Goal: Task Accomplishment & Management: Manage account settings

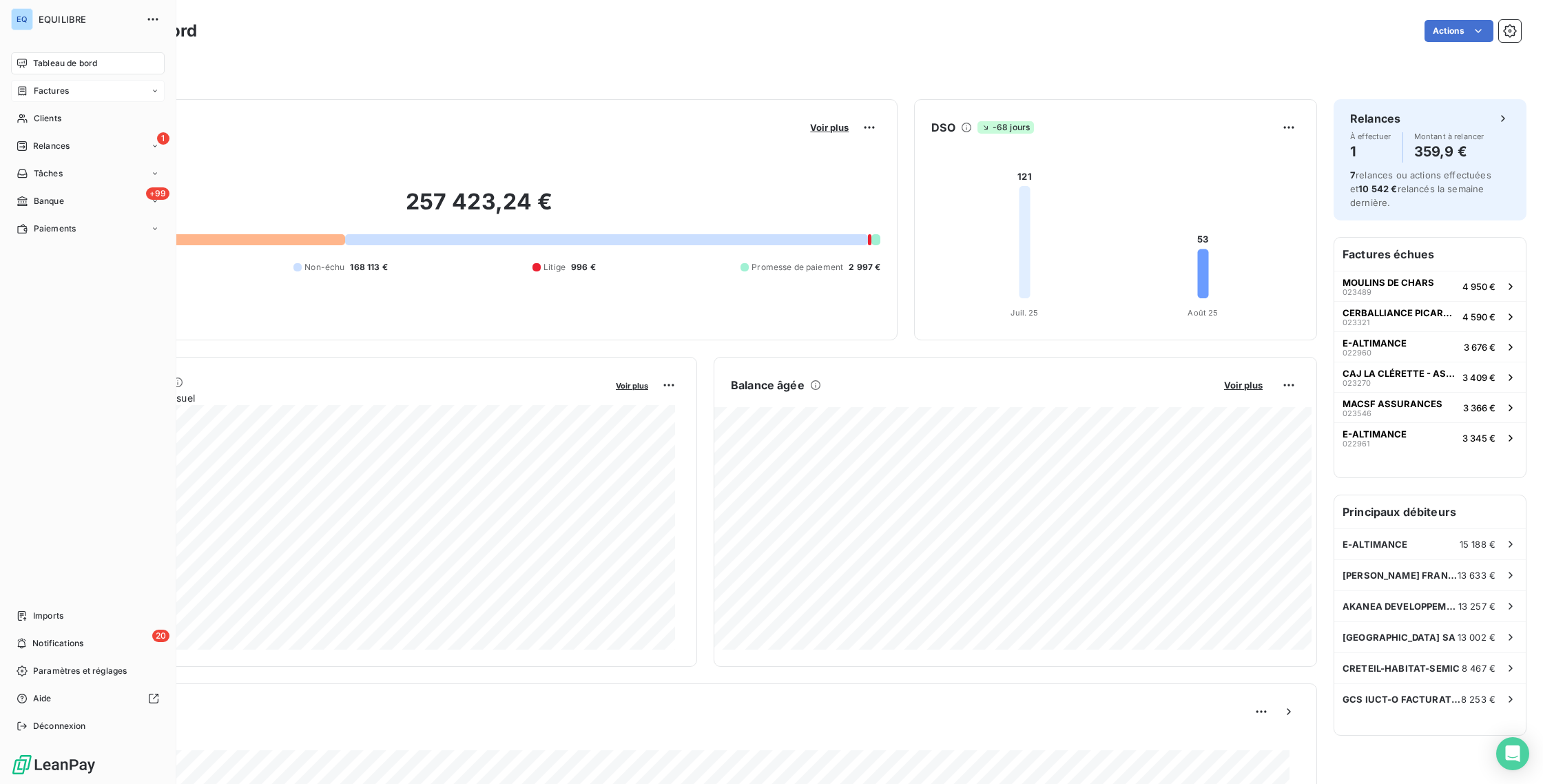
click at [89, 94] on div "Factures" at bounding box center [88, 90] width 154 height 22
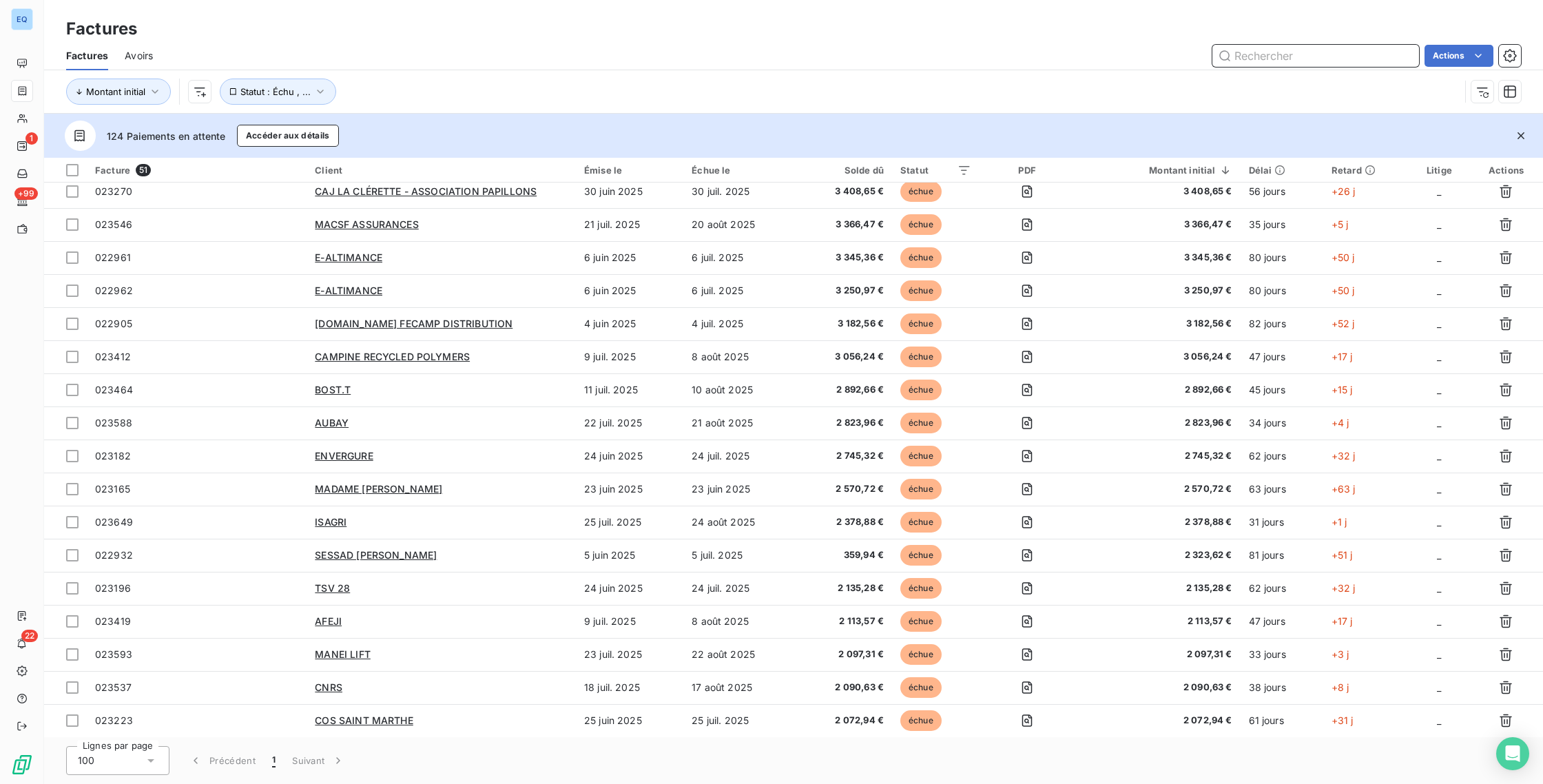
scroll to position [671, 0]
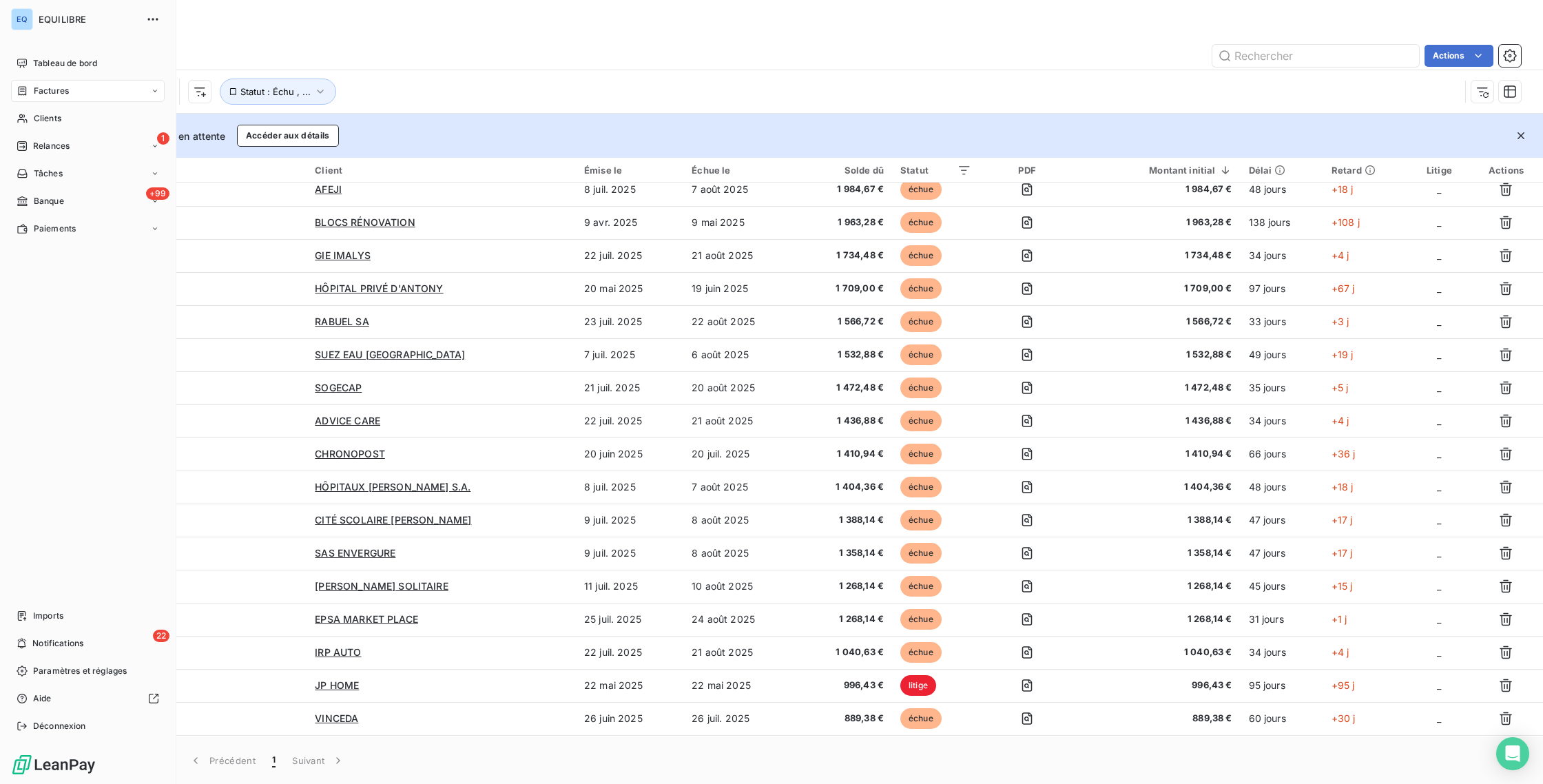
click at [22, 93] on icon at bounding box center [22, 91] width 12 height 11
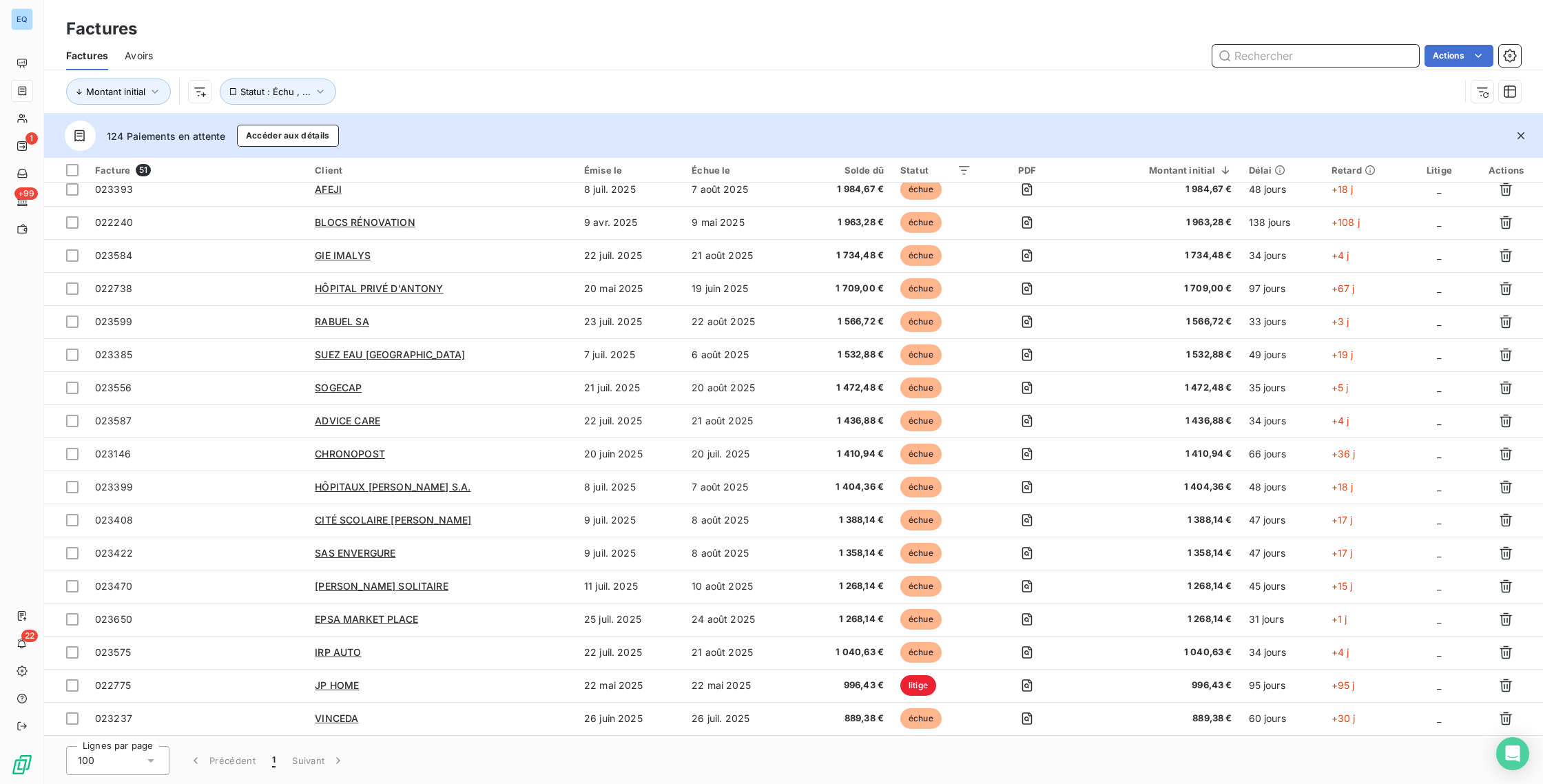
click at [1255, 58] on input "text" at bounding box center [1316, 55] width 207 height 22
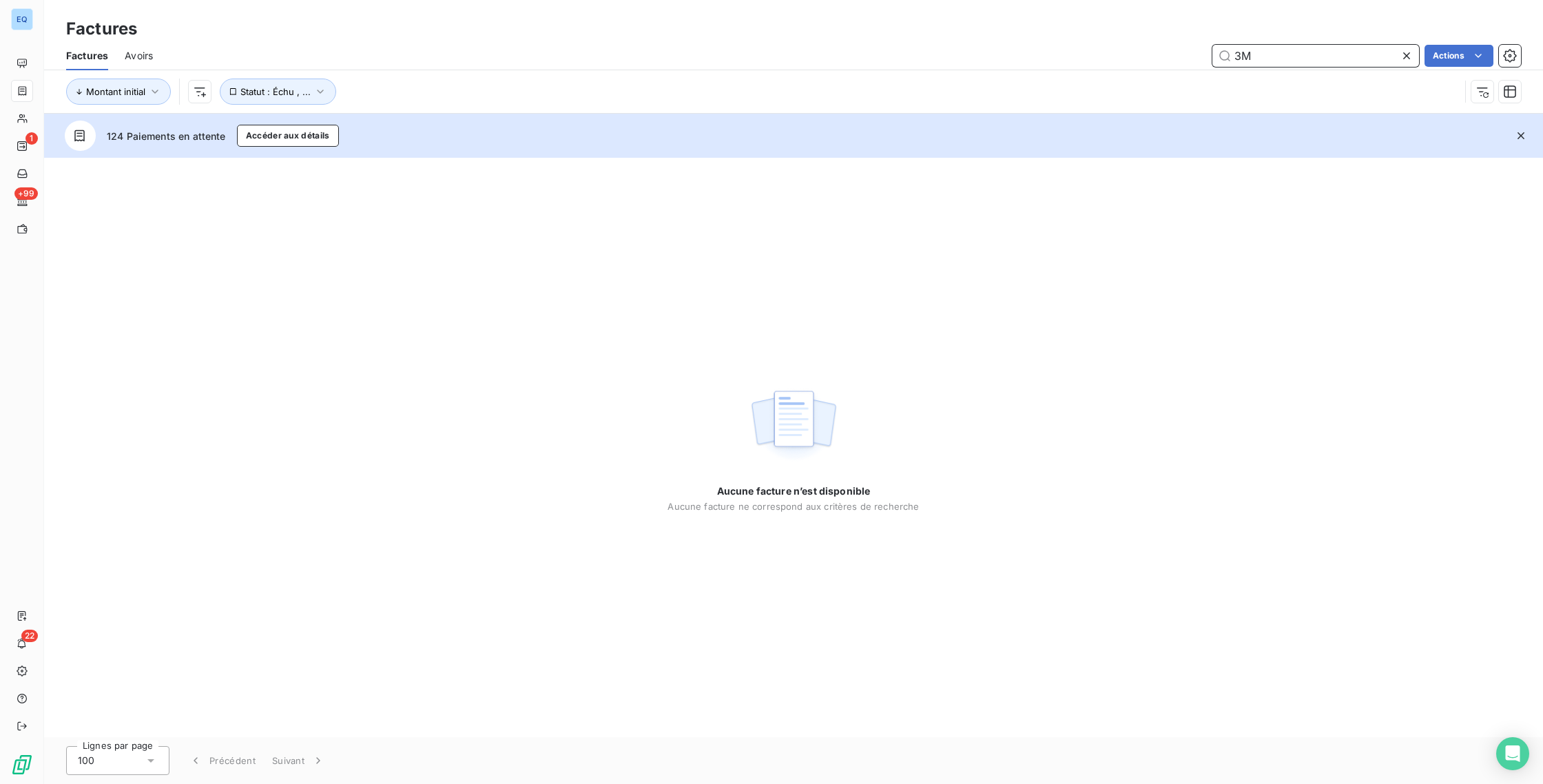
type input "3"
type input "l"
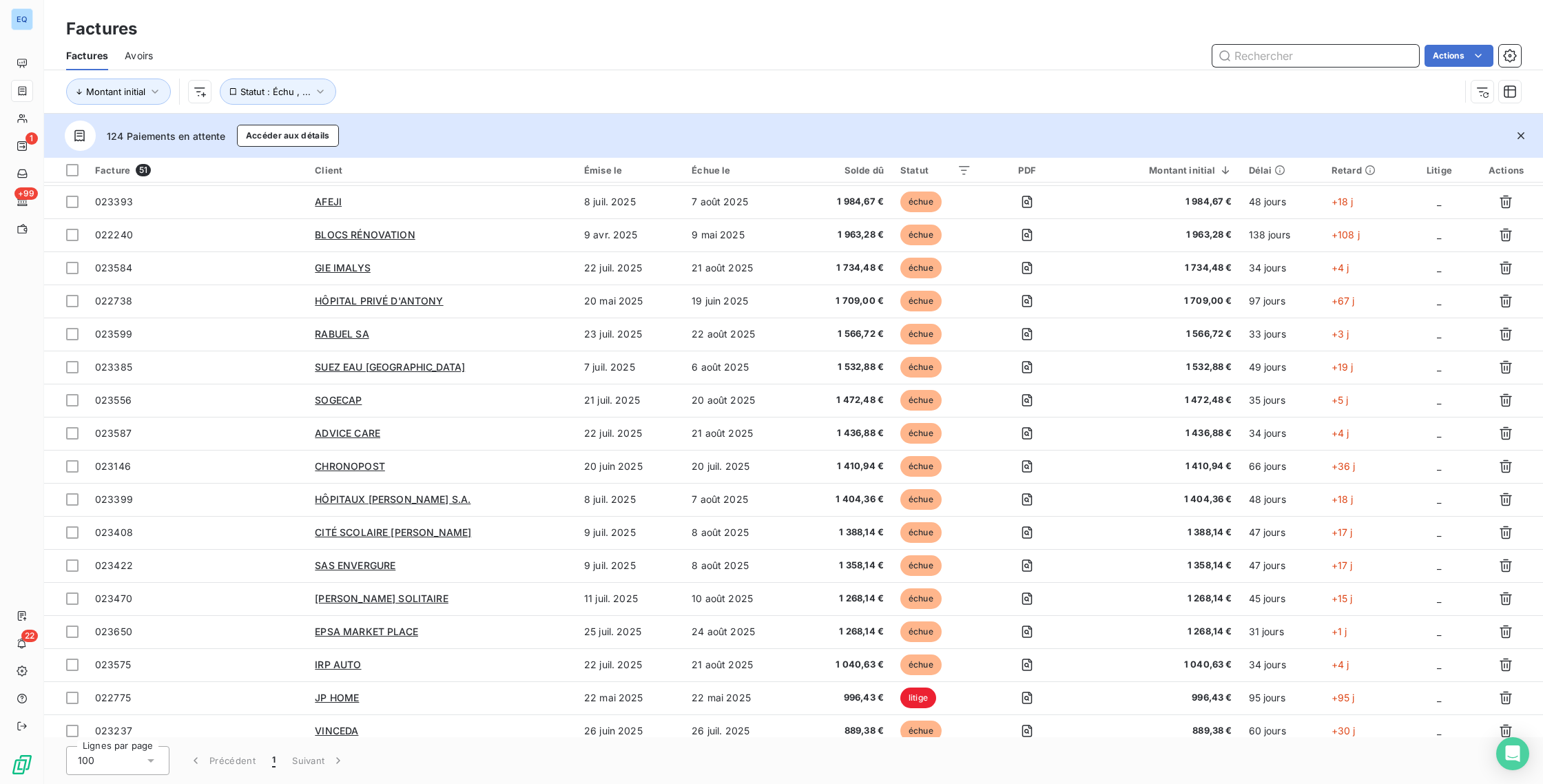
scroll to position [1132, 0]
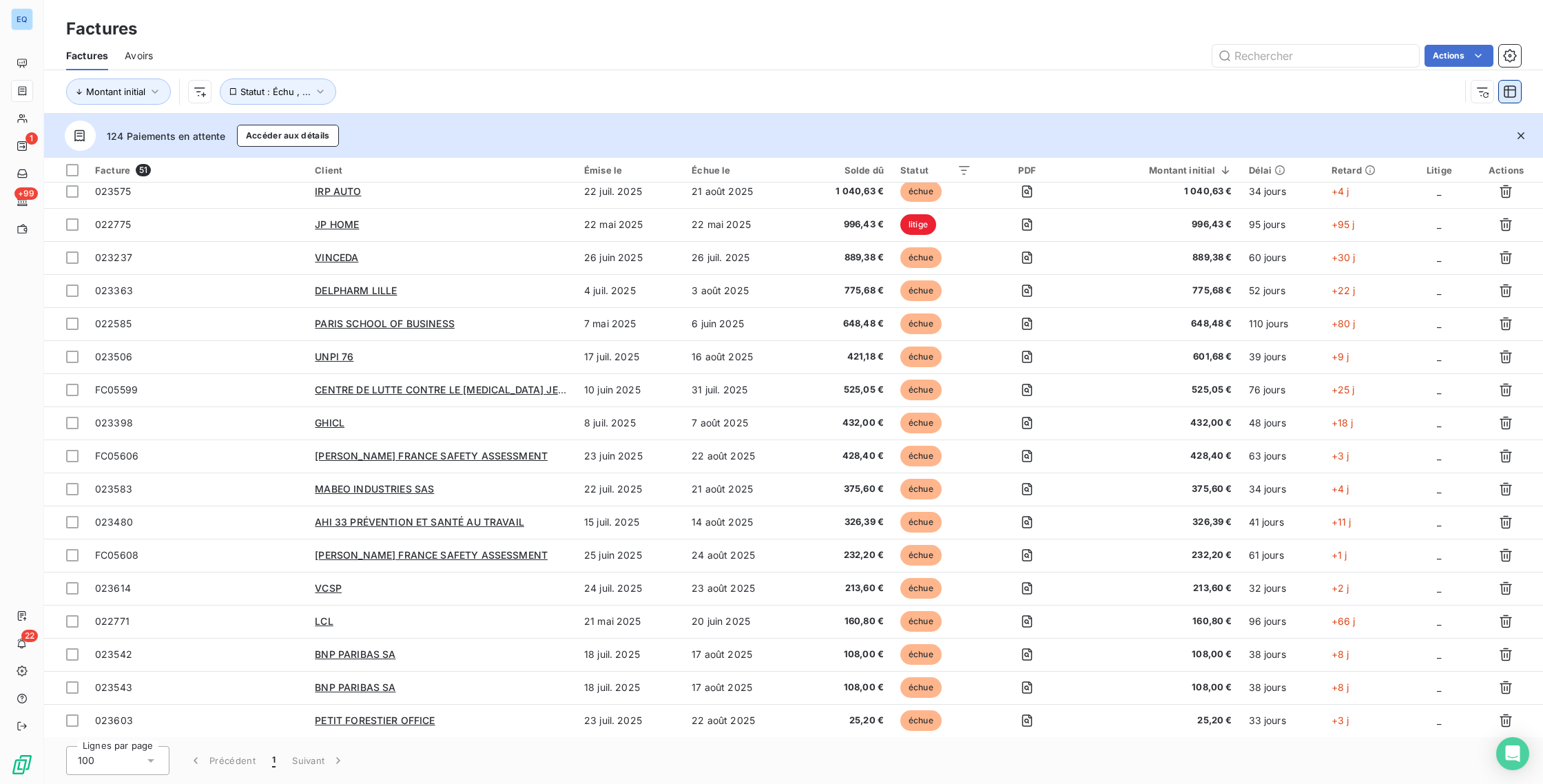
click at [1507, 93] on icon "button" at bounding box center [1510, 92] width 14 height 14
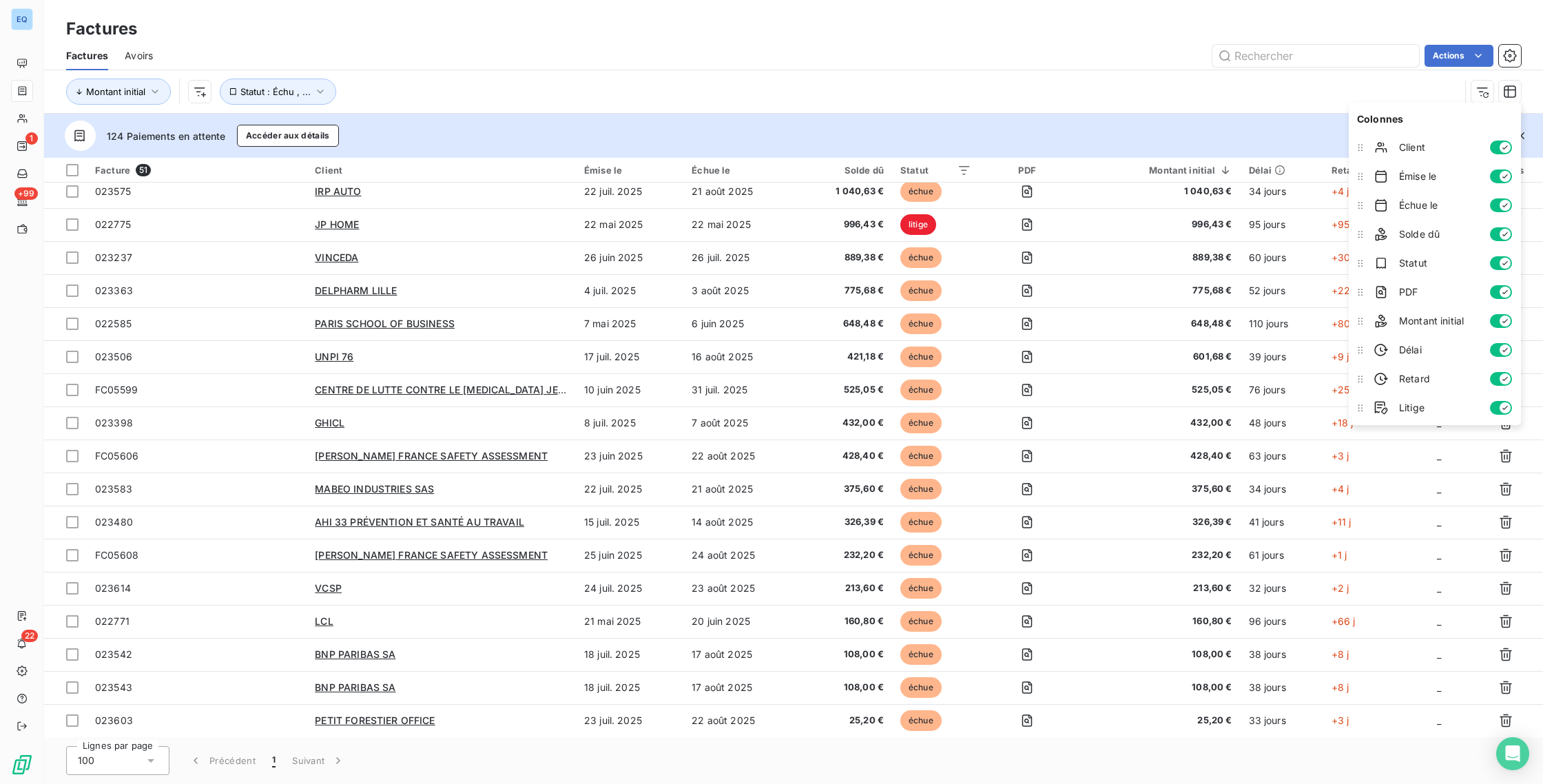
click at [1494, 409] on button "button" at bounding box center [1500, 408] width 22 height 14
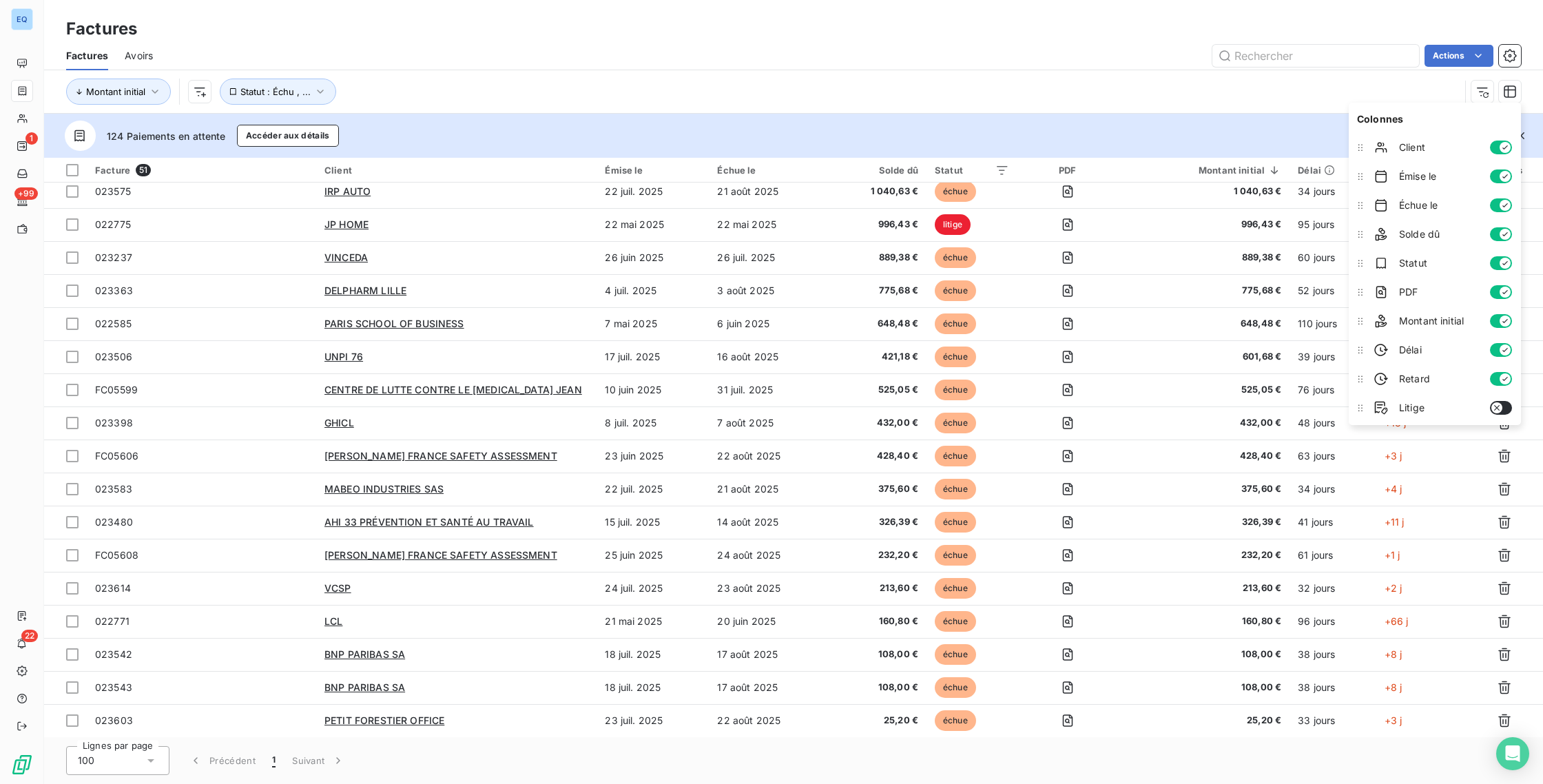
click at [1507, 406] on button "button" at bounding box center [1500, 408] width 22 height 14
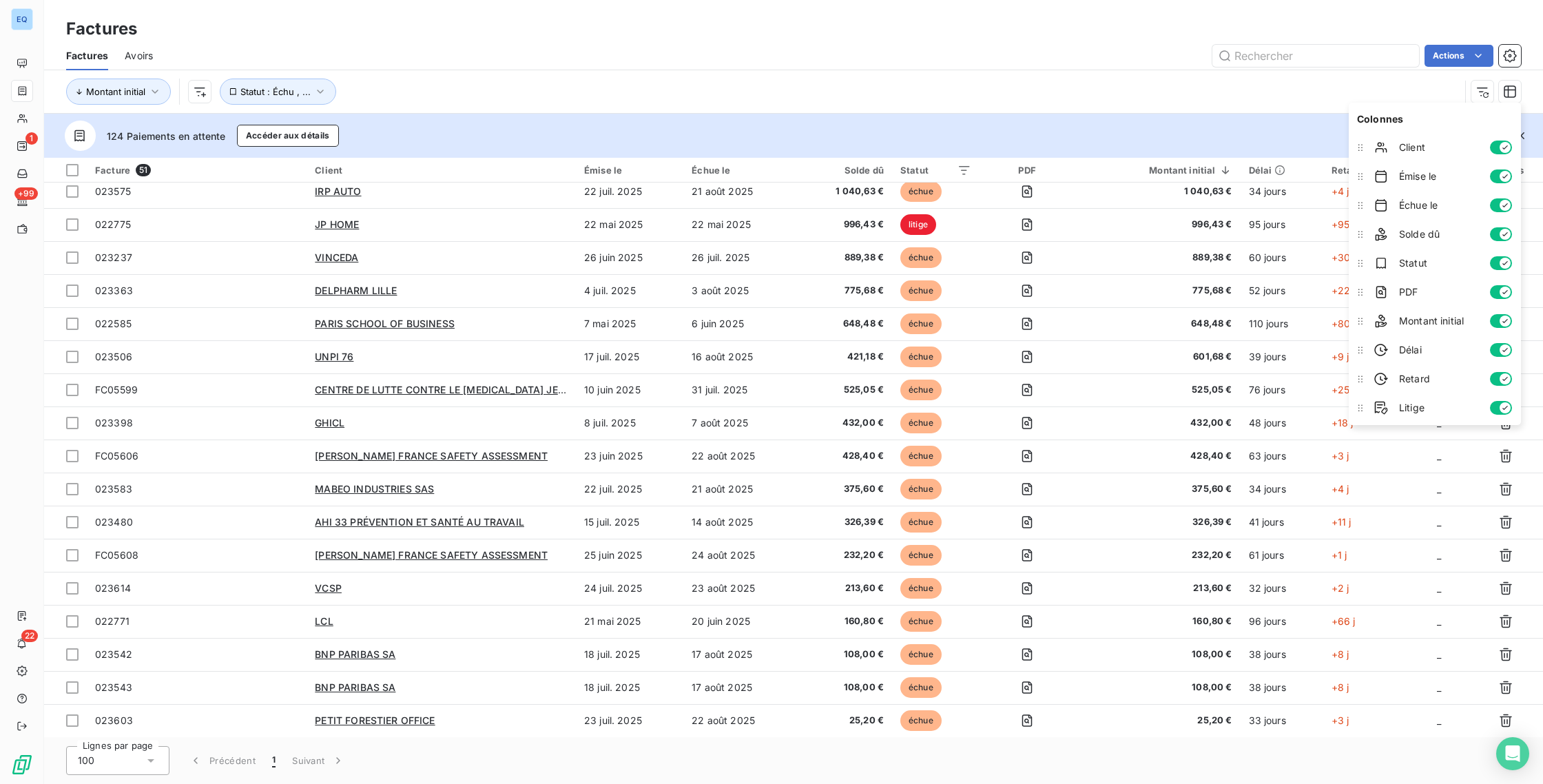
click at [1497, 406] on button "button" at bounding box center [1500, 408] width 22 height 14
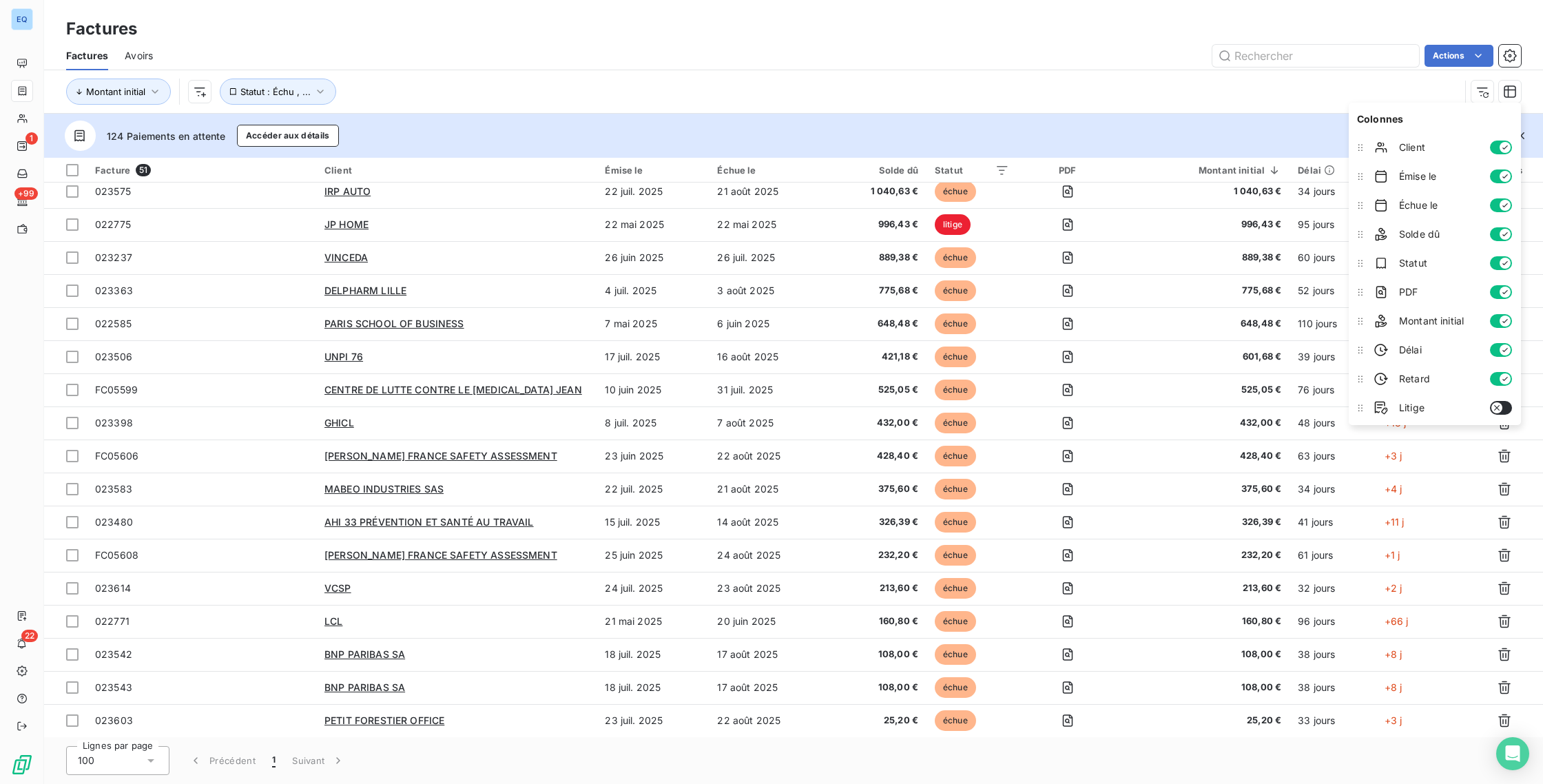
click at [1495, 294] on button "button" at bounding box center [1500, 292] width 22 height 14
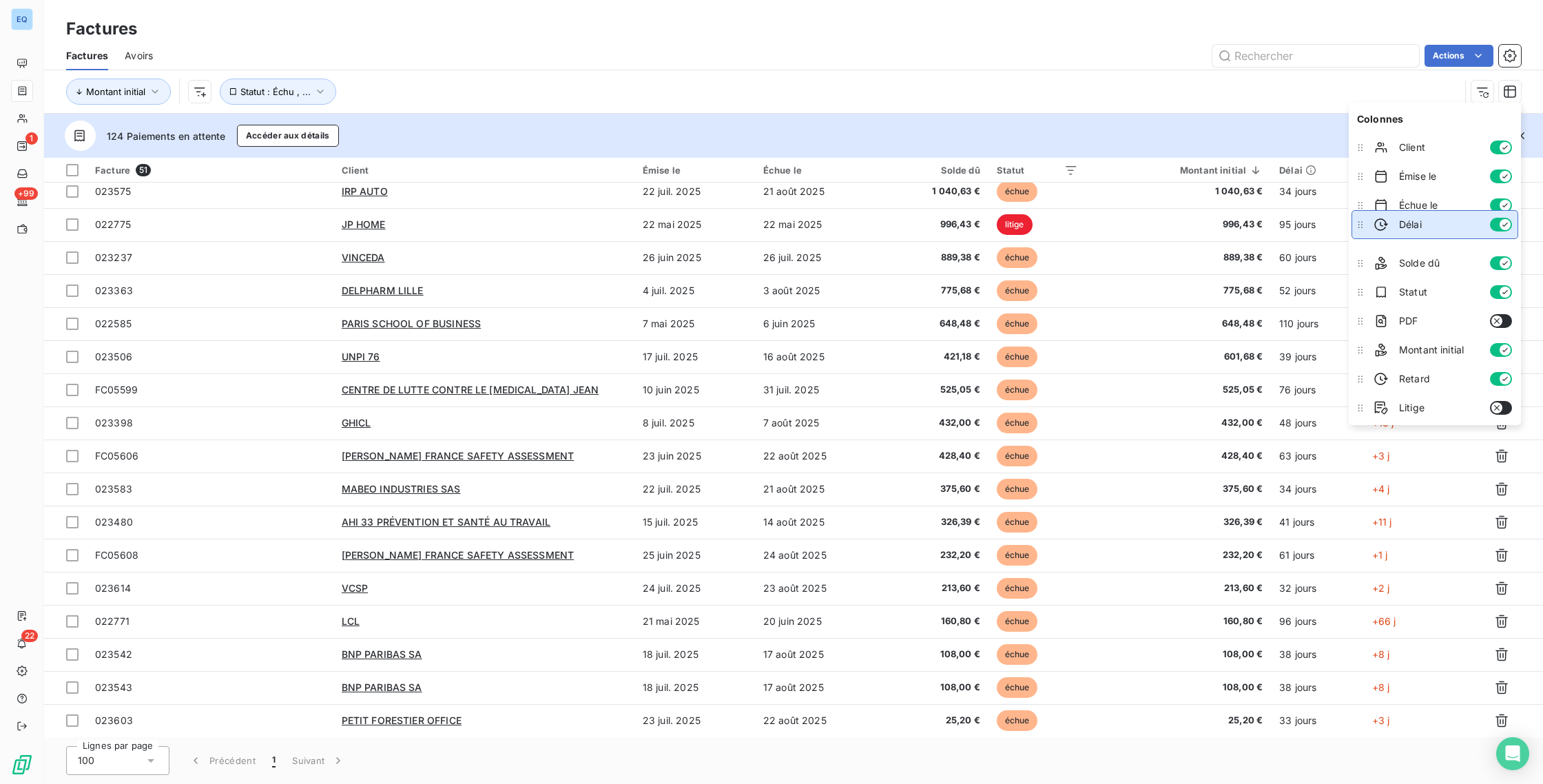
drag, startPoint x: 1364, startPoint y: 356, endPoint x: 1377, endPoint y: 231, distance: 125.7
click at [1377, 231] on li "Délai" at bounding box center [1435, 224] width 167 height 29
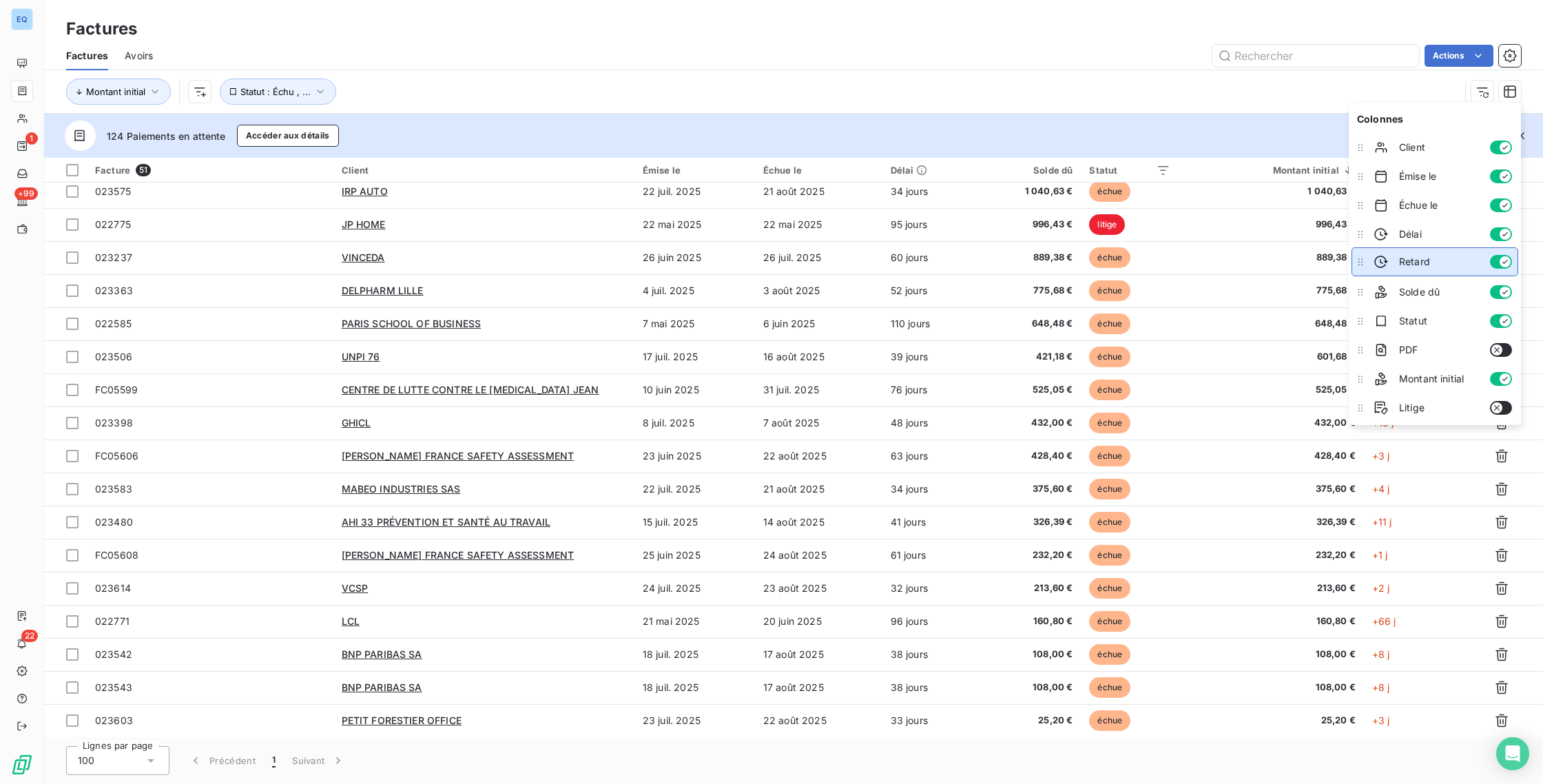
drag, startPoint x: 1363, startPoint y: 381, endPoint x: 1382, endPoint y: 264, distance: 118.5
click at [1382, 264] on li "Retard" at bounding box center [1435, 262] width 167 height 29
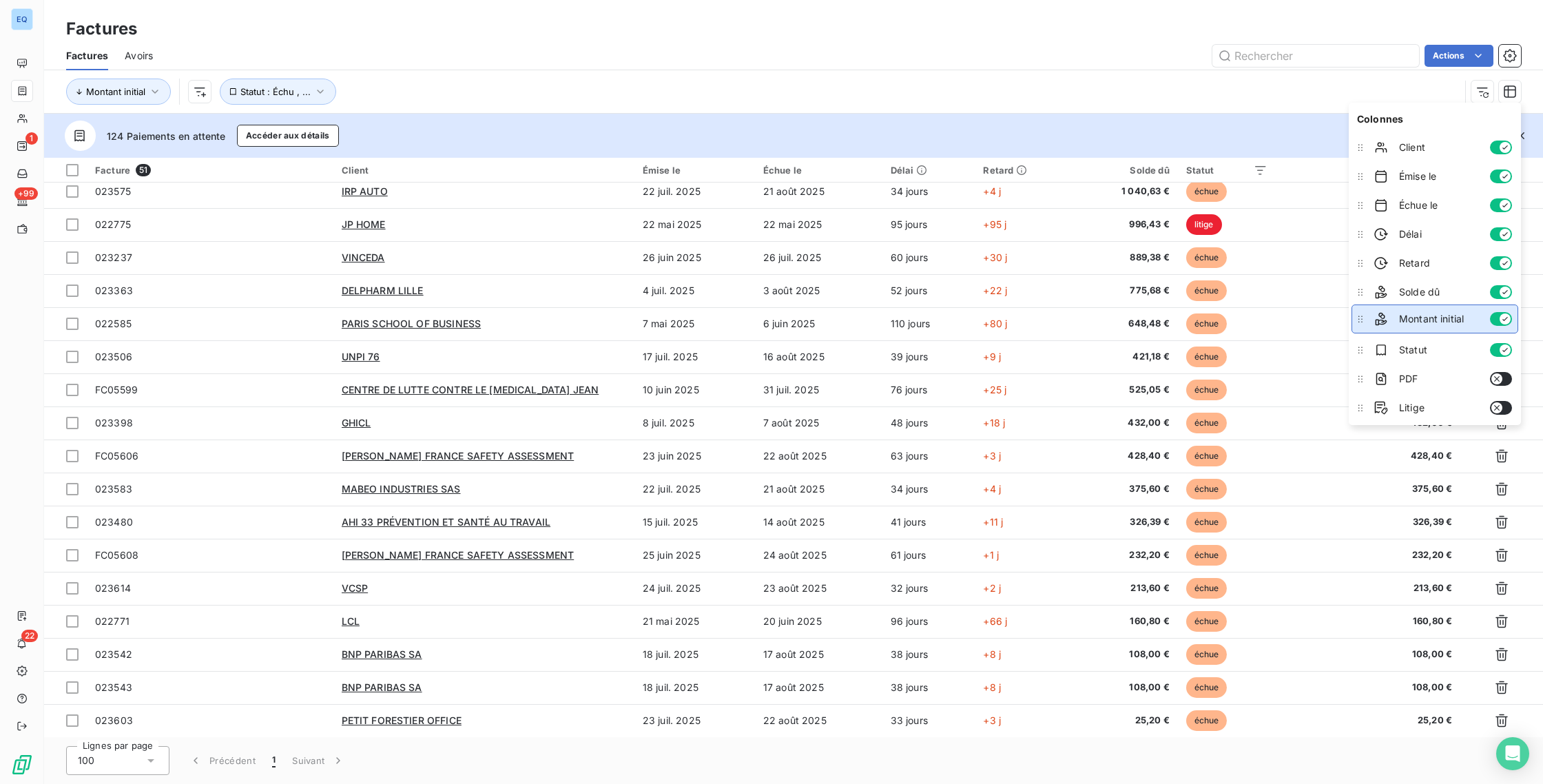
drag, startPoint x: 1364, startPoint y: 380, endPoint x: 1374, endPoint y: 320, distance: 60.8
click at [1374, 320] on li "Montant initial" at bounding box center [1435, 318] width 167 height 29
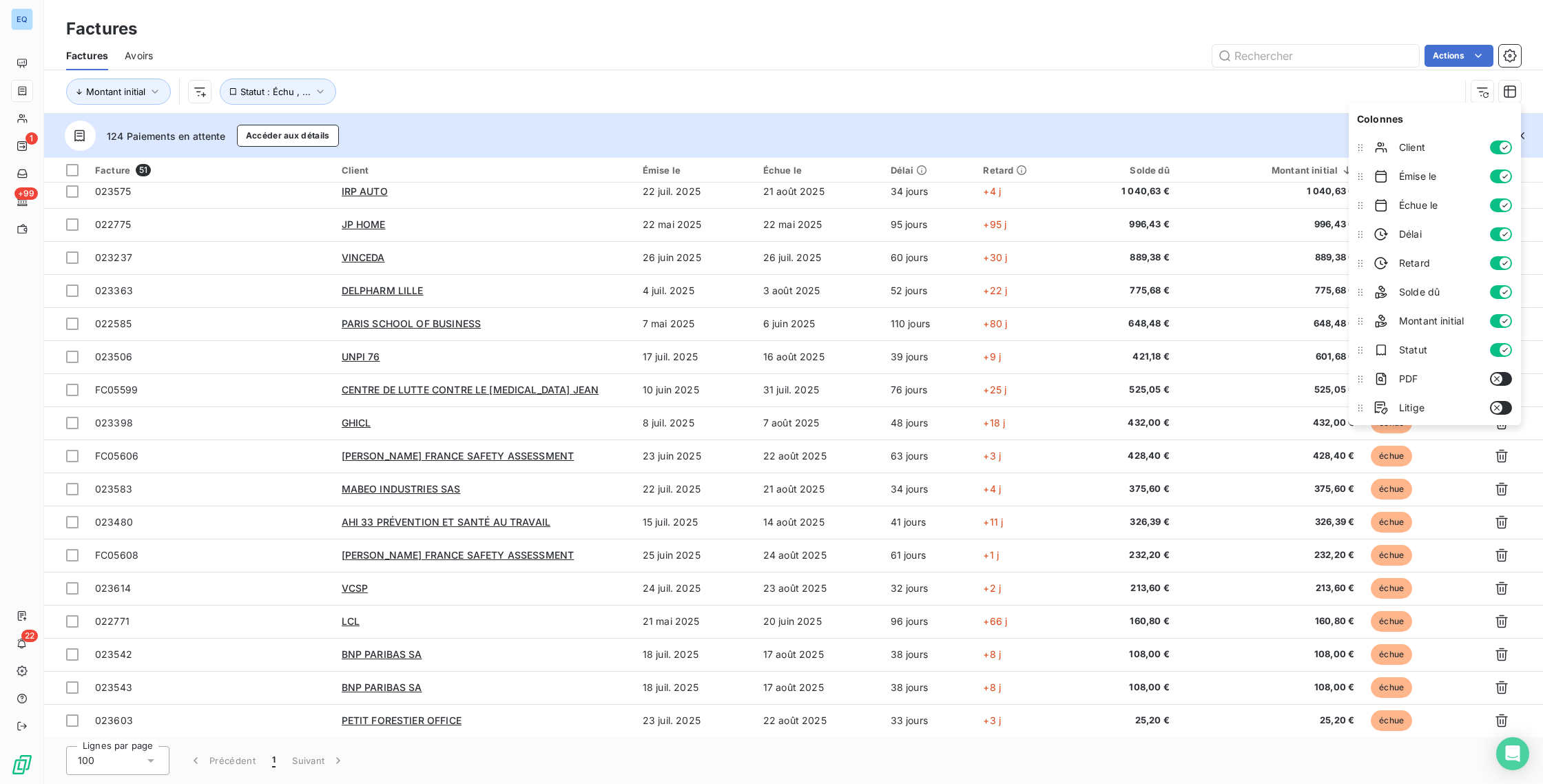
click at [1494, 320] on button "button" at bounding box center [1500, 321] width 22 height 14
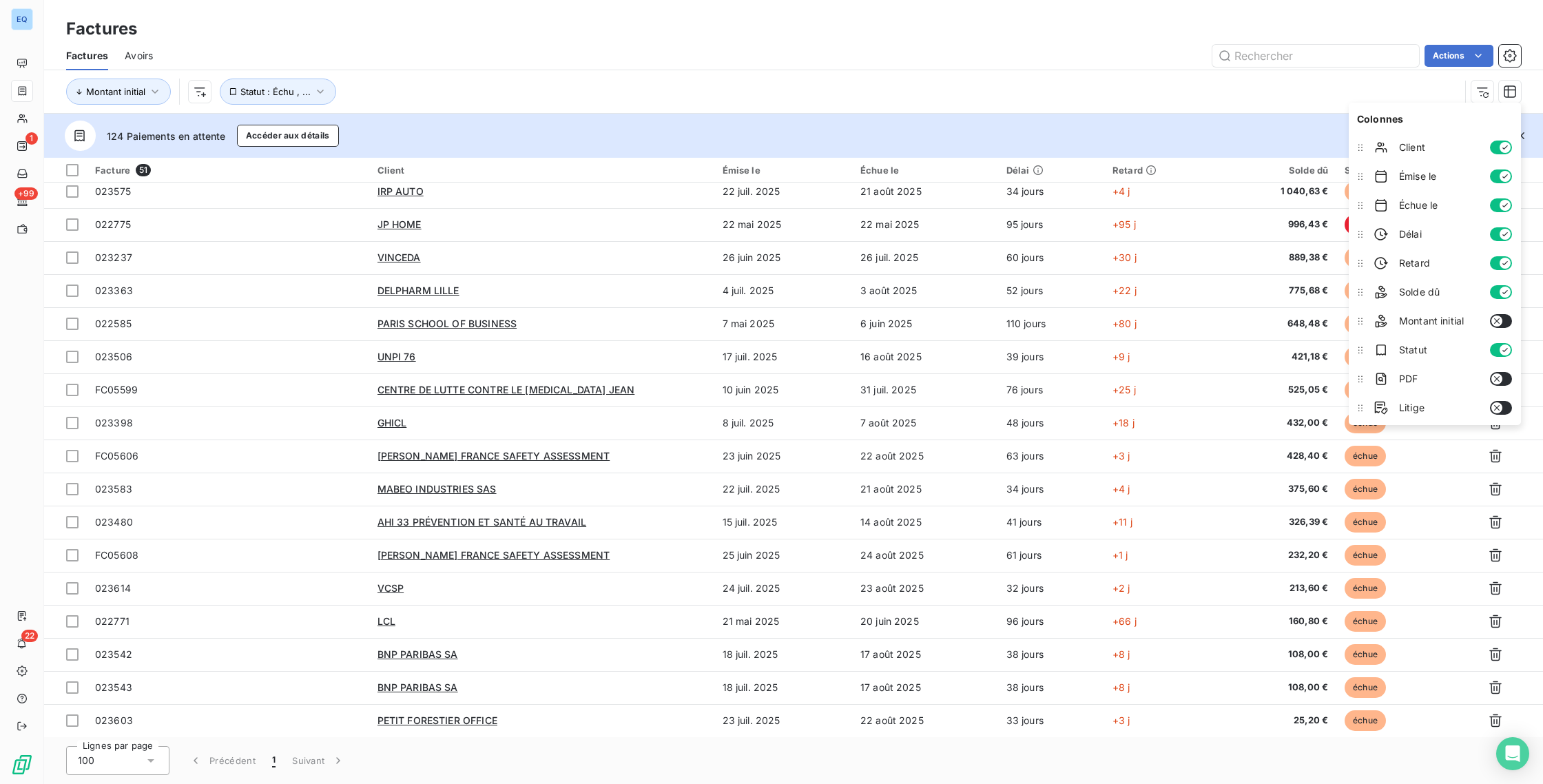
click at [946, 88] on div "Montant initial Statut : Échu , ..." at bounding box center [762, 91] width 1394 height 26
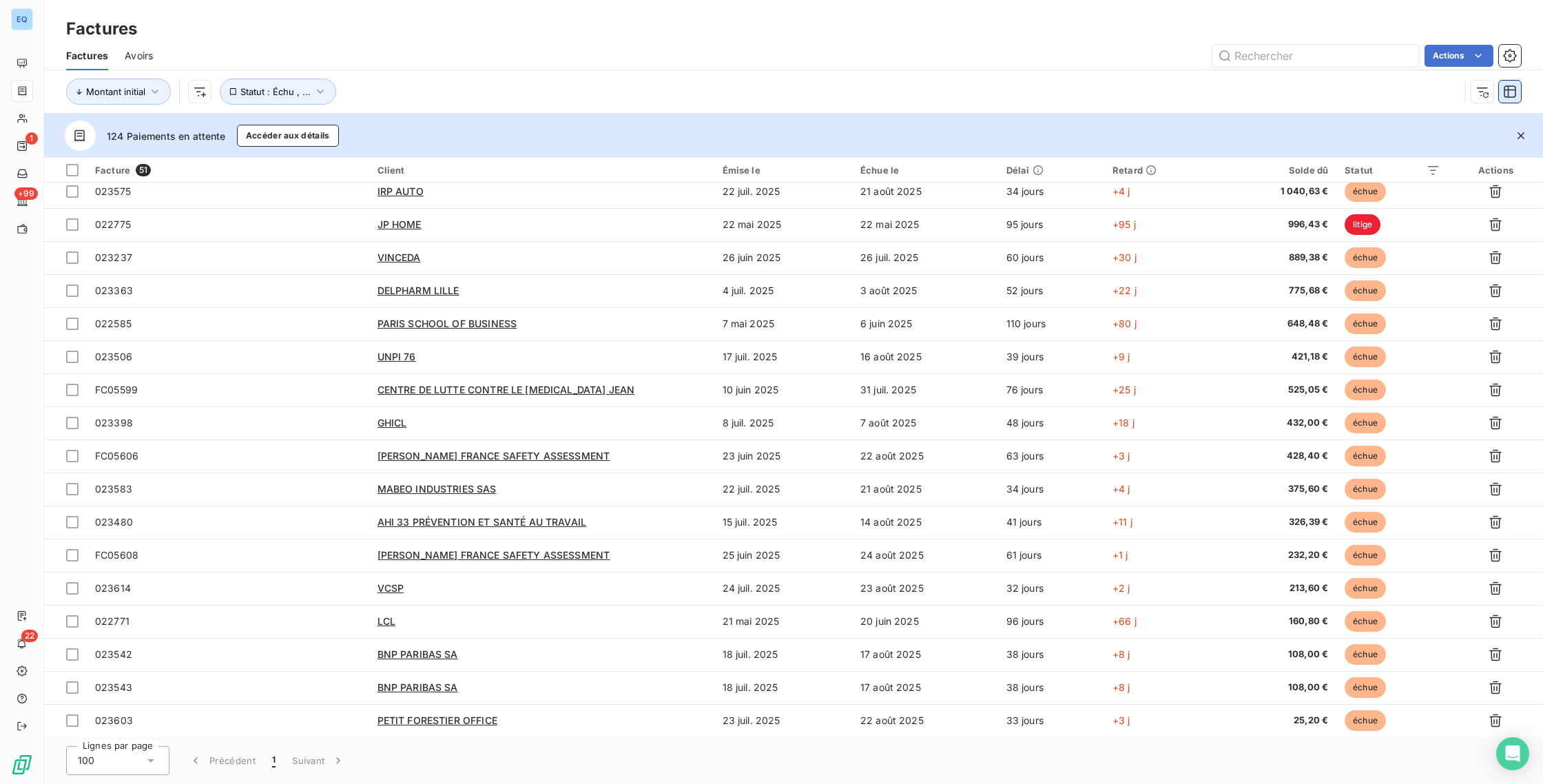
click at [1514, 96] on icon "button" at bounding box center [1510, 92] width 14 height 14
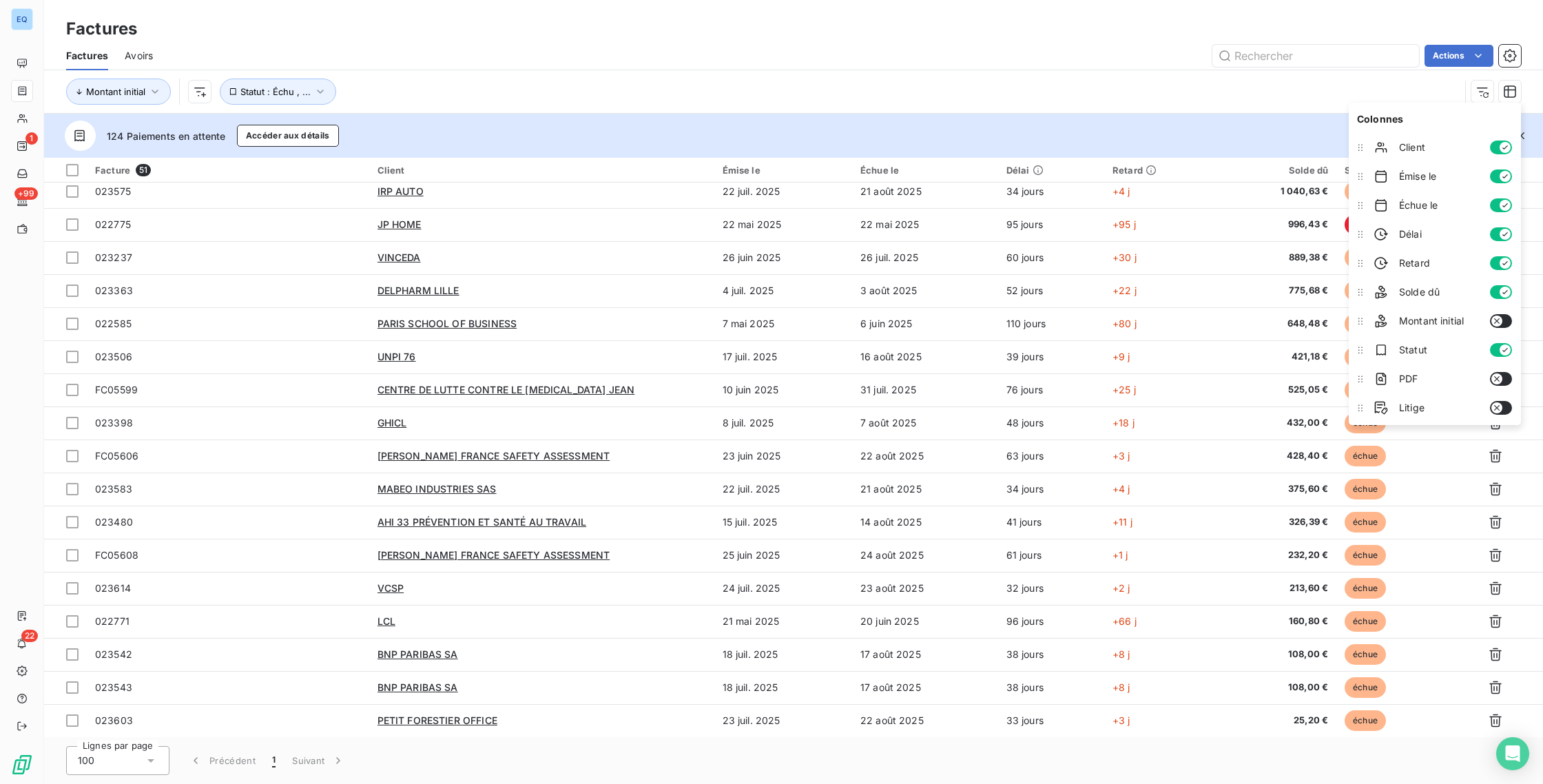
click at [1497, 234] on button "button" at bounding box center [1500, 234] width 22 height 14
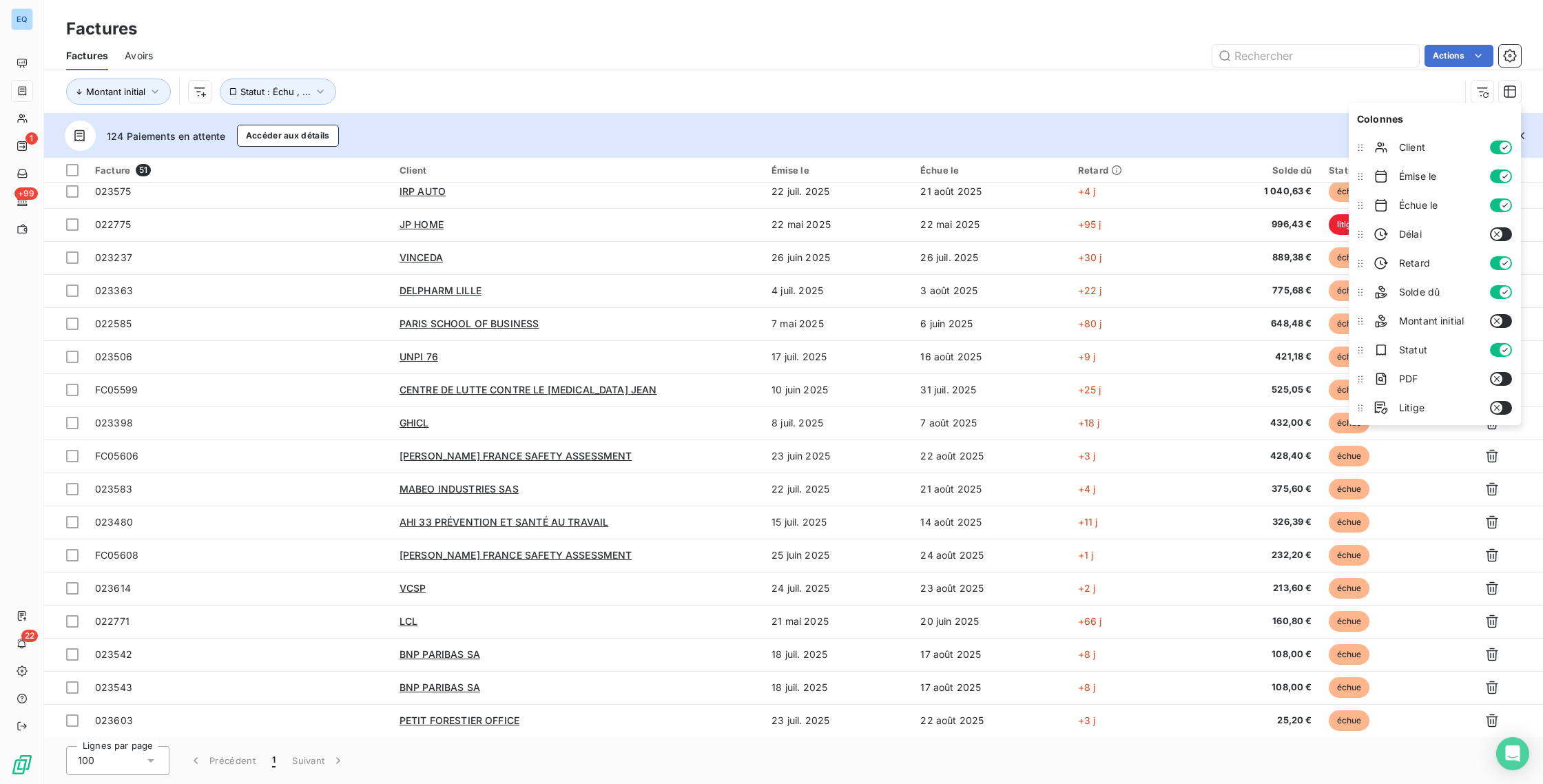
click at [1130, 93] on div "Montant initial Statut : Échu , ..." at bounding box center [762, 91] width 1394 height 26
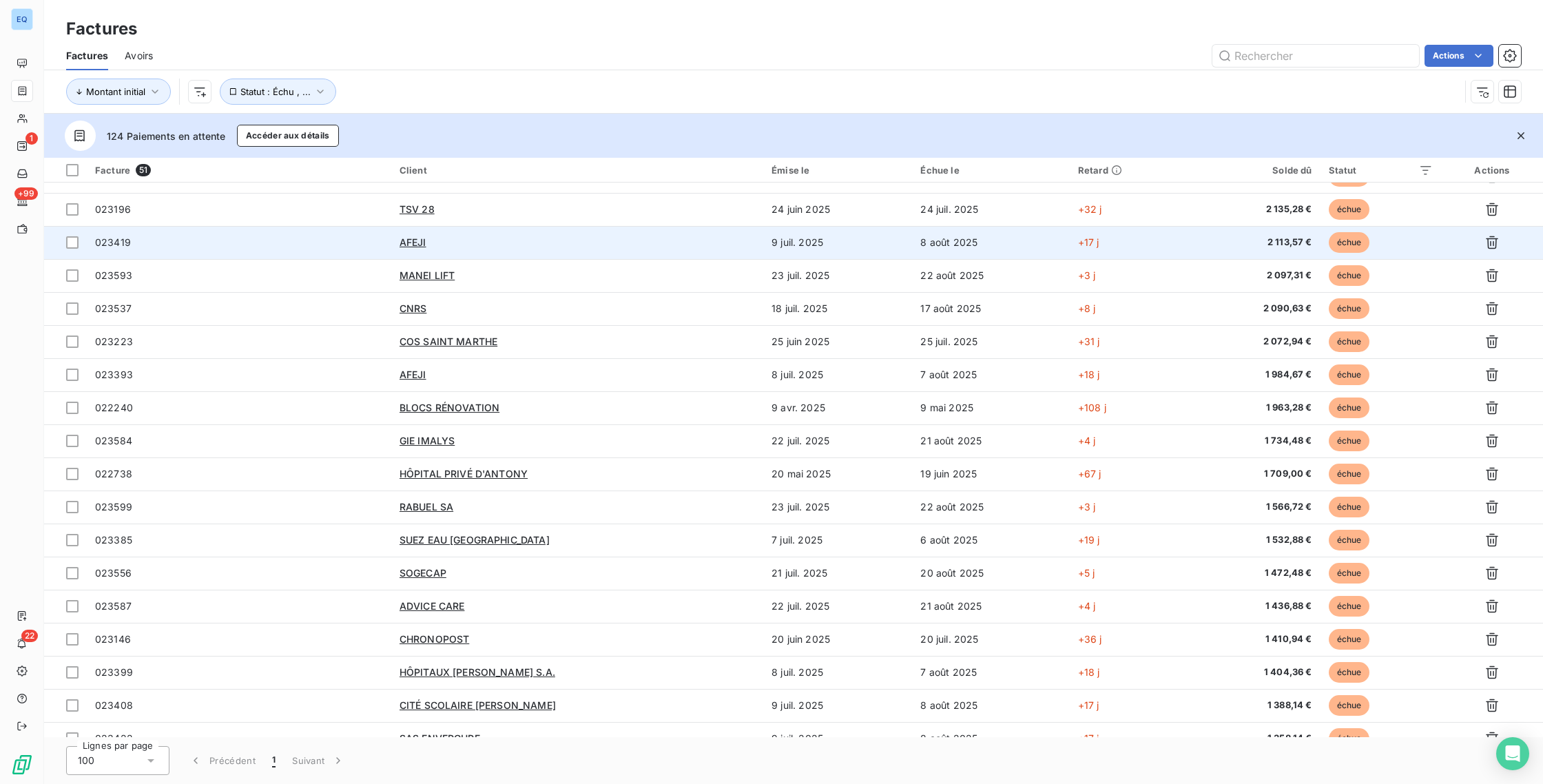
scroll to position [0, 0]
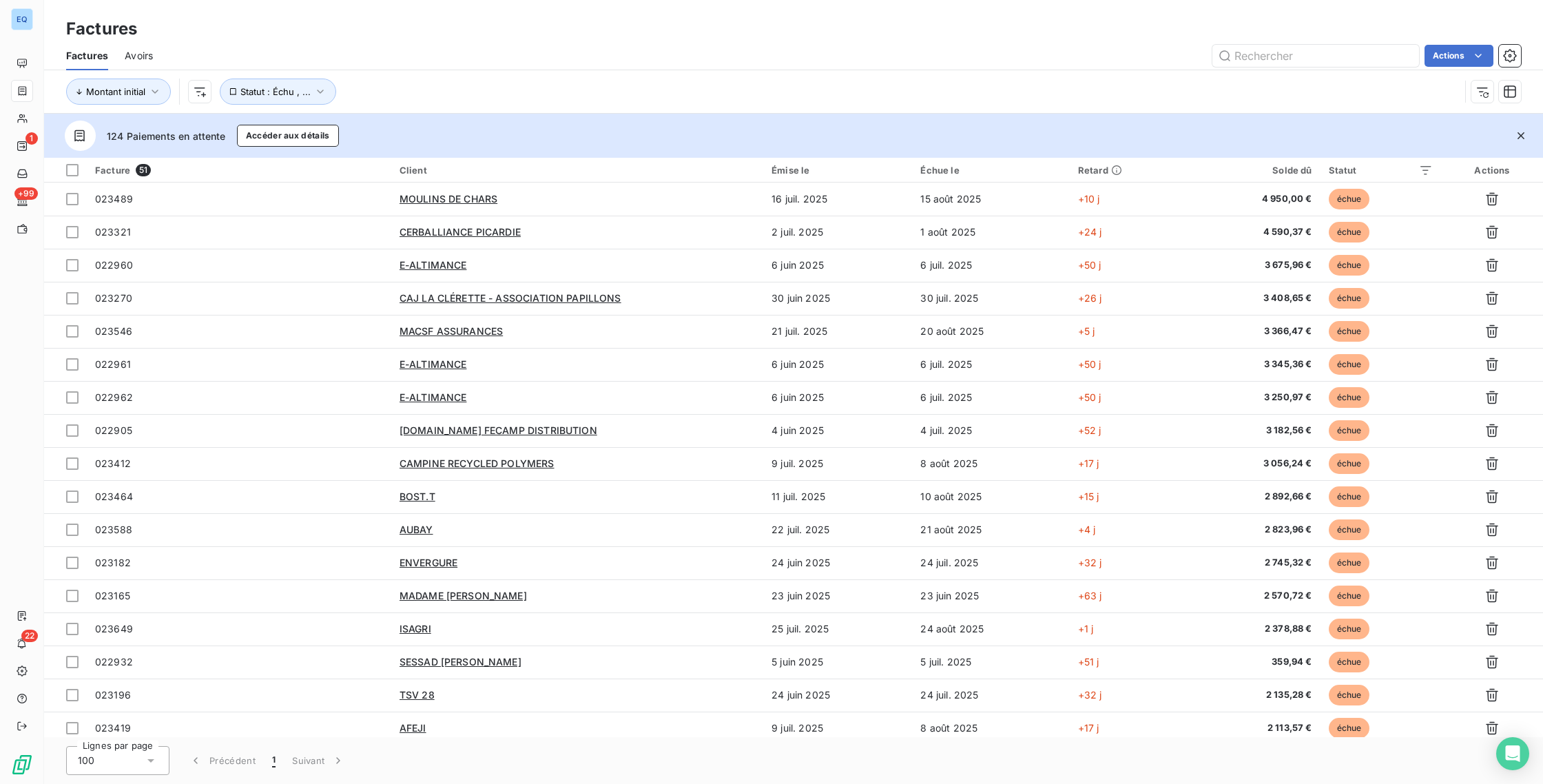
click at [1093, 171] on div "Retard" at bounding box center [1129, 170] width 102 height 11
click at [302, 137] on button "Accéder aux détails" at bounding box center [288, 135] width 102 height 22
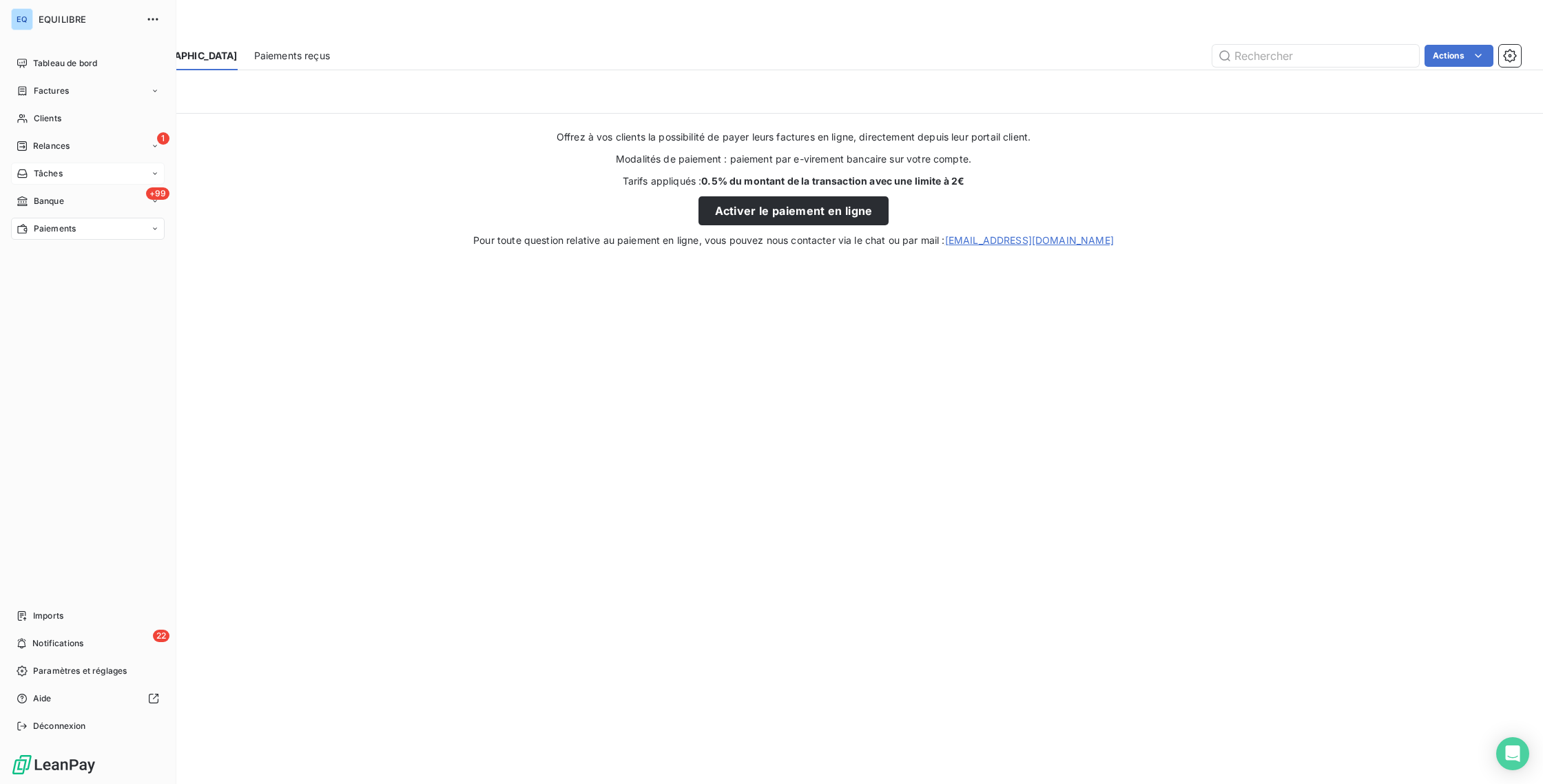
click at [36, 181] on div "Tâches" at bounding box center [88, 173] width 154 height 22
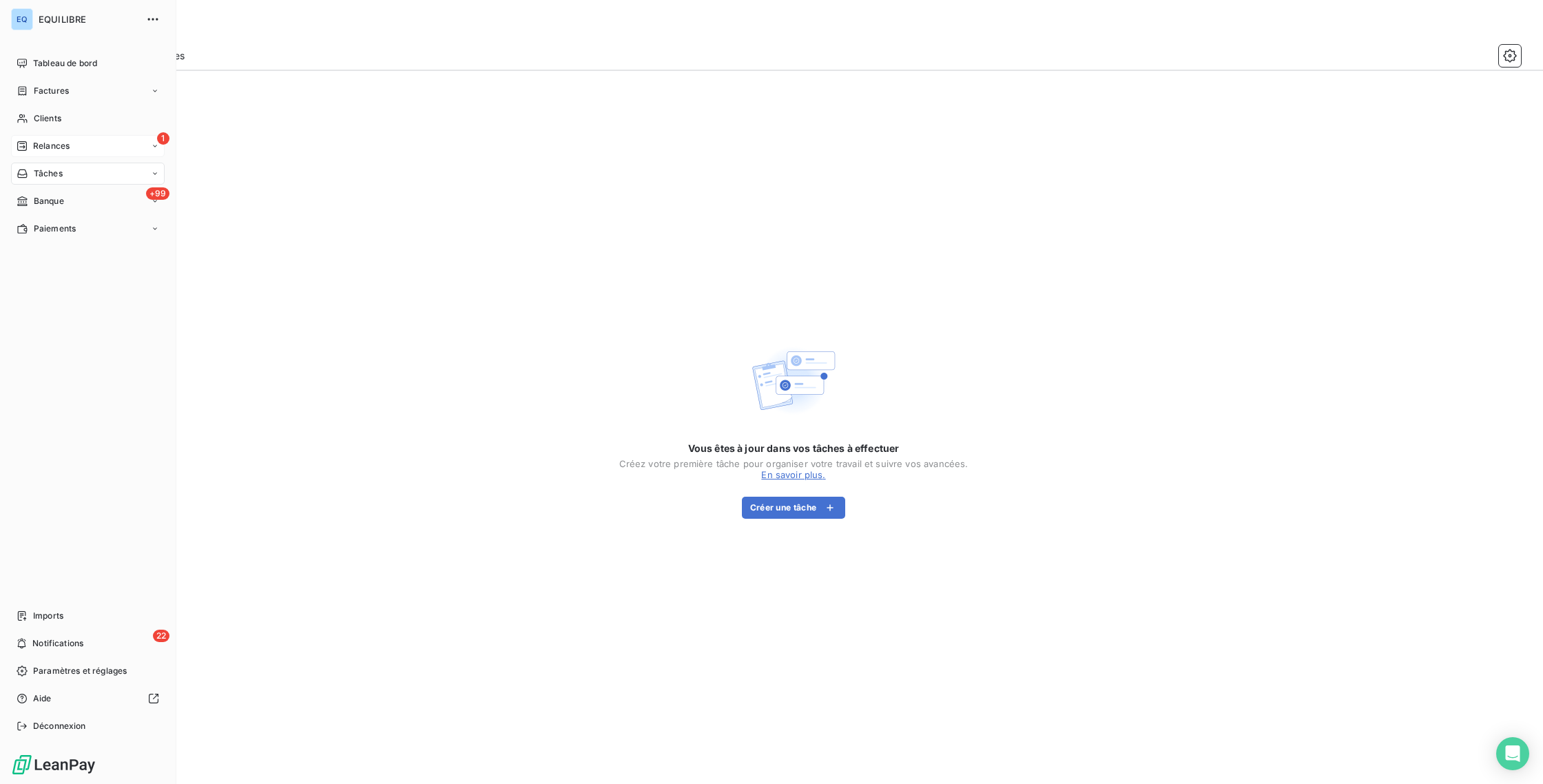
click at [50, 140] on span "Relances" at bounding box center [51, 146] width 36 height 13
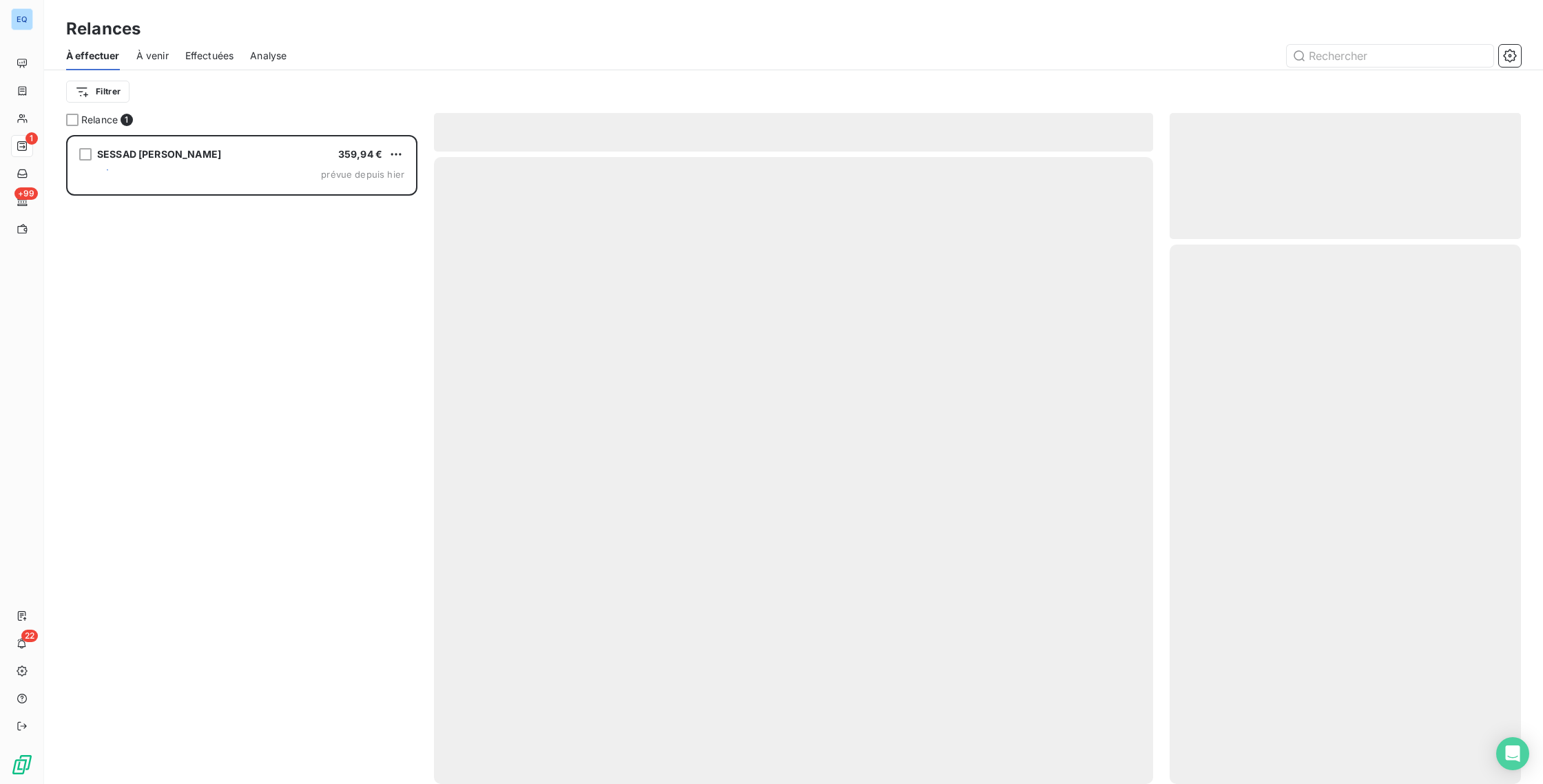
scroll to position [638, 341]
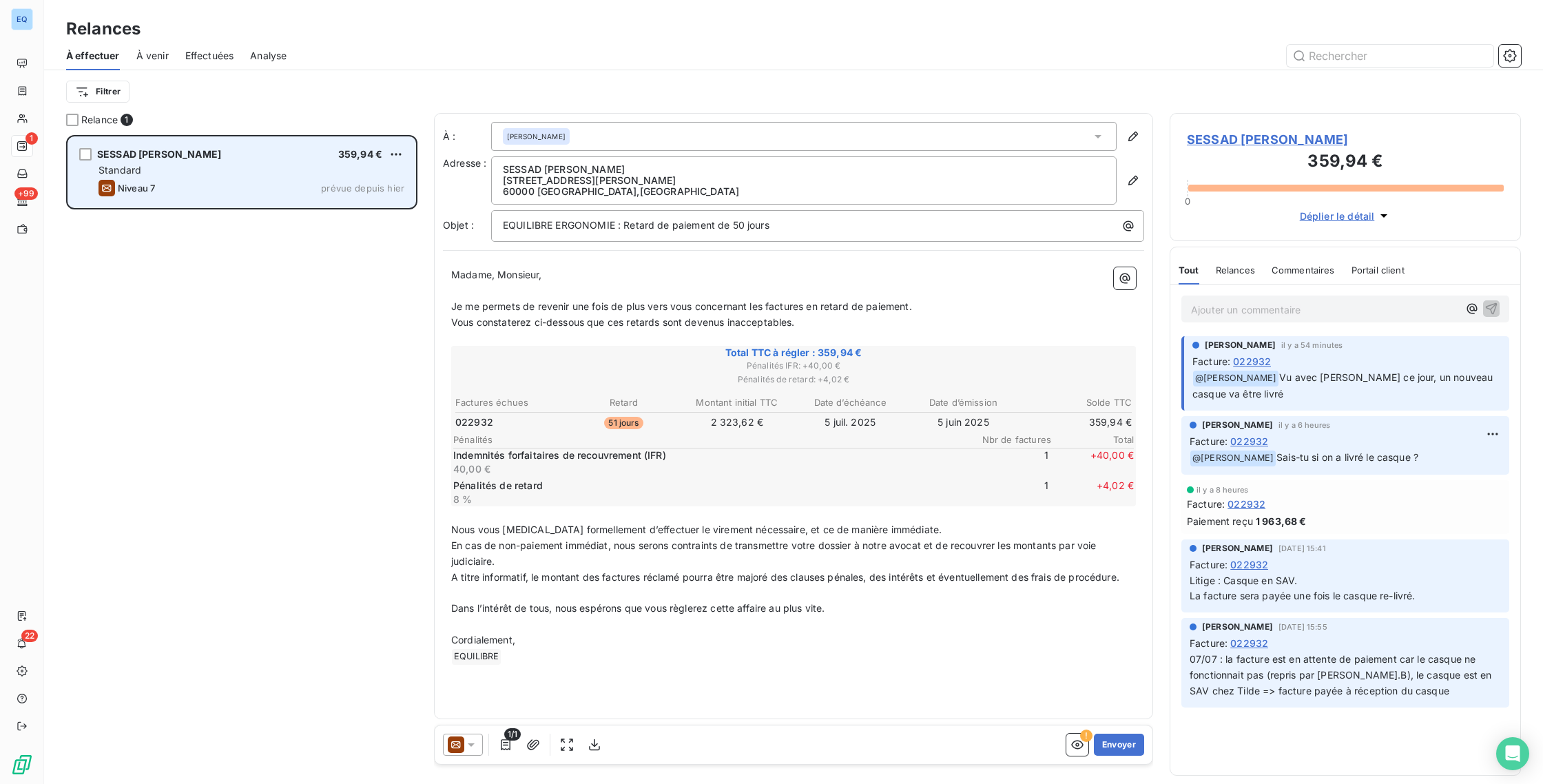
click at [361, 188] on span "prévue depuis hier" at bounding box center [363, 188] width 83 height 11
click at [397, 152] on html "EQ 1 +99 22 Relances À effectuer À venir Effectuées Analyse Filtrer Relance 1 S…" at bounding box center [772, 392] width 1543 height 784
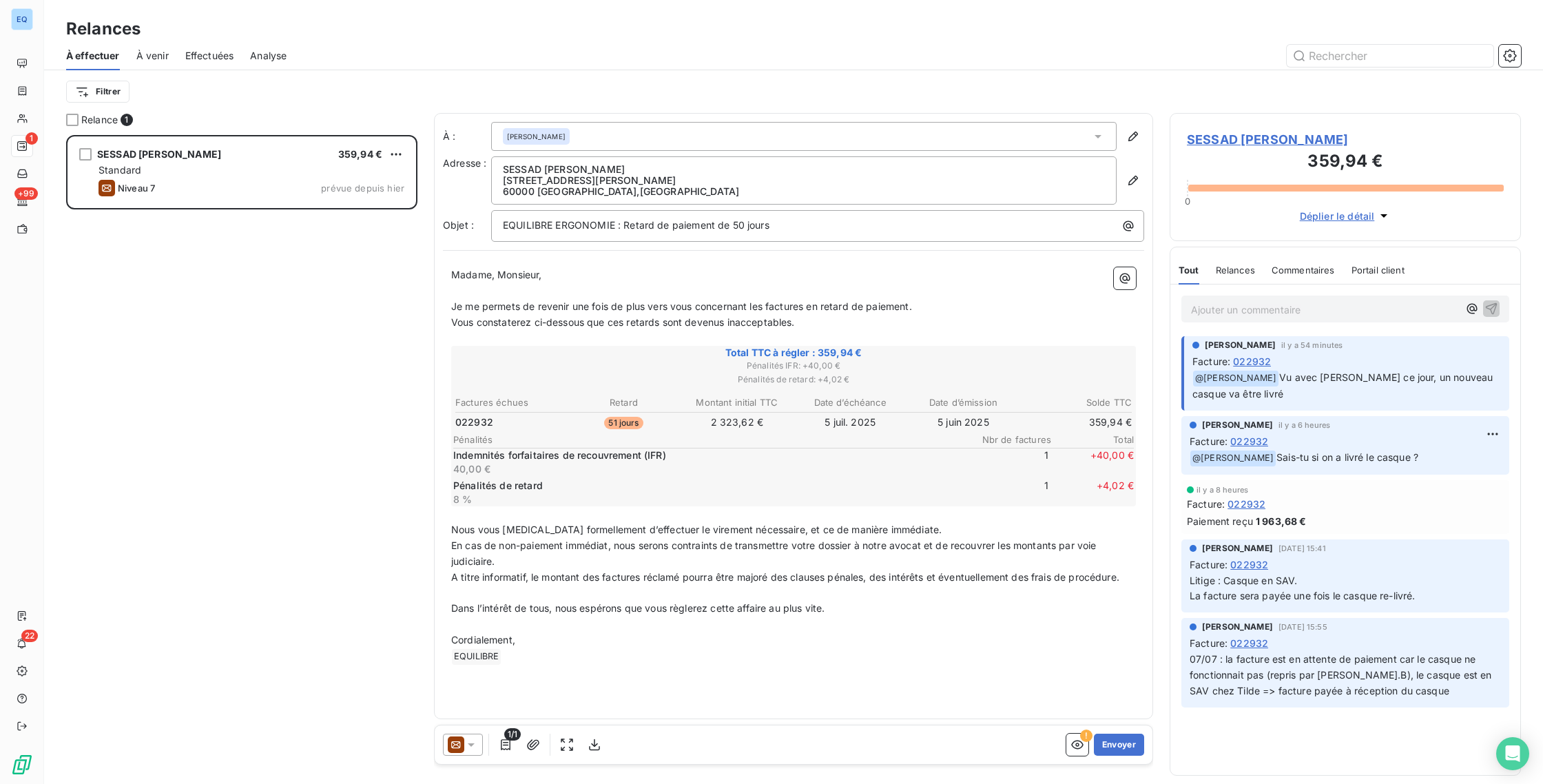
click at [330, 258] on html "EQ 1 +99 22 Relances À effectuer À venir Effectuées Analyse Filtrer Relance 1 S…" at bounding box center [772, 392] width 1543 height 784
click at [138, 54] on span "À venir" at bounding box center [152, 56] width 32 height 14
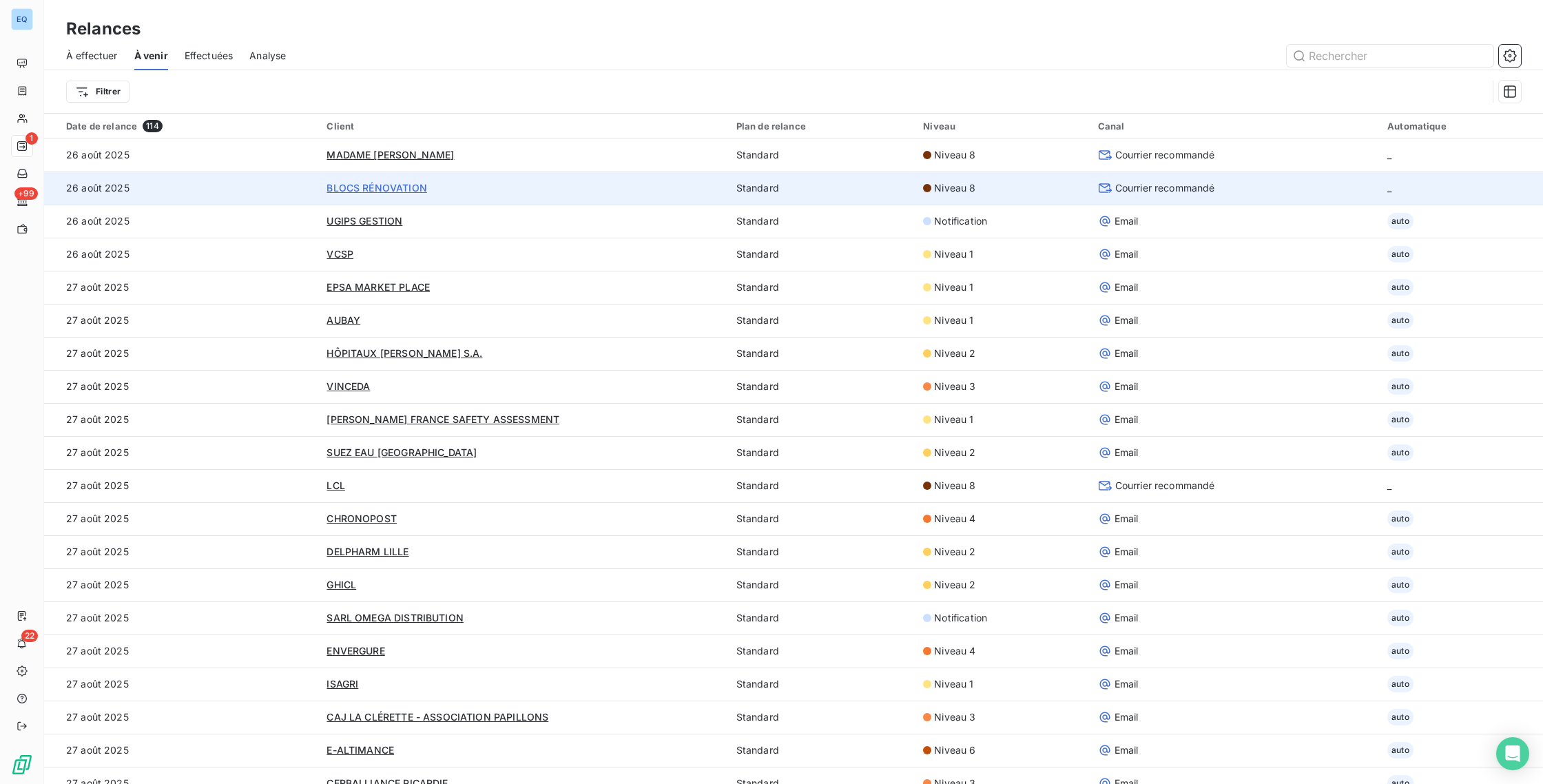
click at [344, 191] on span "BLOCS RÉNOVATION" at bounding box center [377, 187] width 100 height 12
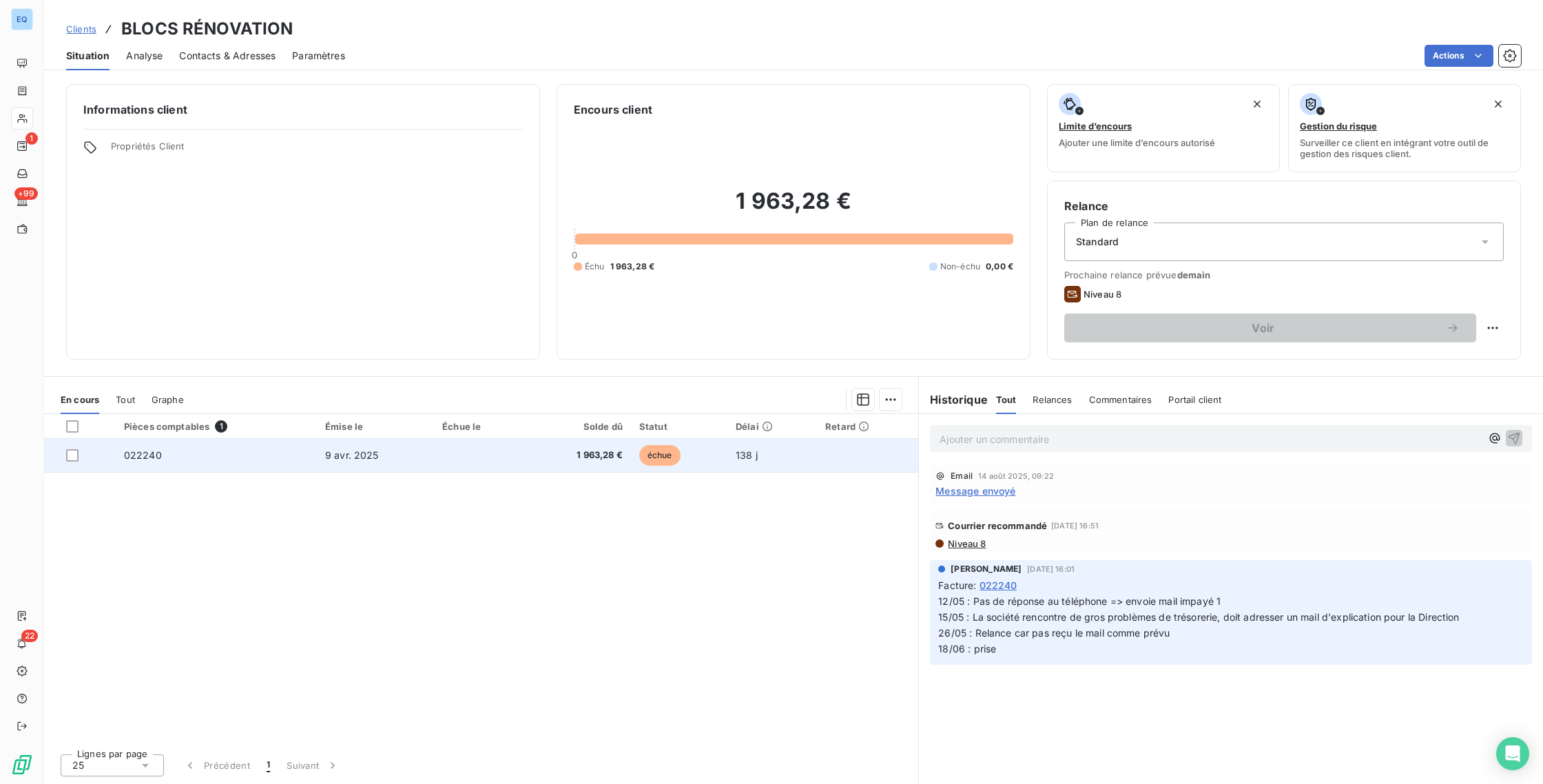
click at [251, 454] on td "022240" at bounding box center [216, 455] width 201 height 33
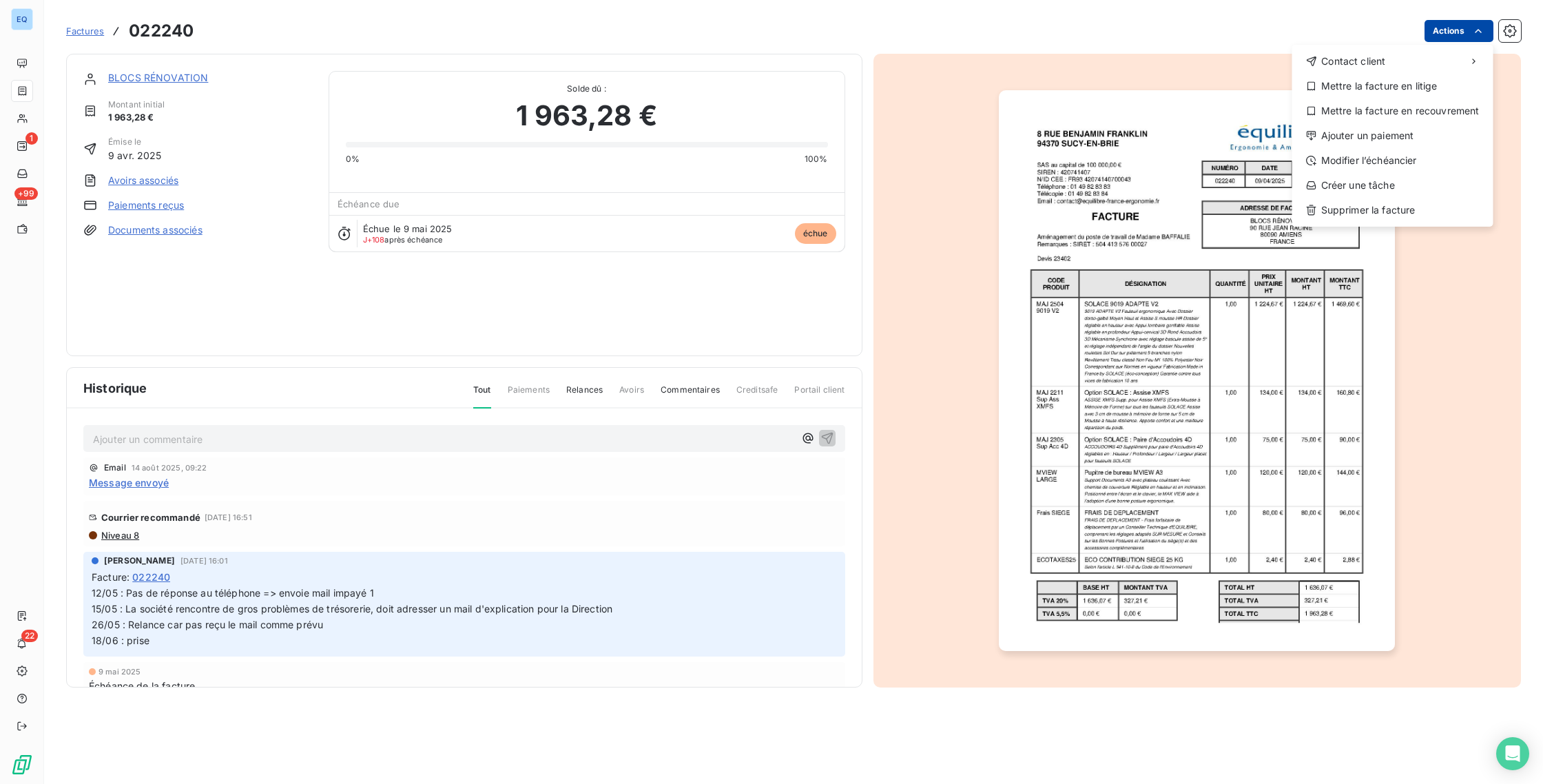
click at [1464, 34] on html "EQ 1 +99 22 Factures 022240 Actions Contact client Mettre la facture en litige …" at bounding box center [772, 392] width 1543 height 784
click at [1412, 109] on div "Mettre la facture en recouvrement" at bounding box center [1392, 110] width 190 height 22
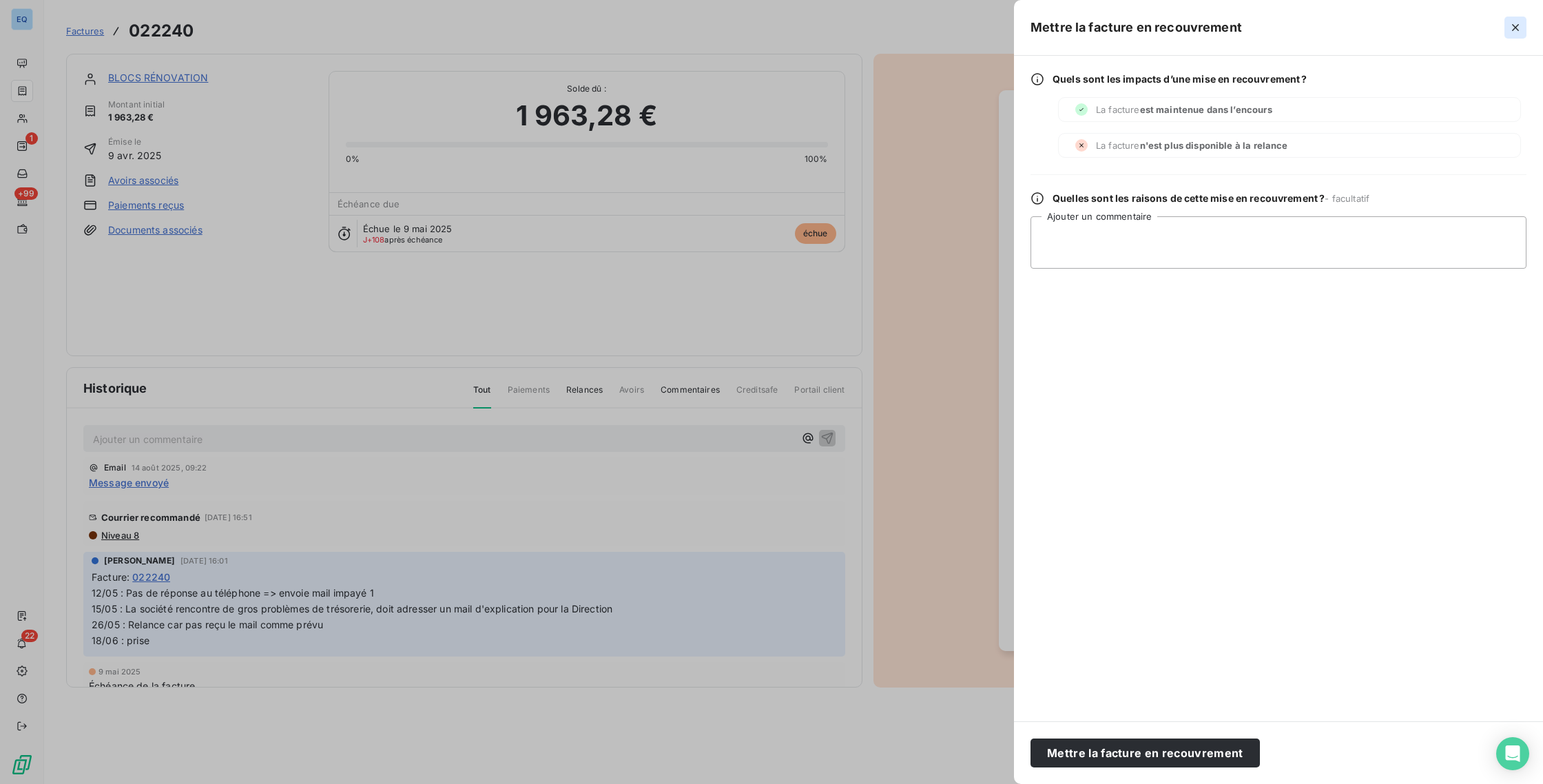
click at [1514, 22] on icon "button" at bounding box center [1516, 27] width 14 height 14
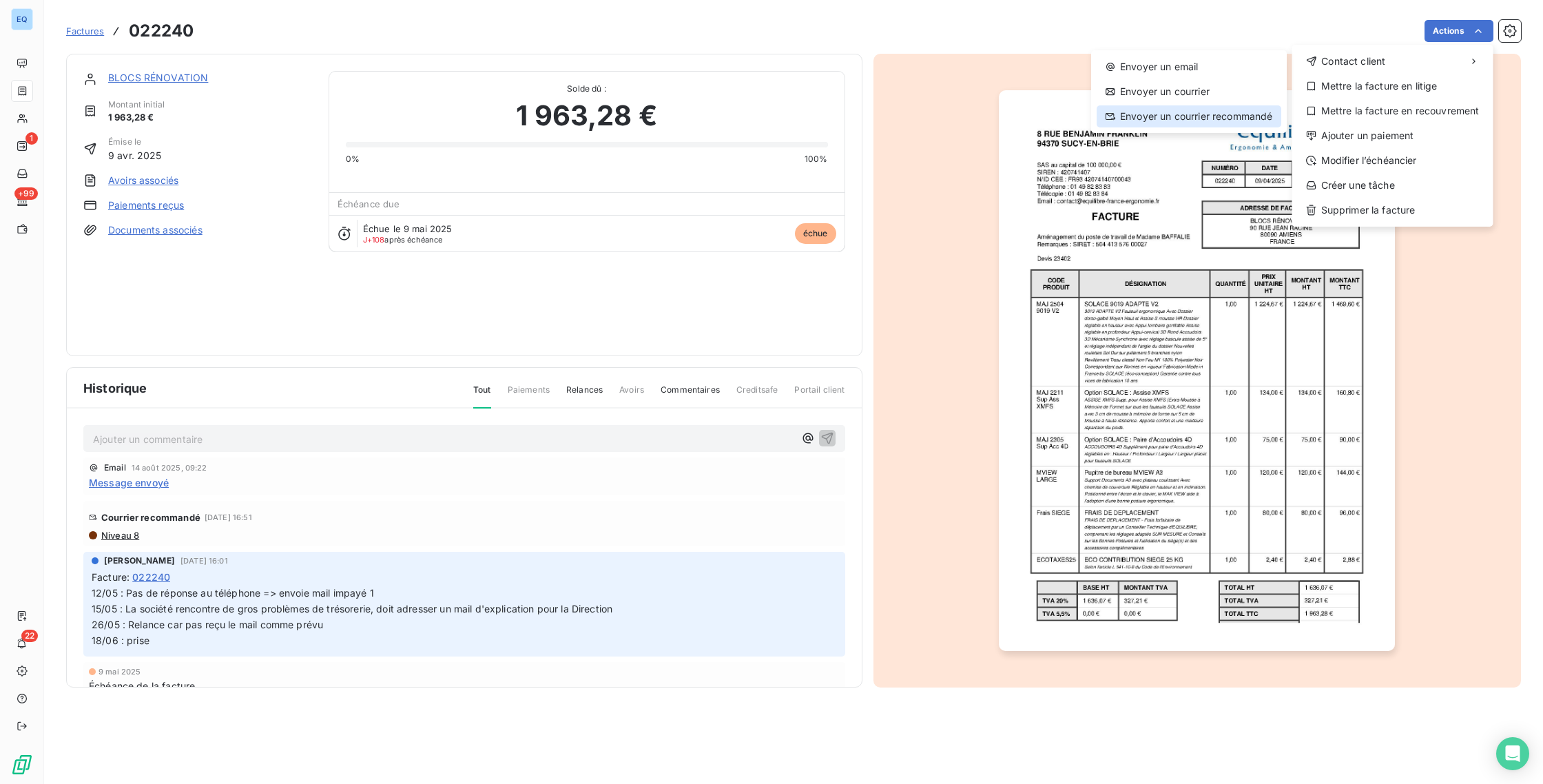
click at [1193, 117] on div "Envoyer un courrier recommandé" at bounding box center [1189, 116] width 184 height 22
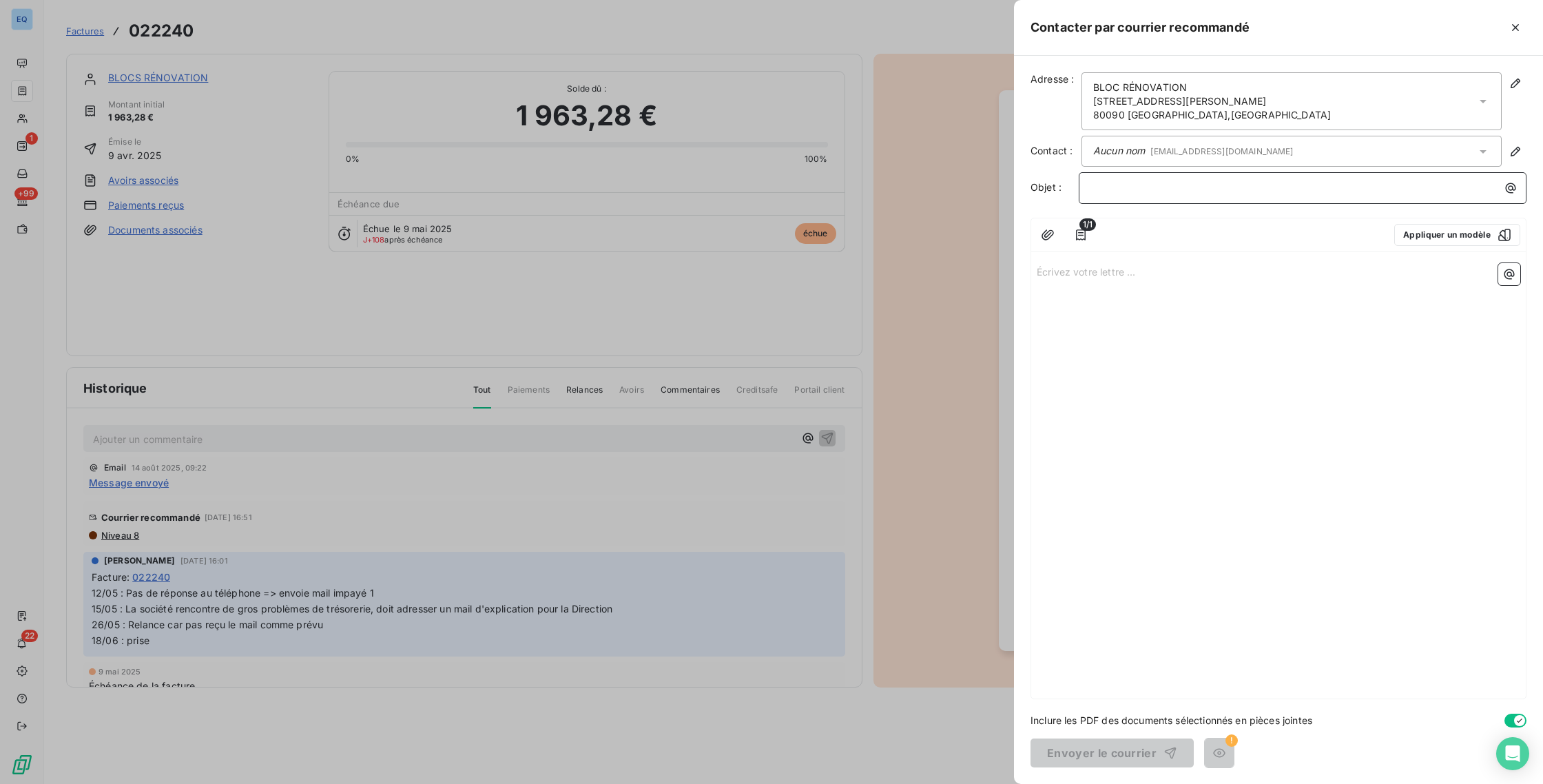
click at [1191, 193] on p "﻿" at bounding box center [1306, 187] width 431 height 16
click at [1077, 234] on icon "button" at bounding box center [1081, 235] width 14 height 14
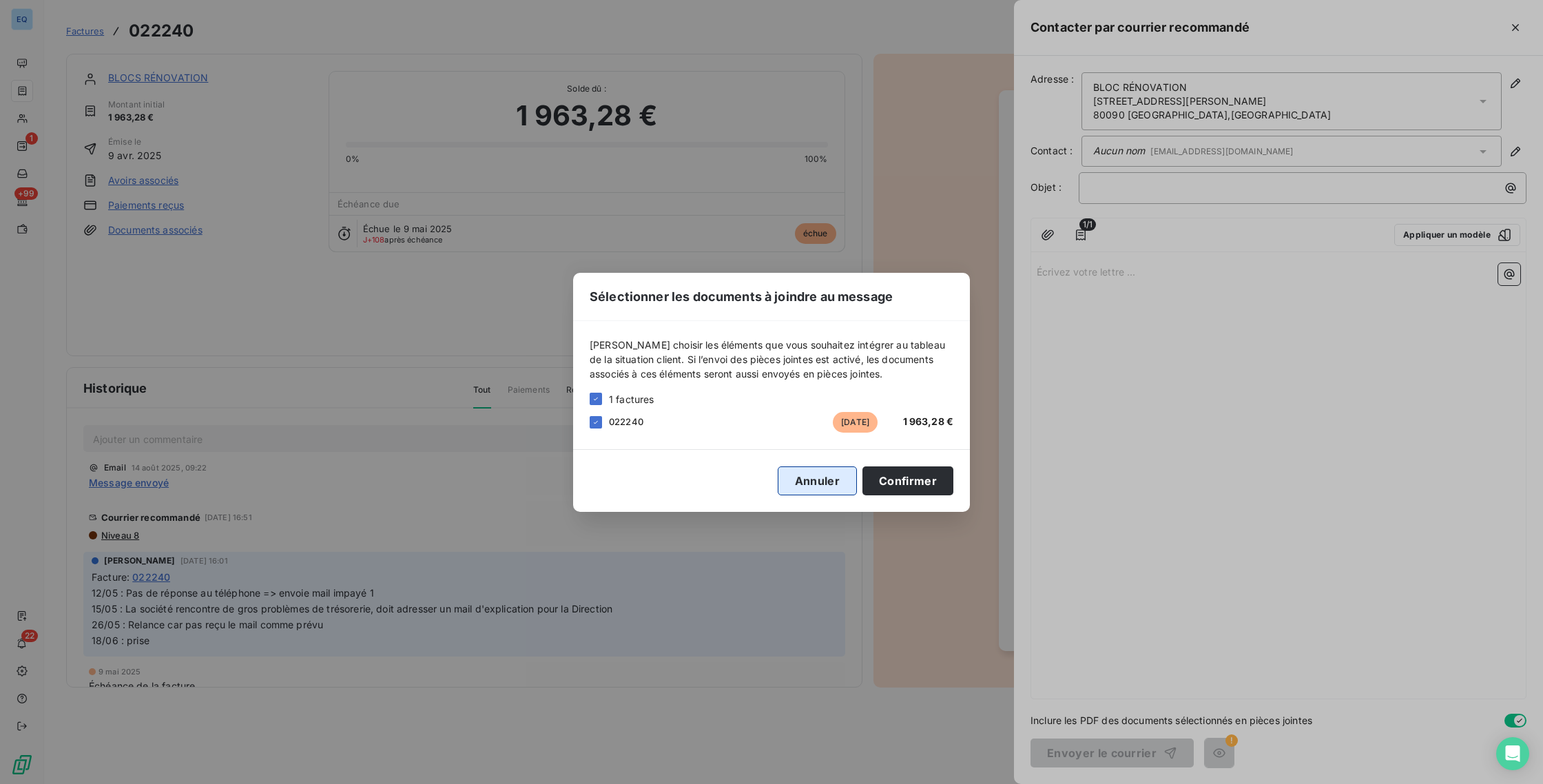
click at [816, 478] on button "Annuler" at bounding box center [817, 480] width 79 height 29
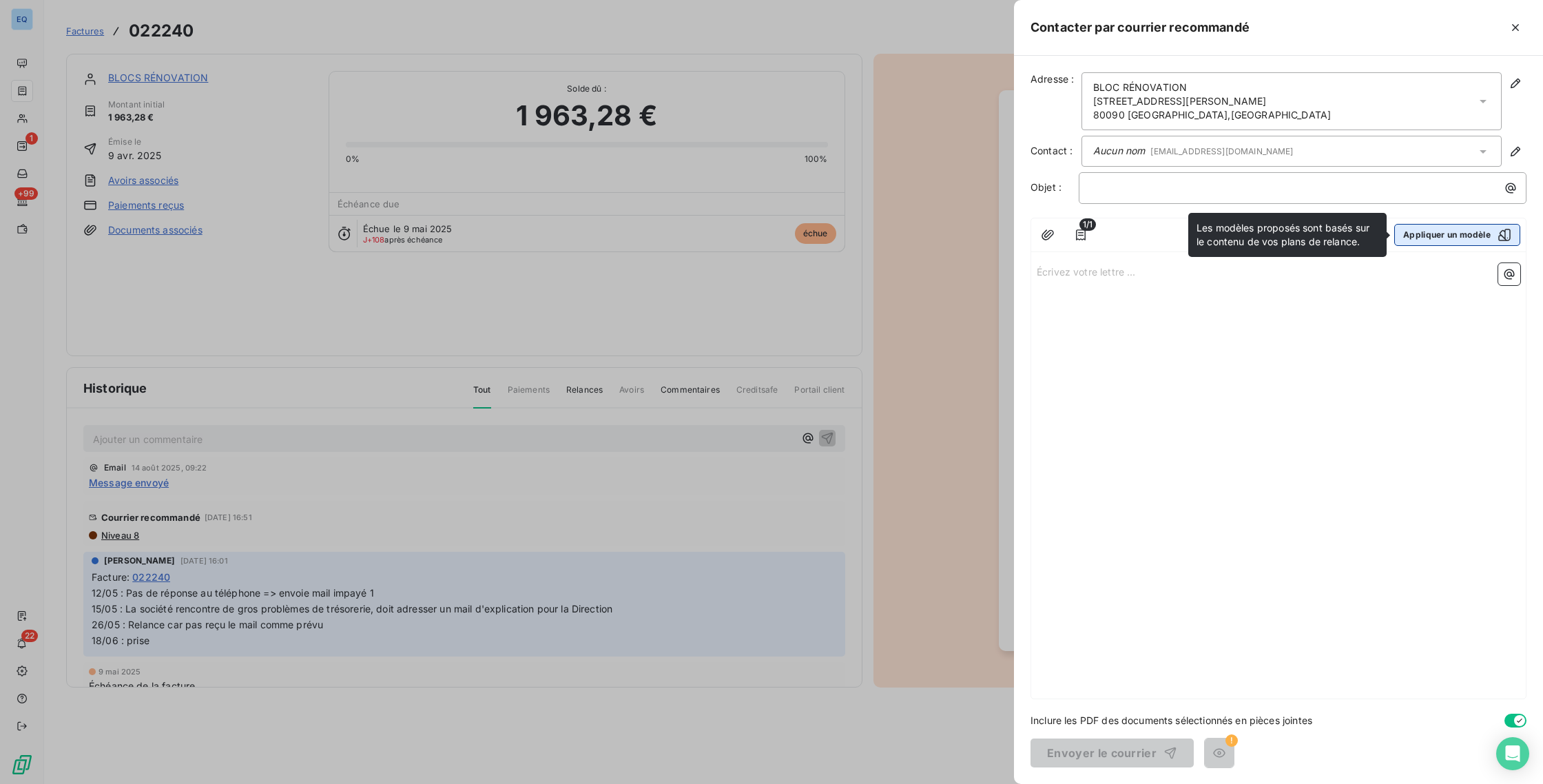
click at [1443, 233] on button "Appliquer un modèle" at bounding box center [1457, 234] width 126 height 22
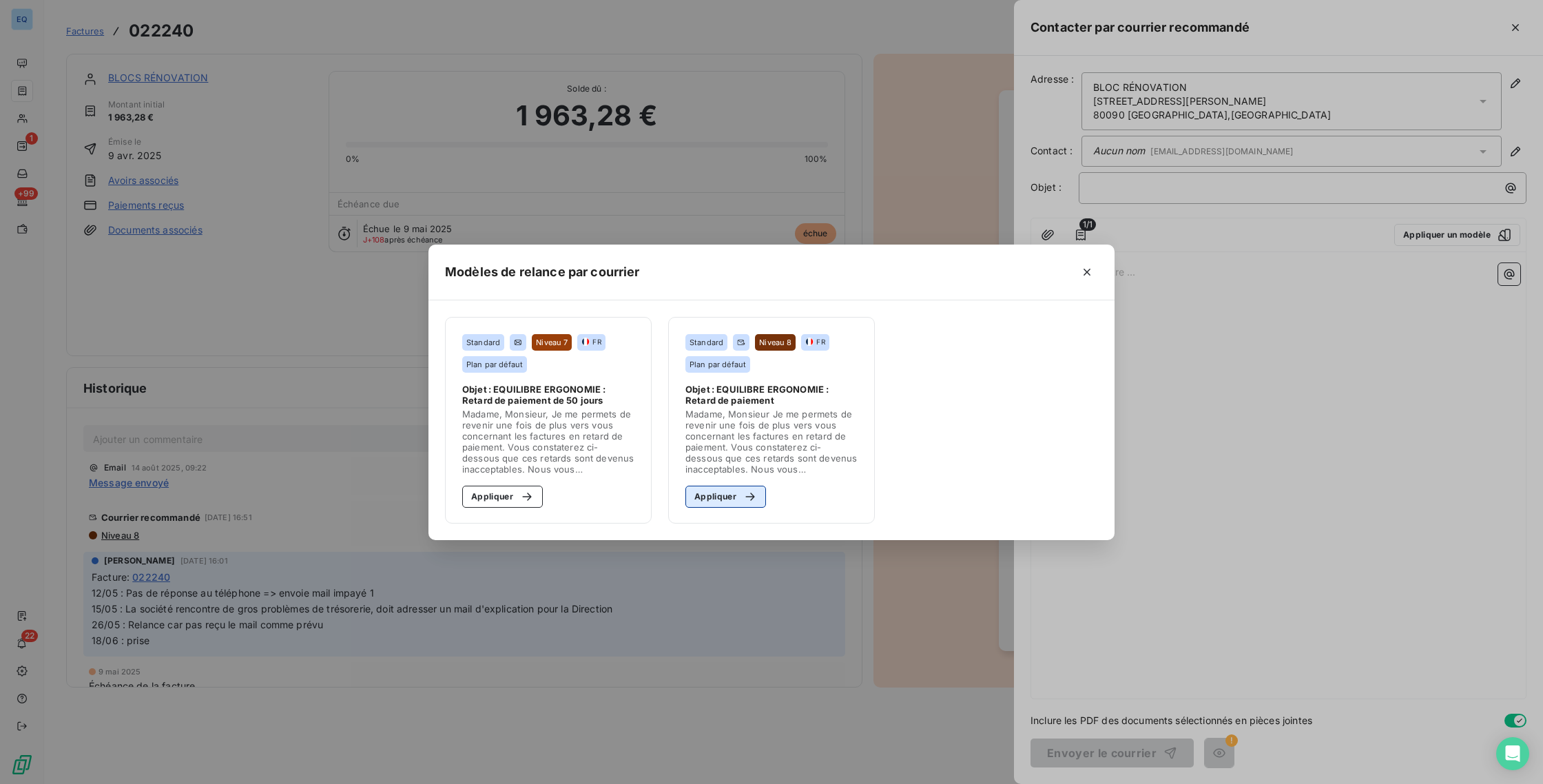
click at [724, 497] on button "Appliquer" at bounding box center [725, 496] width 81 height 22
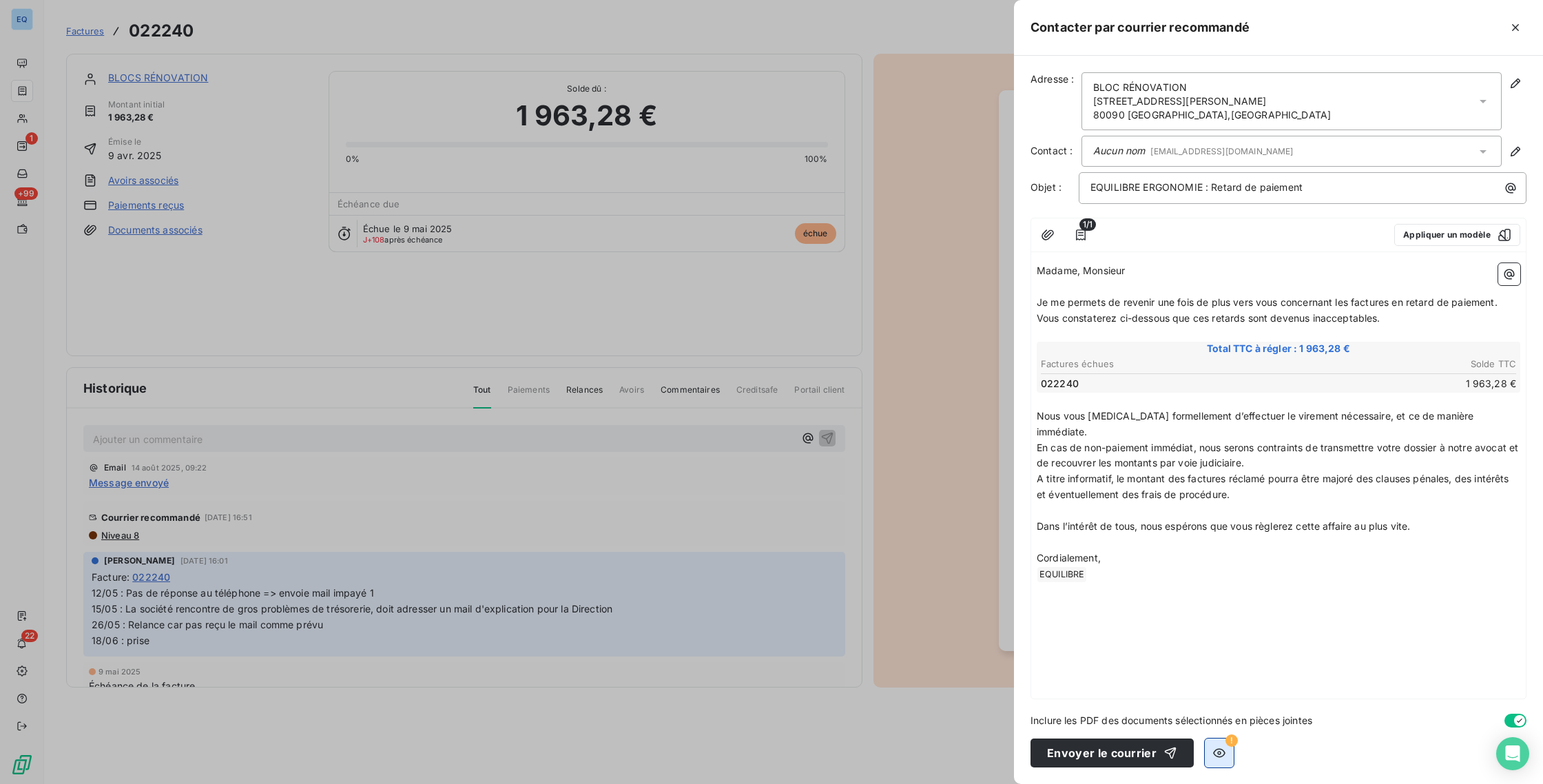
click at [1225, 748] on button "button" at bounding box center [1219, 752] width 29 height 29
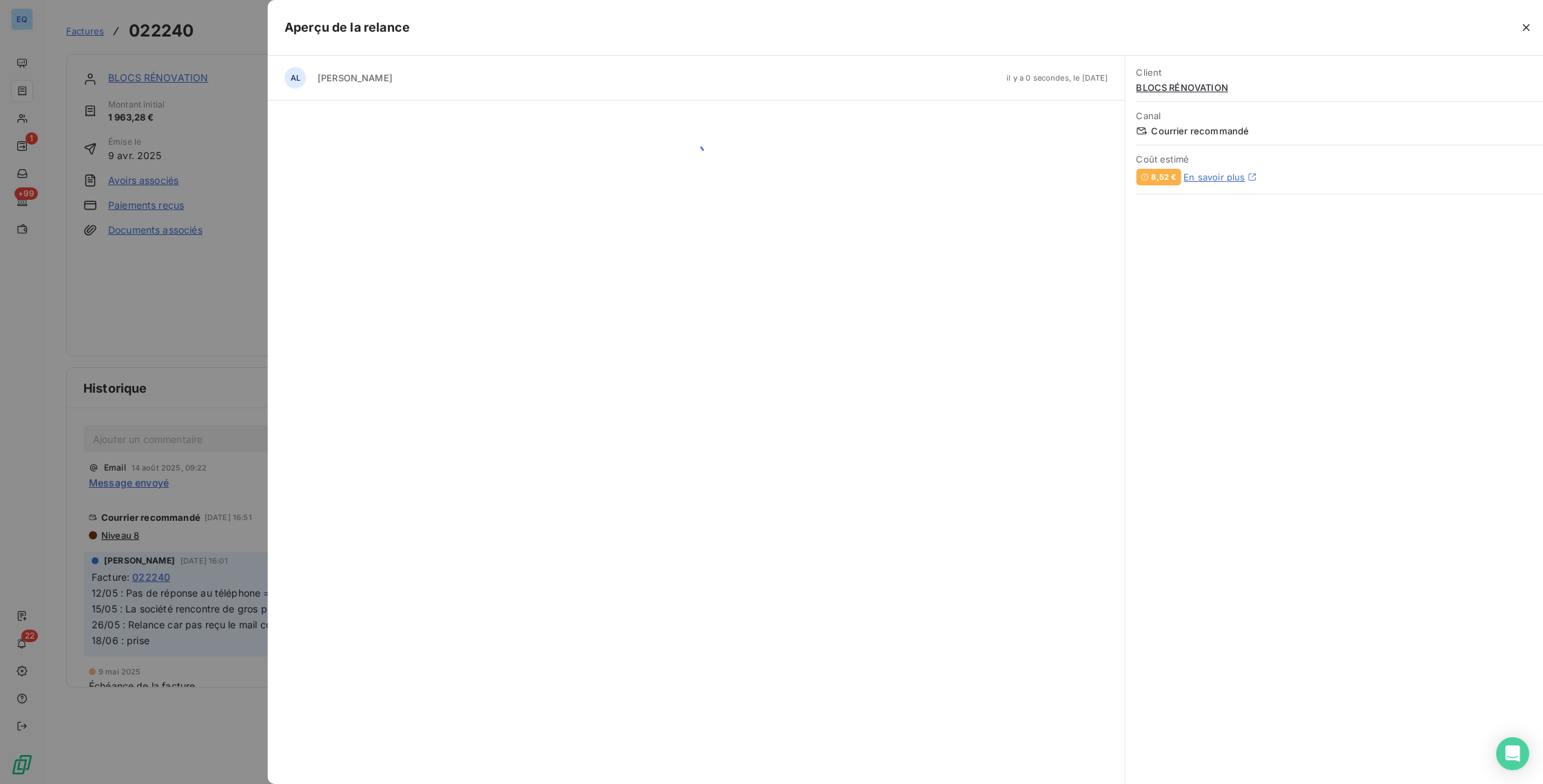
click at [1217, 752] on div "Client BLOCS RÉNOVATION Canal Courrier recommandé Coût estimé 8,52 € En savoir …" at bounding box center [1339, 420] width 429 height 728
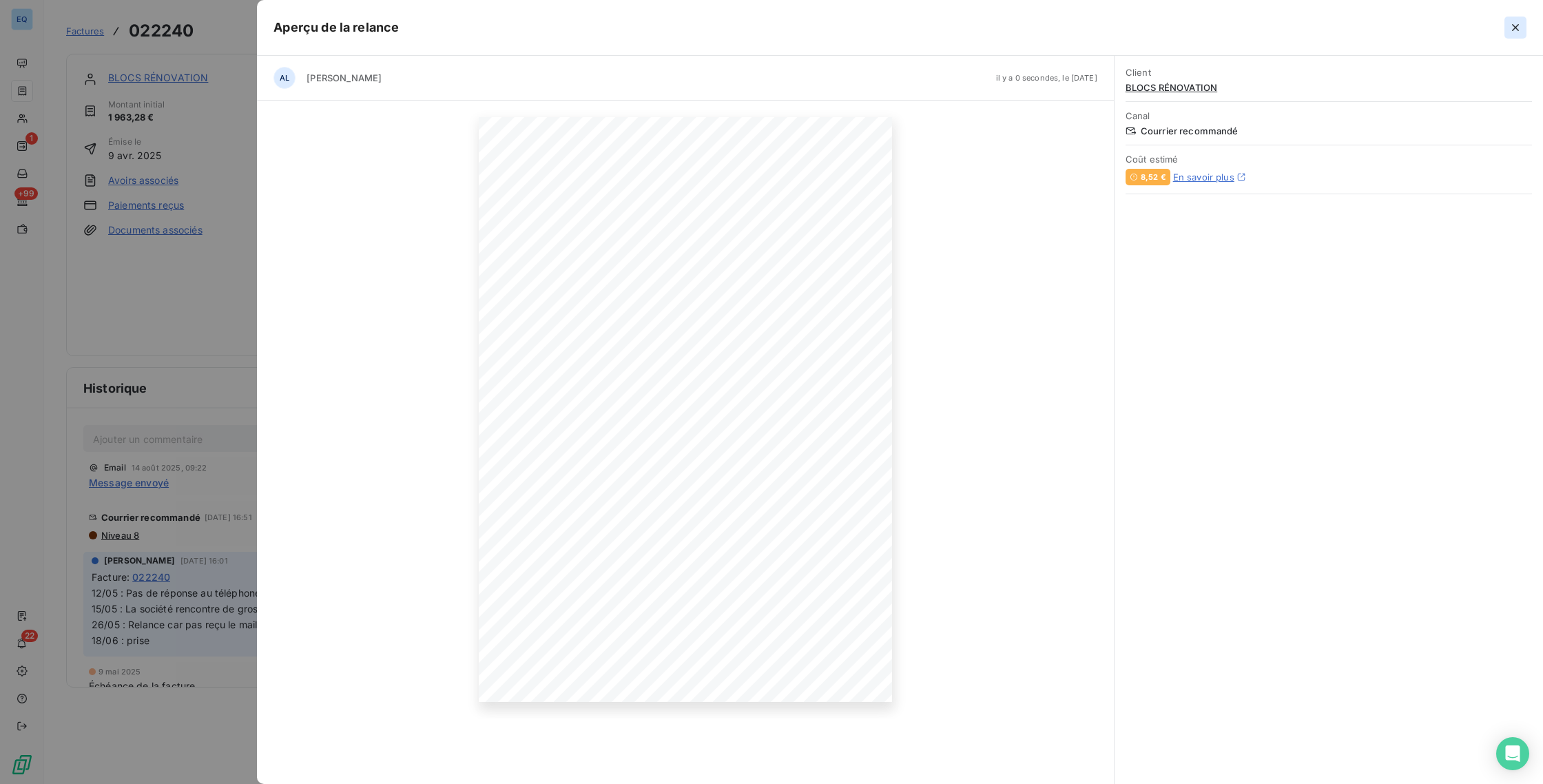
click at [1514, 27] on icon "button" at bounding box center [1516, 27] width 7 height 7
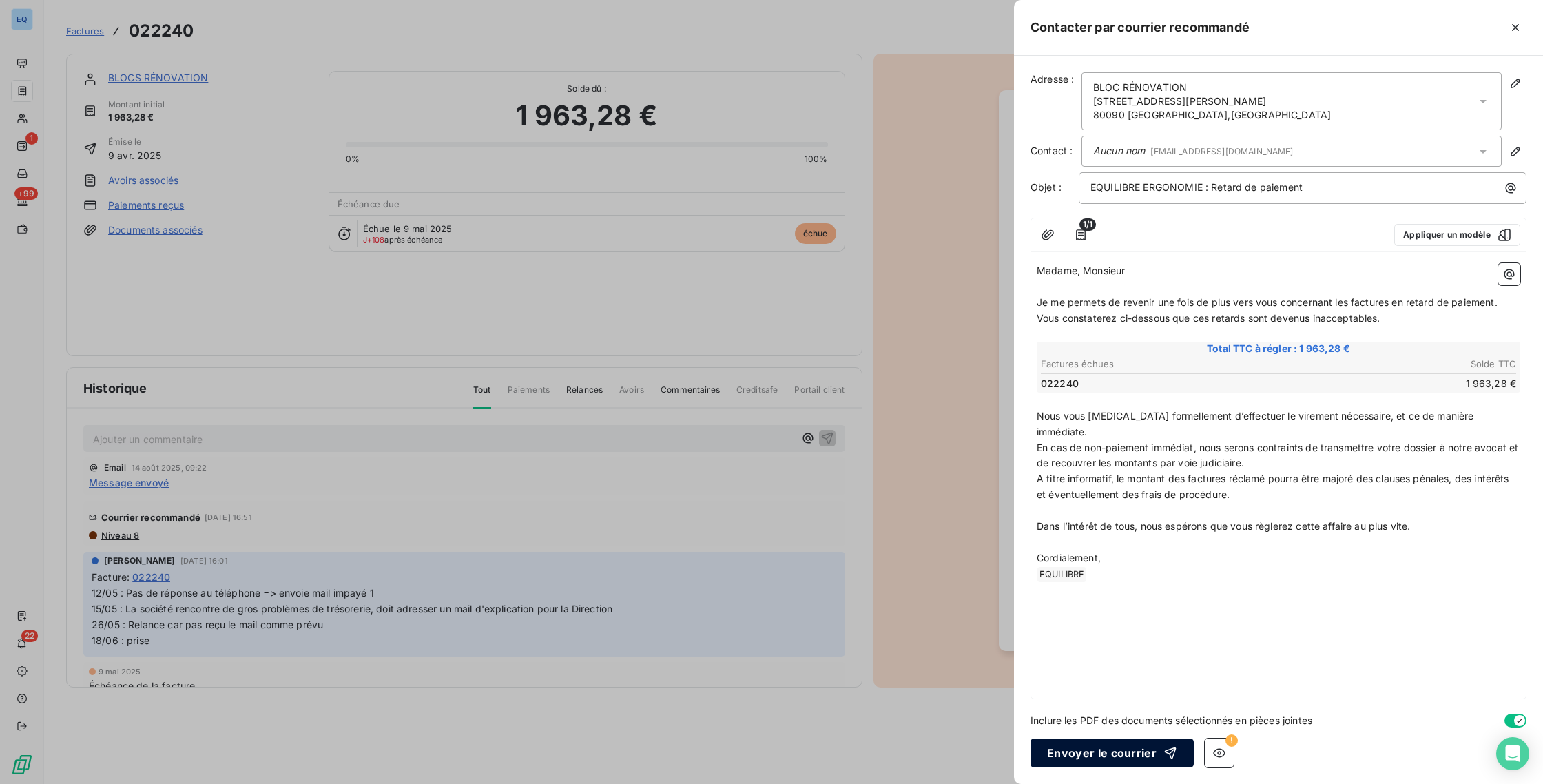
click at [1136, 747] on button "Envoyer le courrier" at bounding box center [1112, 752] width 163 height 29
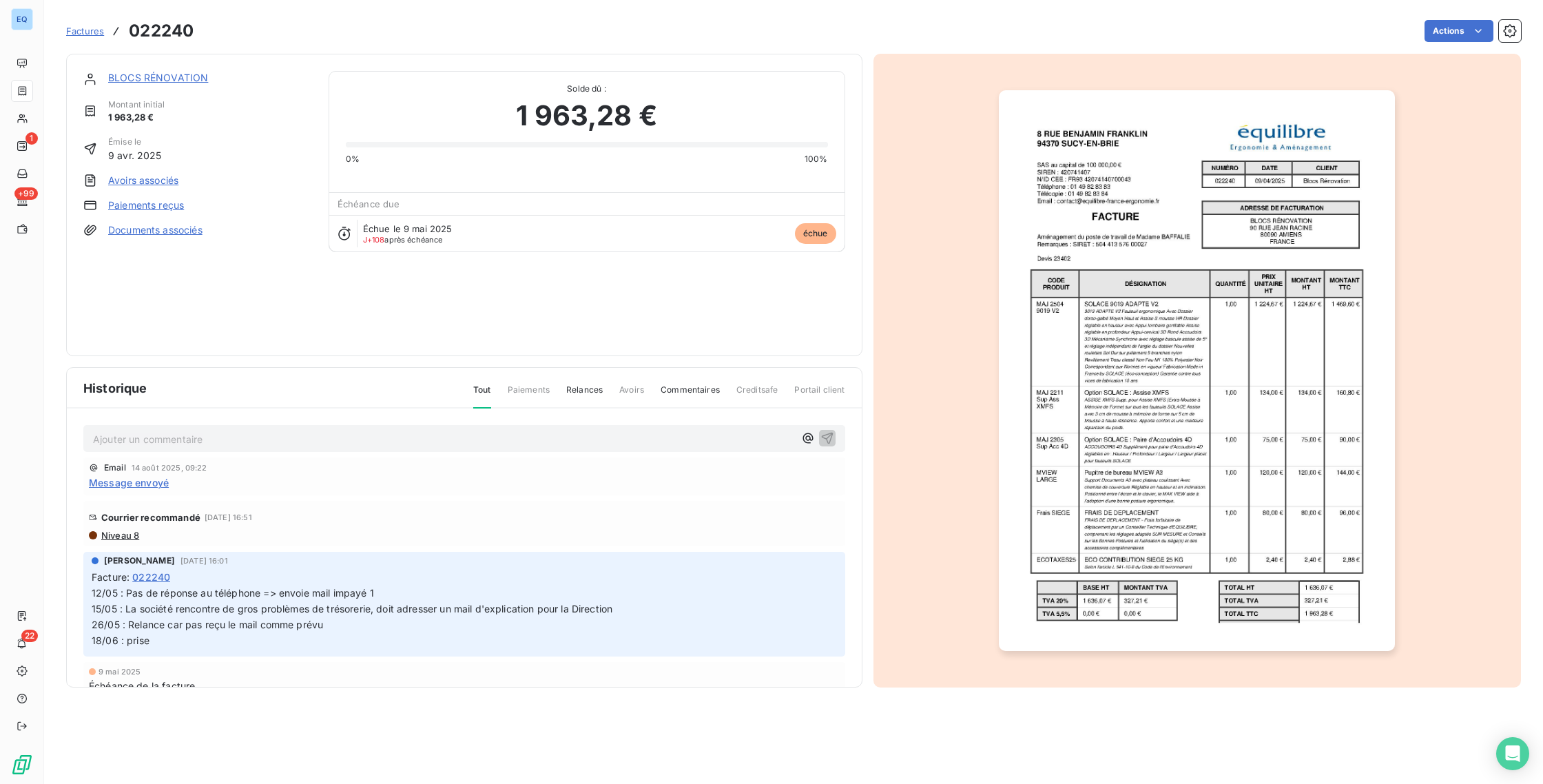
click at [367, 304] on div "BLOCS RÉNOVATION Montant initial 1 963,28 € Émise le [DATE] Avoirs associés Pai…" at bounding box center [464, 205] width 762 height 268
click at [93, 32] on span "Factures" at bounding box center [85, 31] width 38 height 11
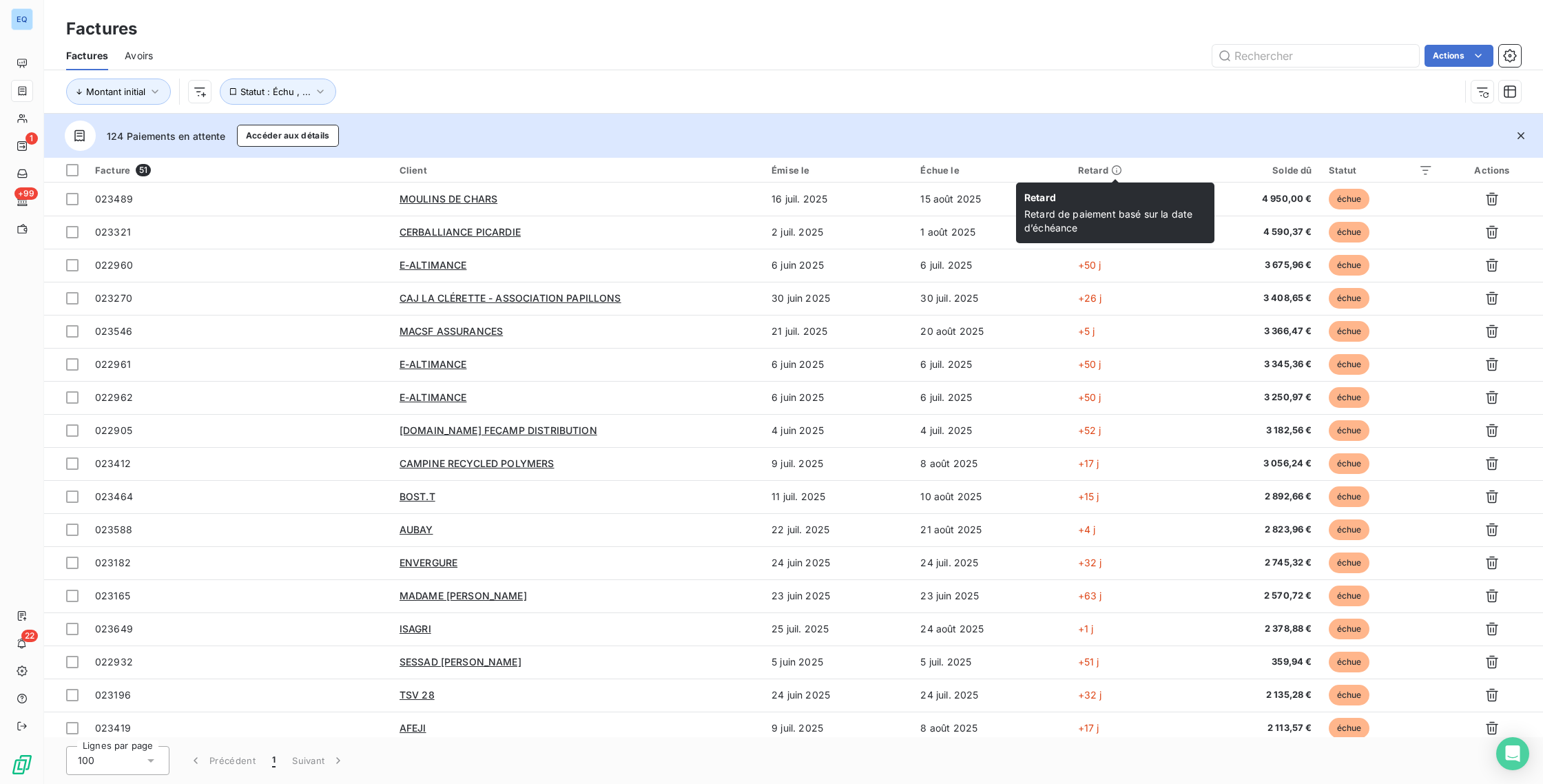
click at [1092, 169] on div "Retard" at bounding box center [1129, 170] width 102 height 11
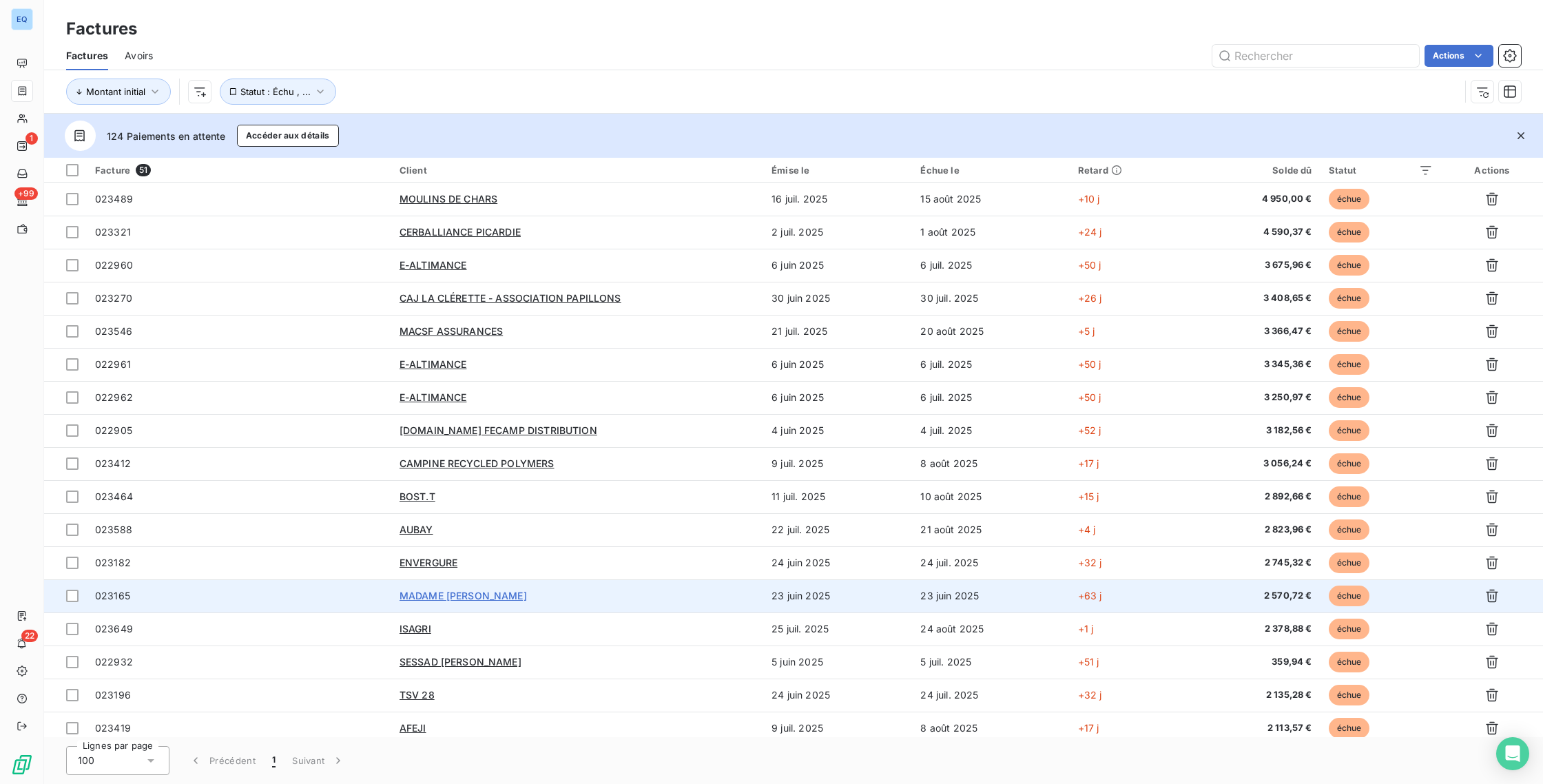
click at [499, 599] on span "MADAME [PERSON_NAME]" at bounding box center [464, 595] width 128 height 12
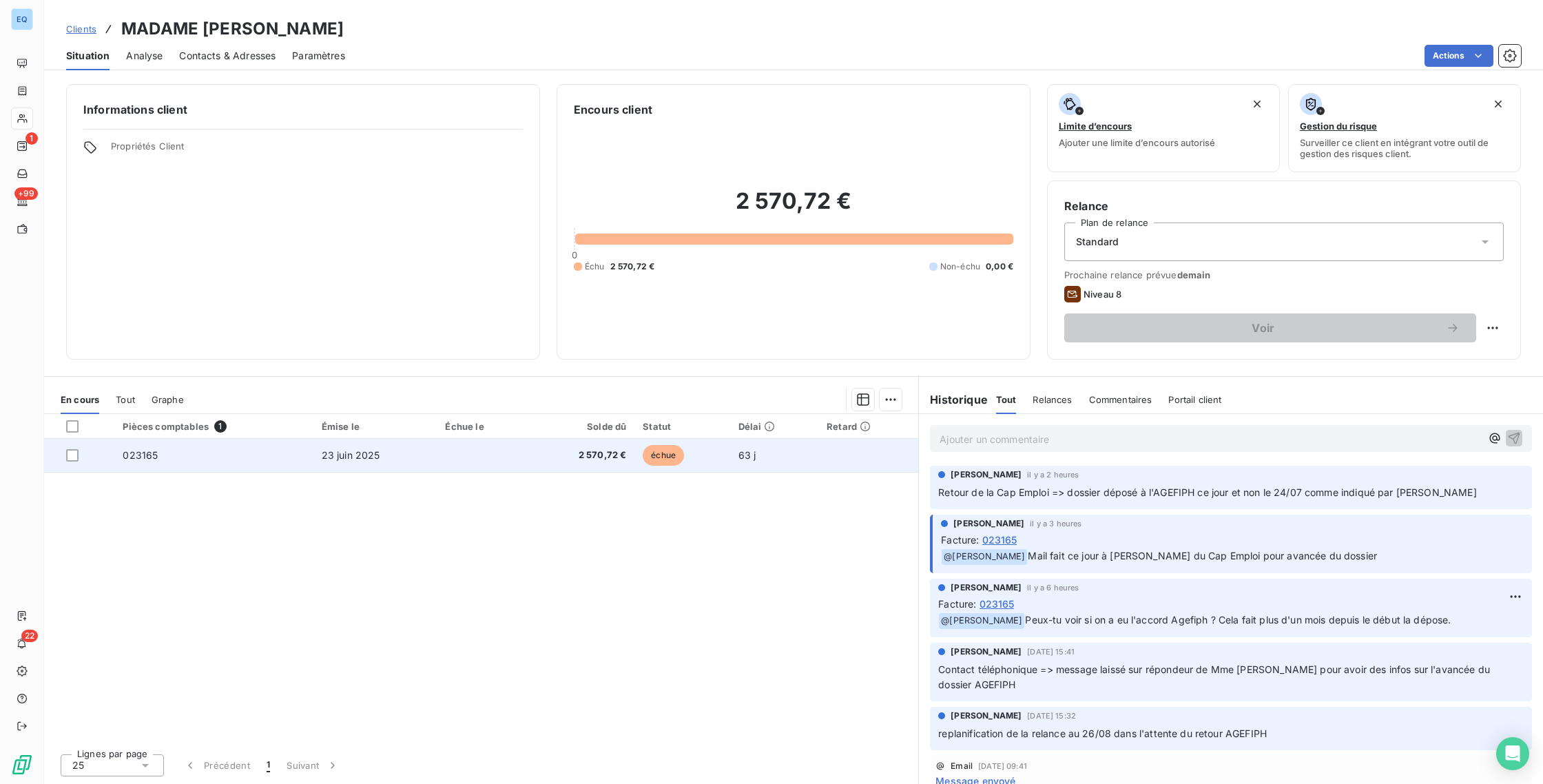
click at [163, 442] on td "023165" at bounding box center [213, 455] width 198 height 33
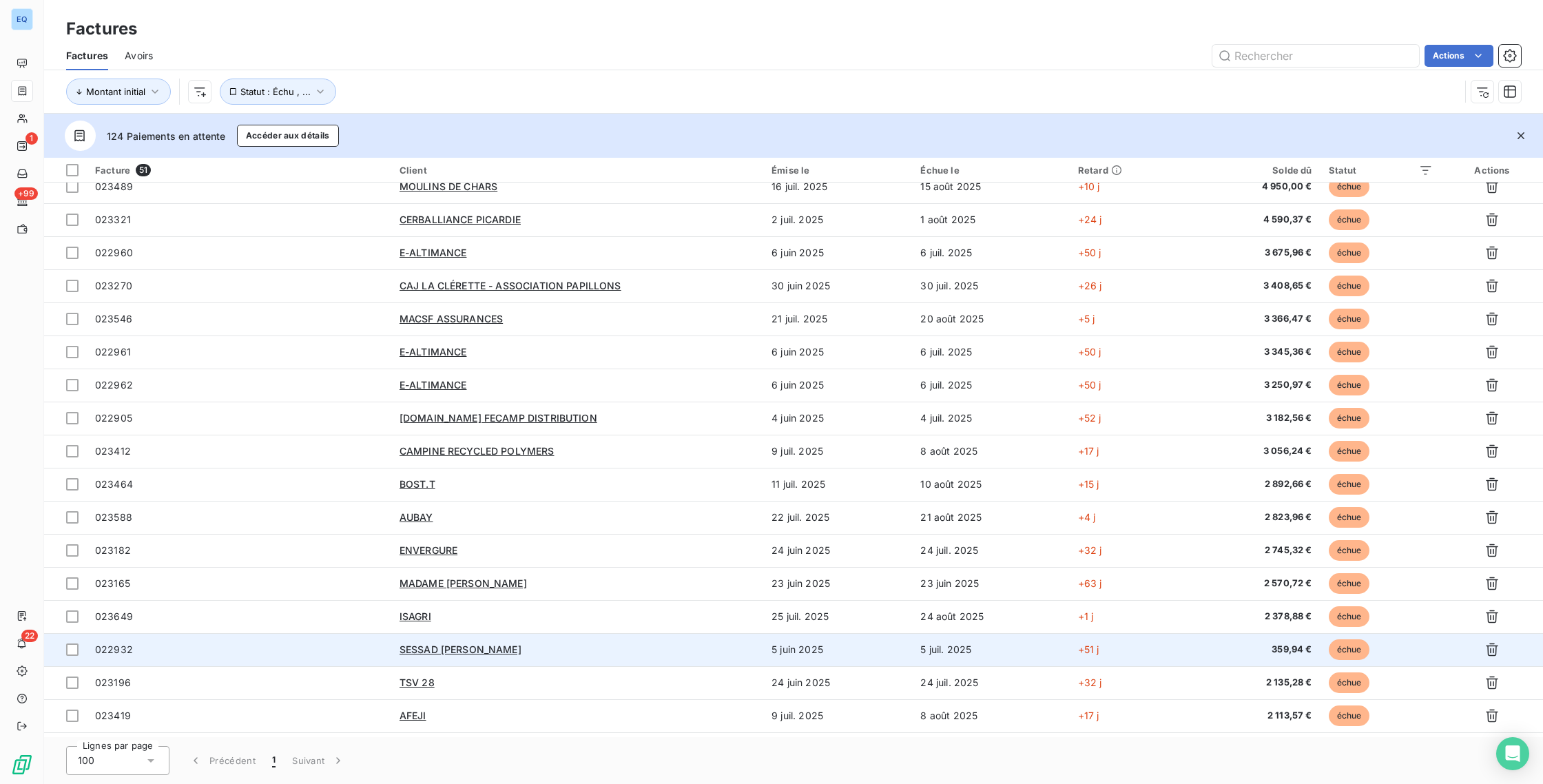
scroll to position [14, 0]
click at [647, 651] on div "SESSAD [PERSON_NAME]" at bounding box center [577, 648] width 356 height 14
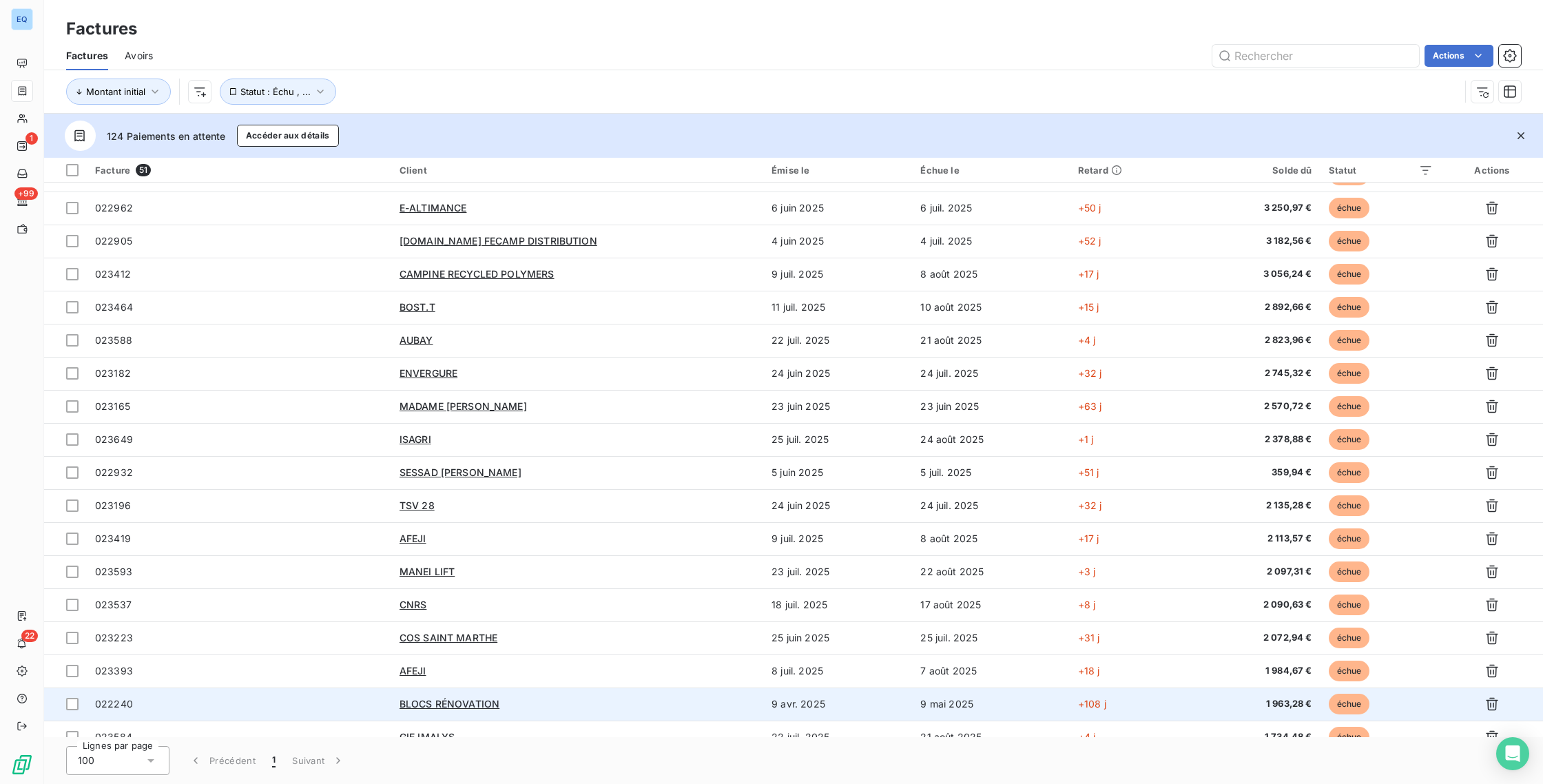
scroll to position [191, 0]
click at [454, 705] on span "BLOCS RÉNOVATION" at bounding box center [450, 702] width 100 height 12
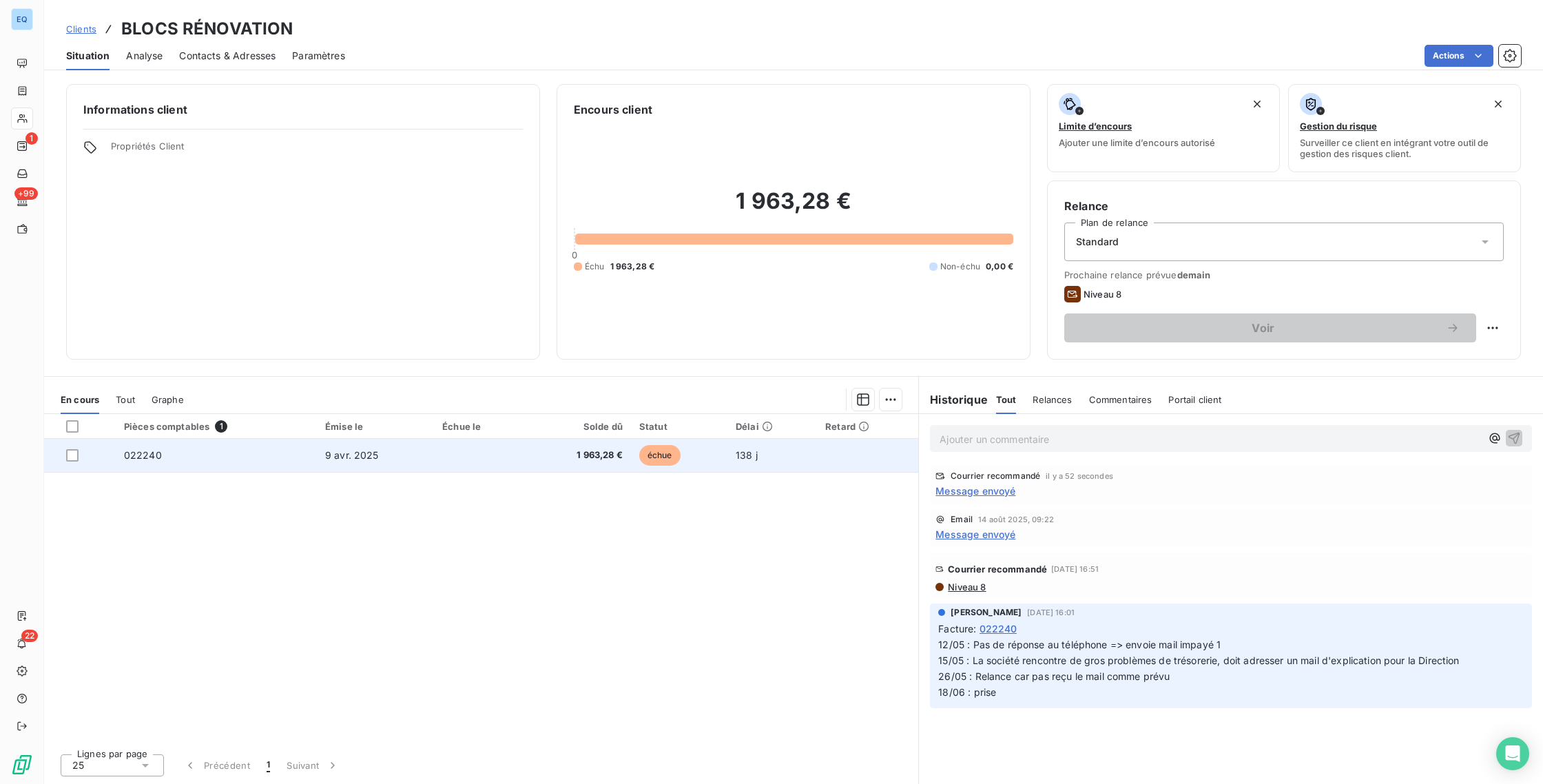
click at [511, 458] on td at bounding box center [480, 455] width 93 height 33
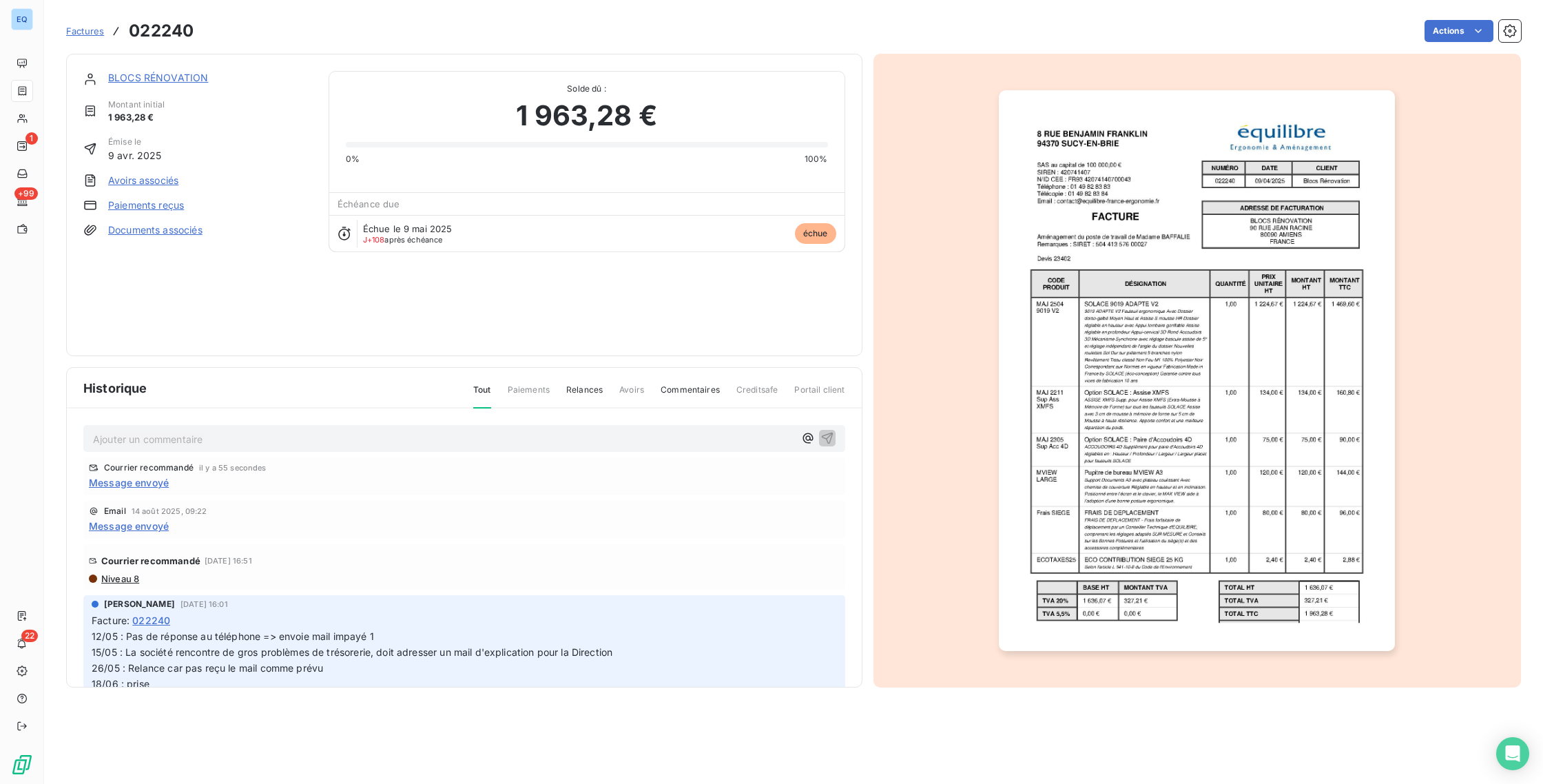
click at [125, 579] on span "Niveau 8" at bounding box center [119, 579] width 39 height 11
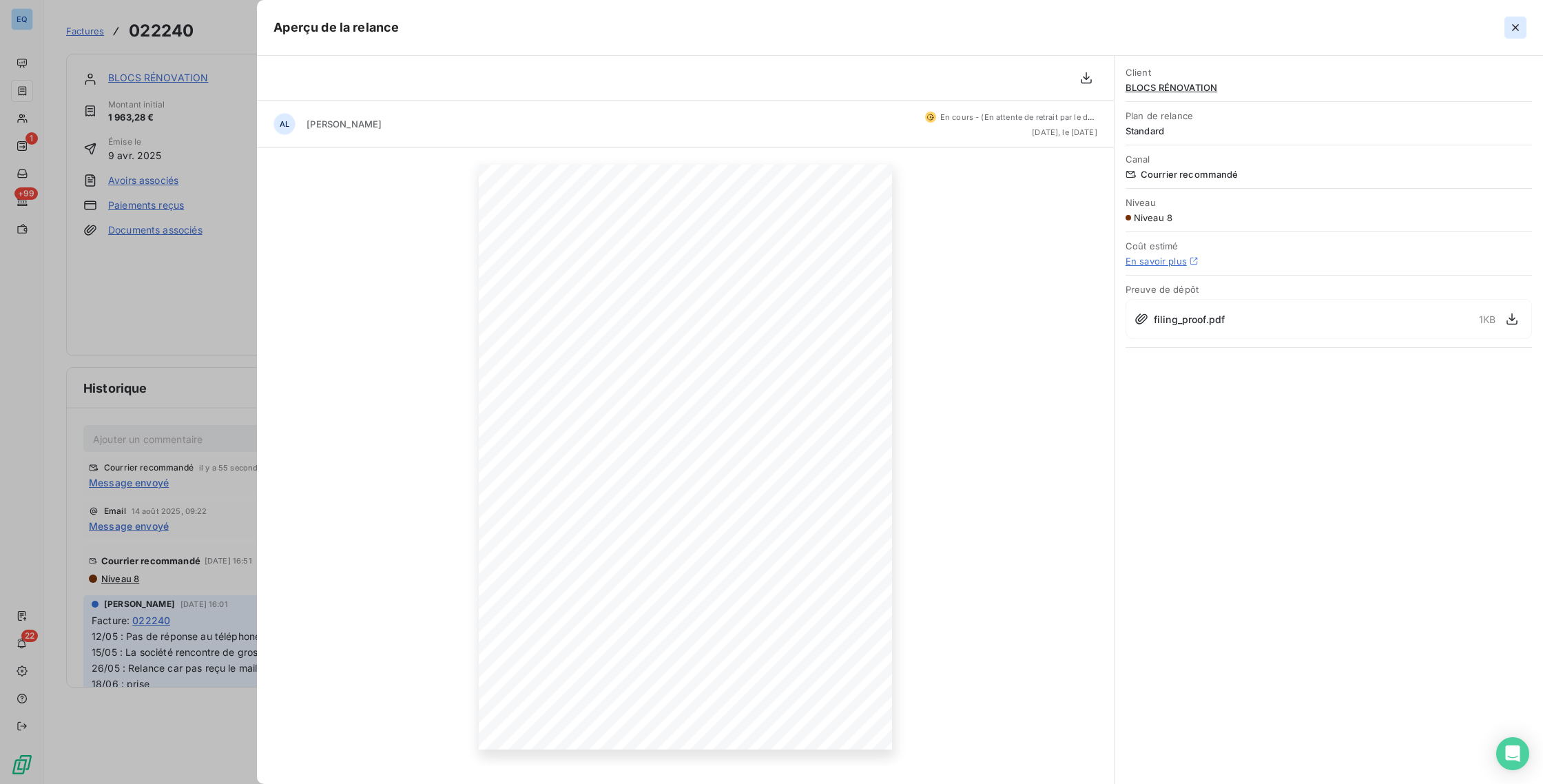
click at [1518, 22] on icon "button" at bounding box center [1516, 27] width 14 height 14
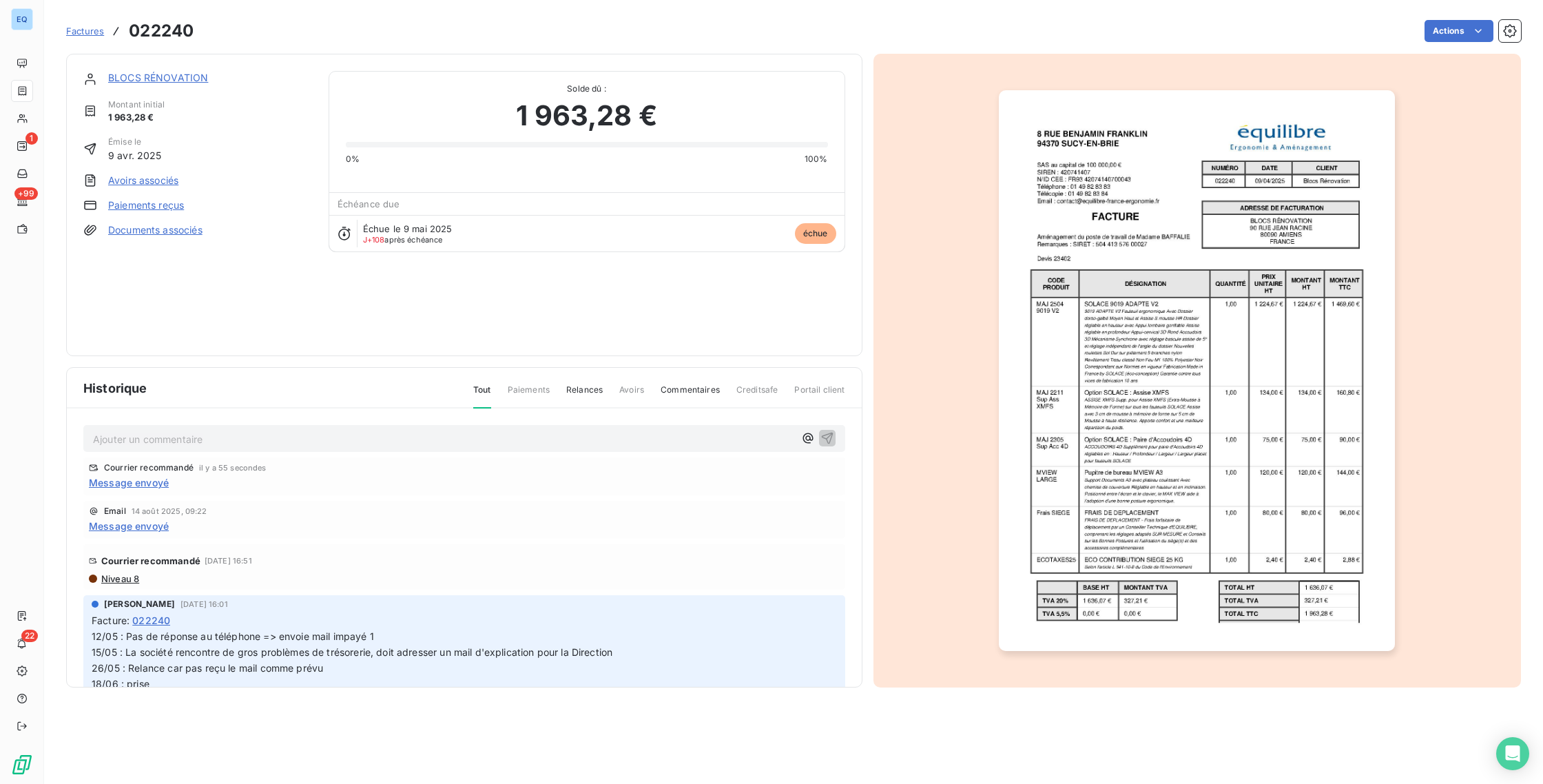
click at [127, 481] on span "Message envoyé" at bounding box center [129, 482] width 80 height 15
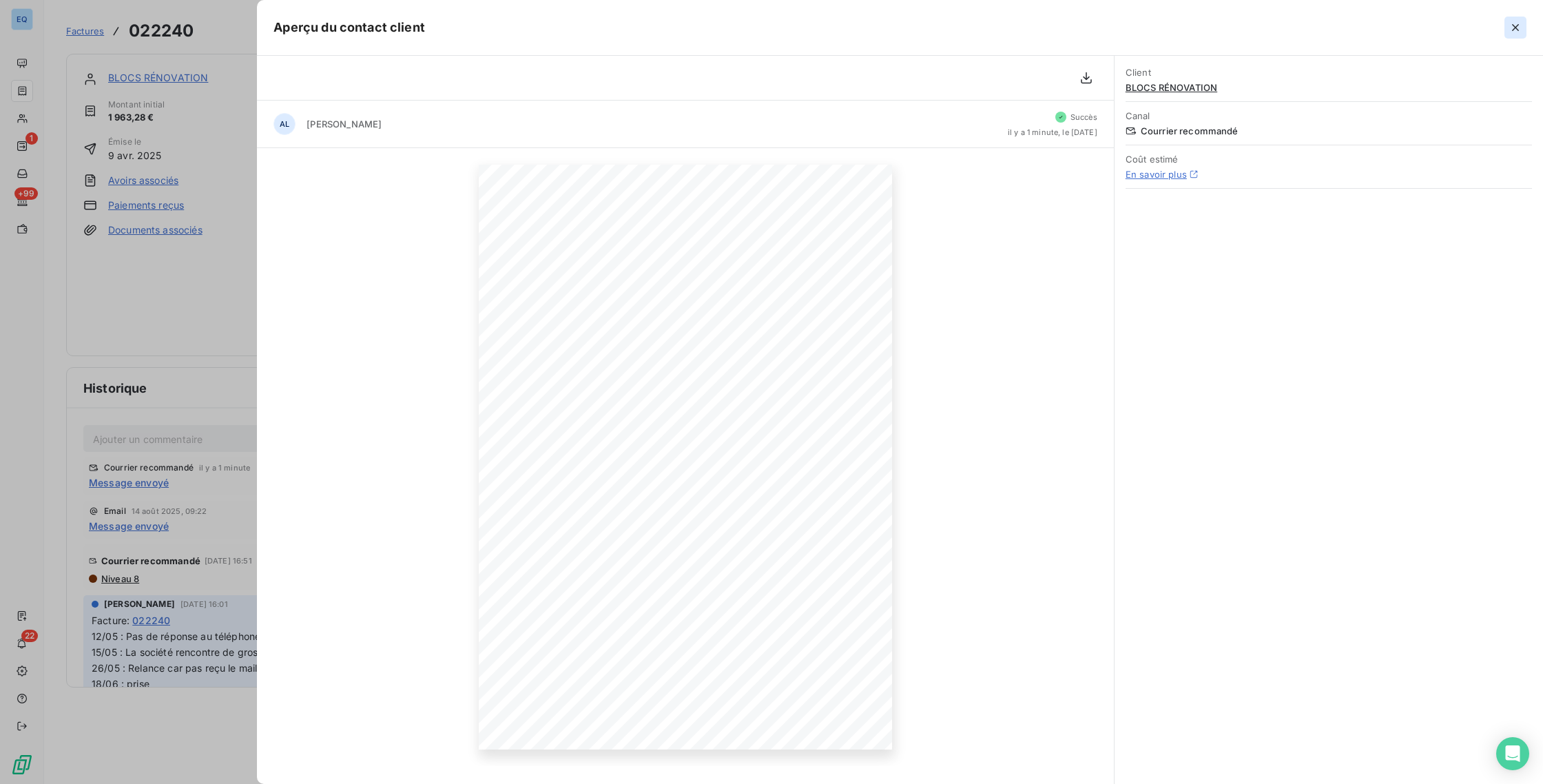
click at [1513, 20] on icon "button" at bounding box center [1516, 27] width 14 height 14
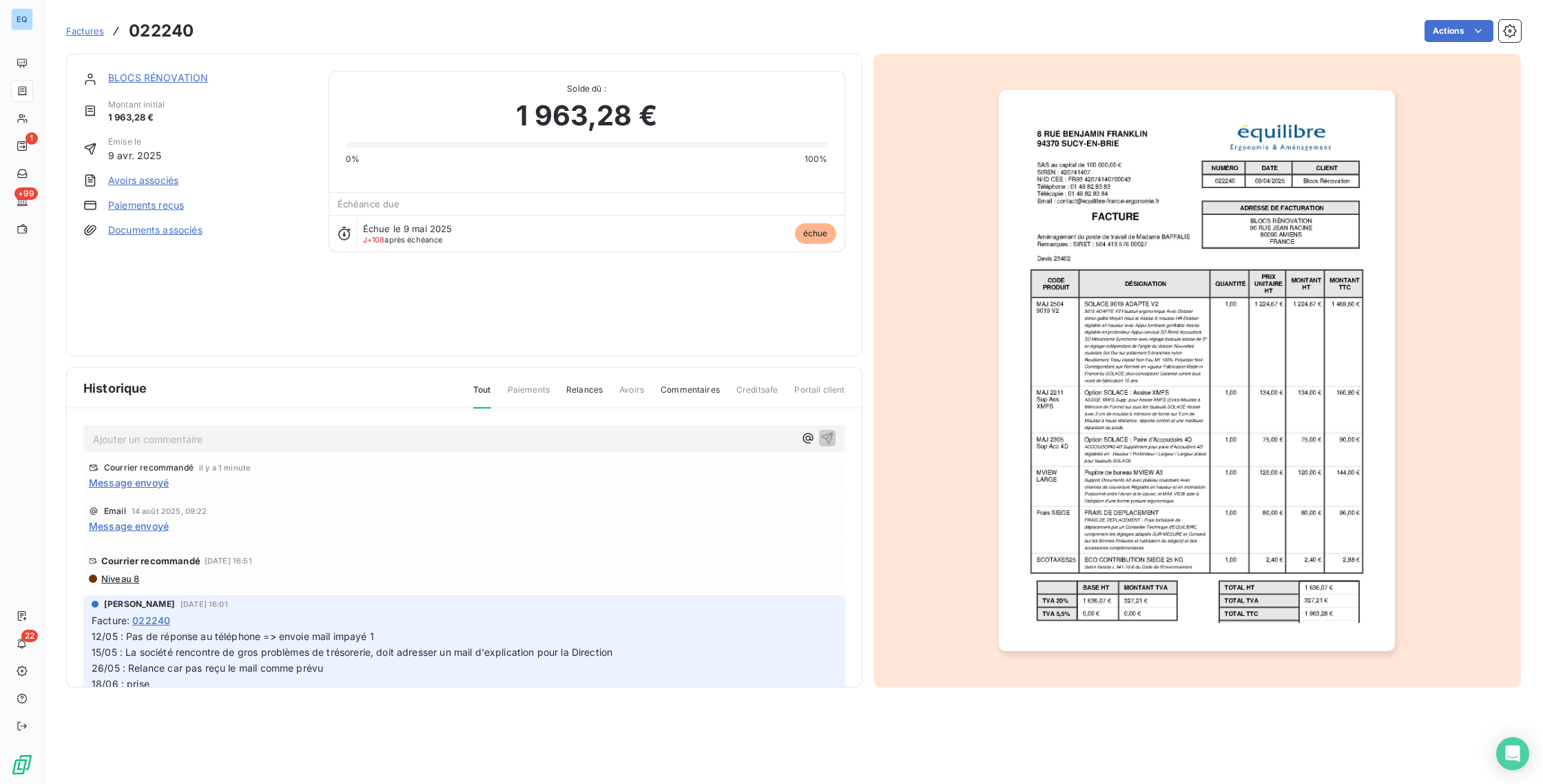
click at [760, 391] on span "Creditsafe" at bounding box center [757, 395] width 42 height 23
click at [809, 391] on span "Portail client" at bounding box center [819, 395] width 50 height 23
click at [1453, 37] on html "EQ 1 +99 22 Factures 022240 Actions BLOCS RÉNOVATION Montant initial 1 963,28 €…" at bounding box center [772, 392] width 1543 height 784
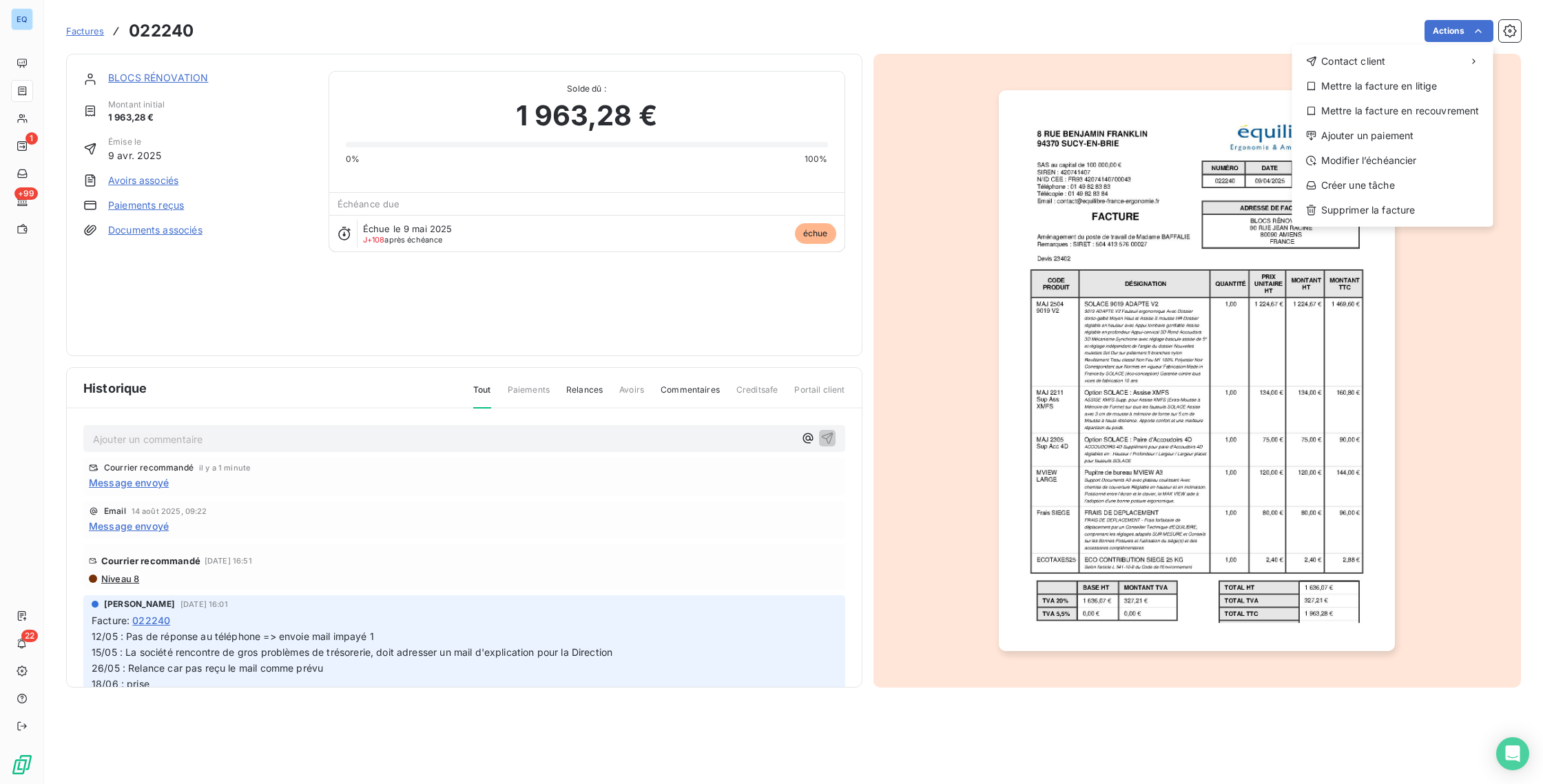
click at [1514, 33] on html "EQ 1 +99 22 Factures 022240 Actions Contact client Mettre la facture en litige …" at bounding box center [772, 392] width 1543 height 784
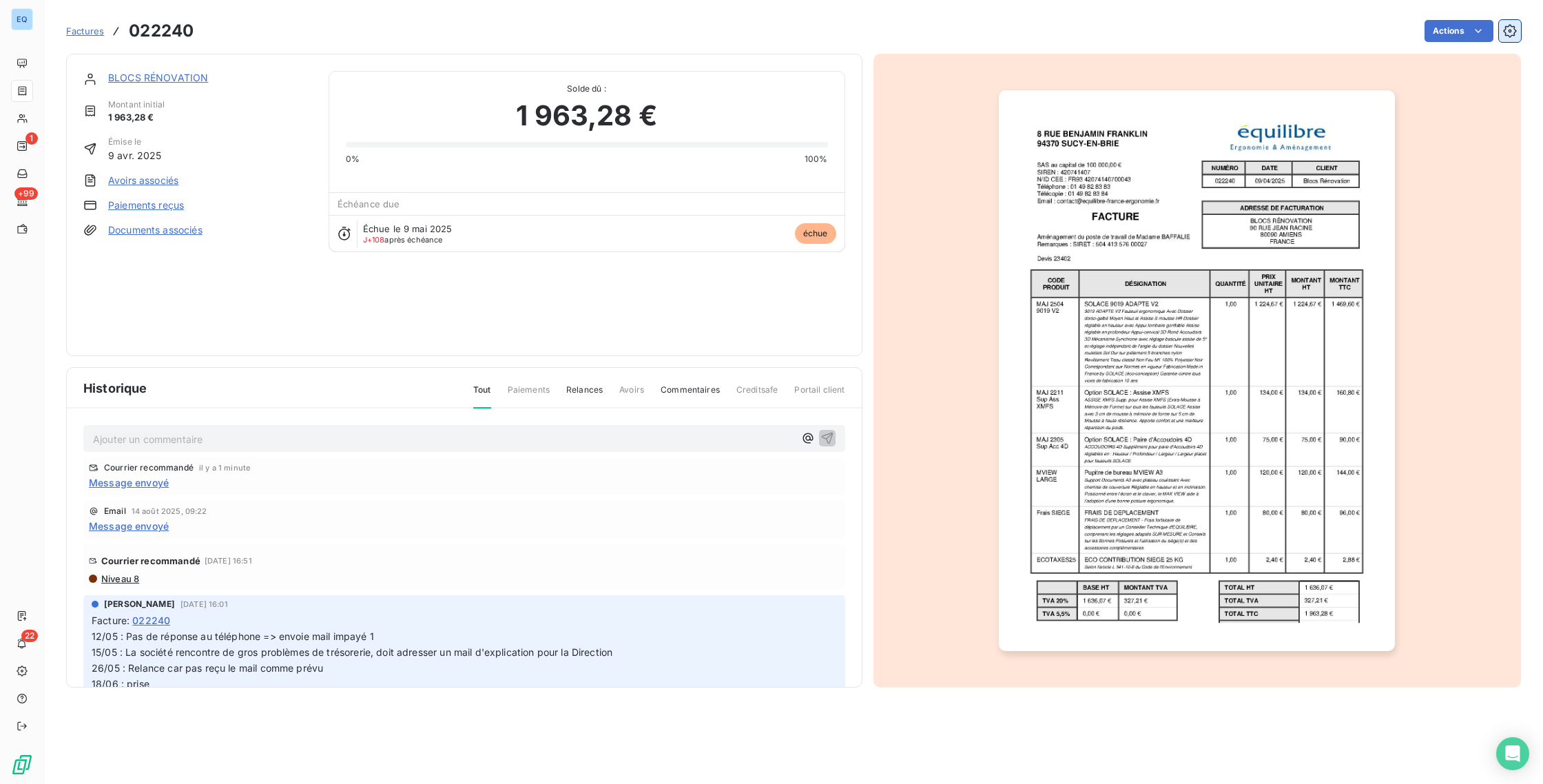
click at [1511, 30] on icon "button" at bounding box center [1510, 31] width 4 height 4
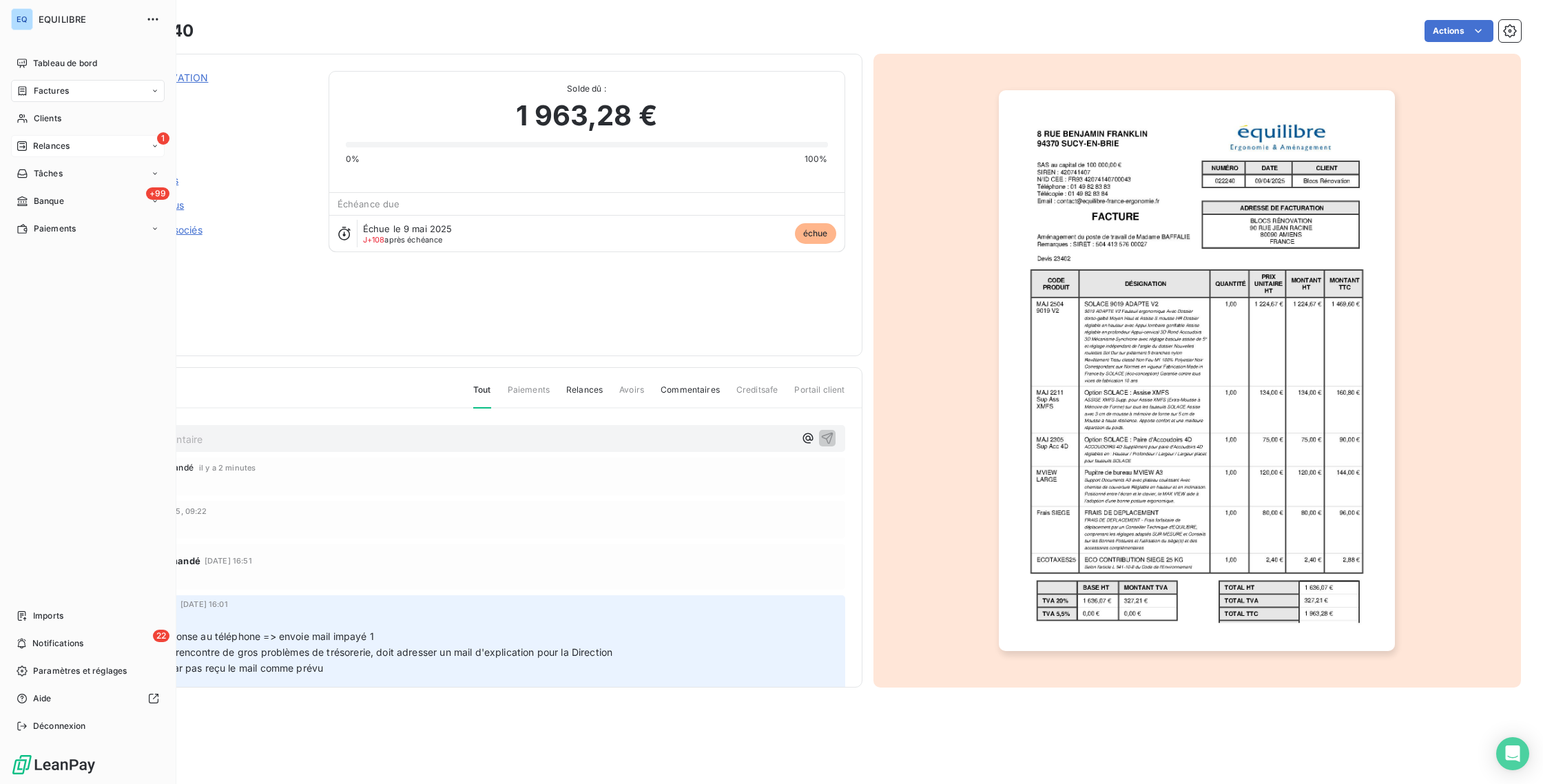
click at [63, 138] on div "1 Relances" at bounding box center [88, 146] width 154 height 22
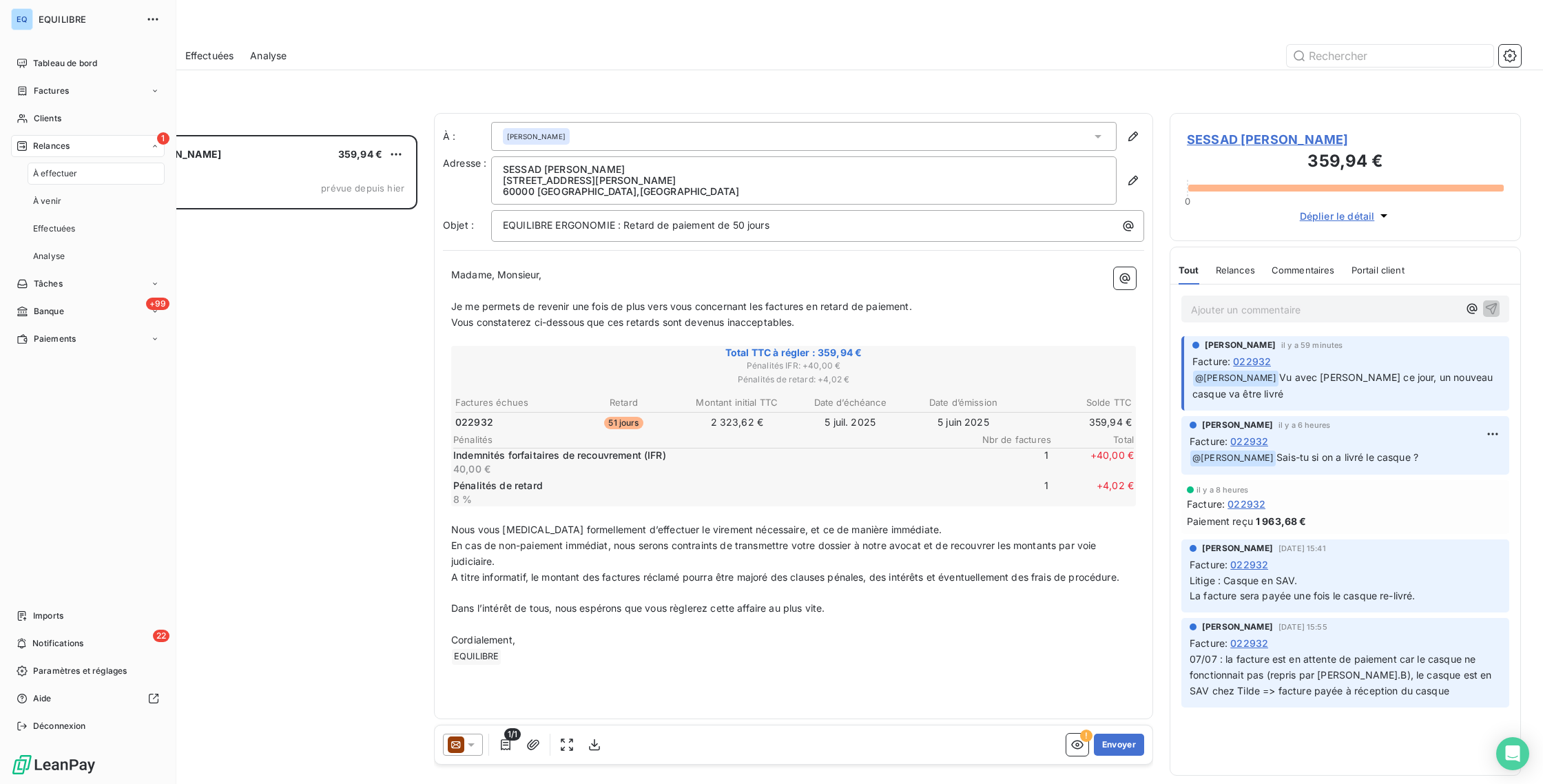
scroll to position [638, 341]
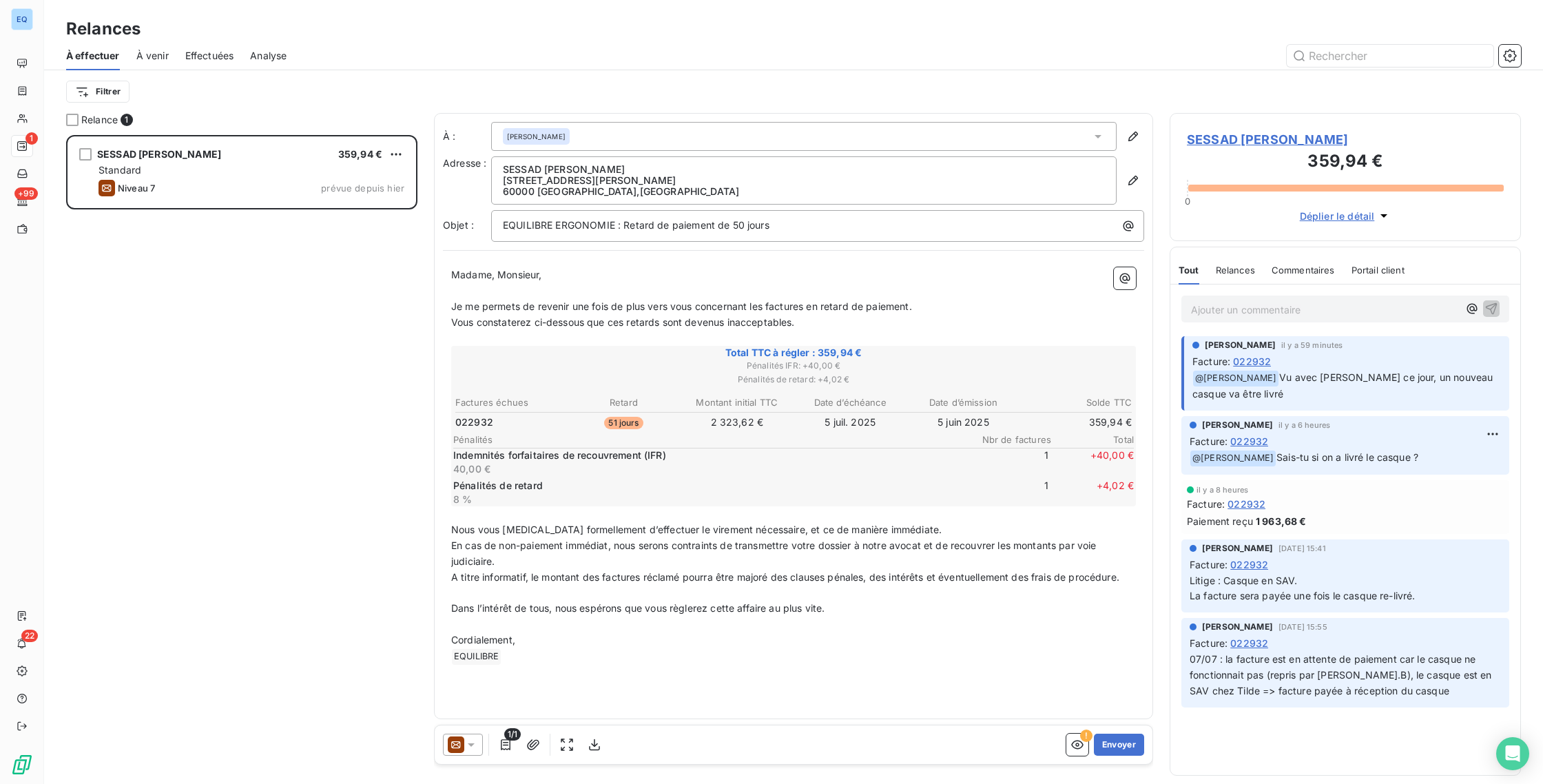
click at [188, 55] on span "Effectuées" at bounding box center [210, 56] width 49 height 14
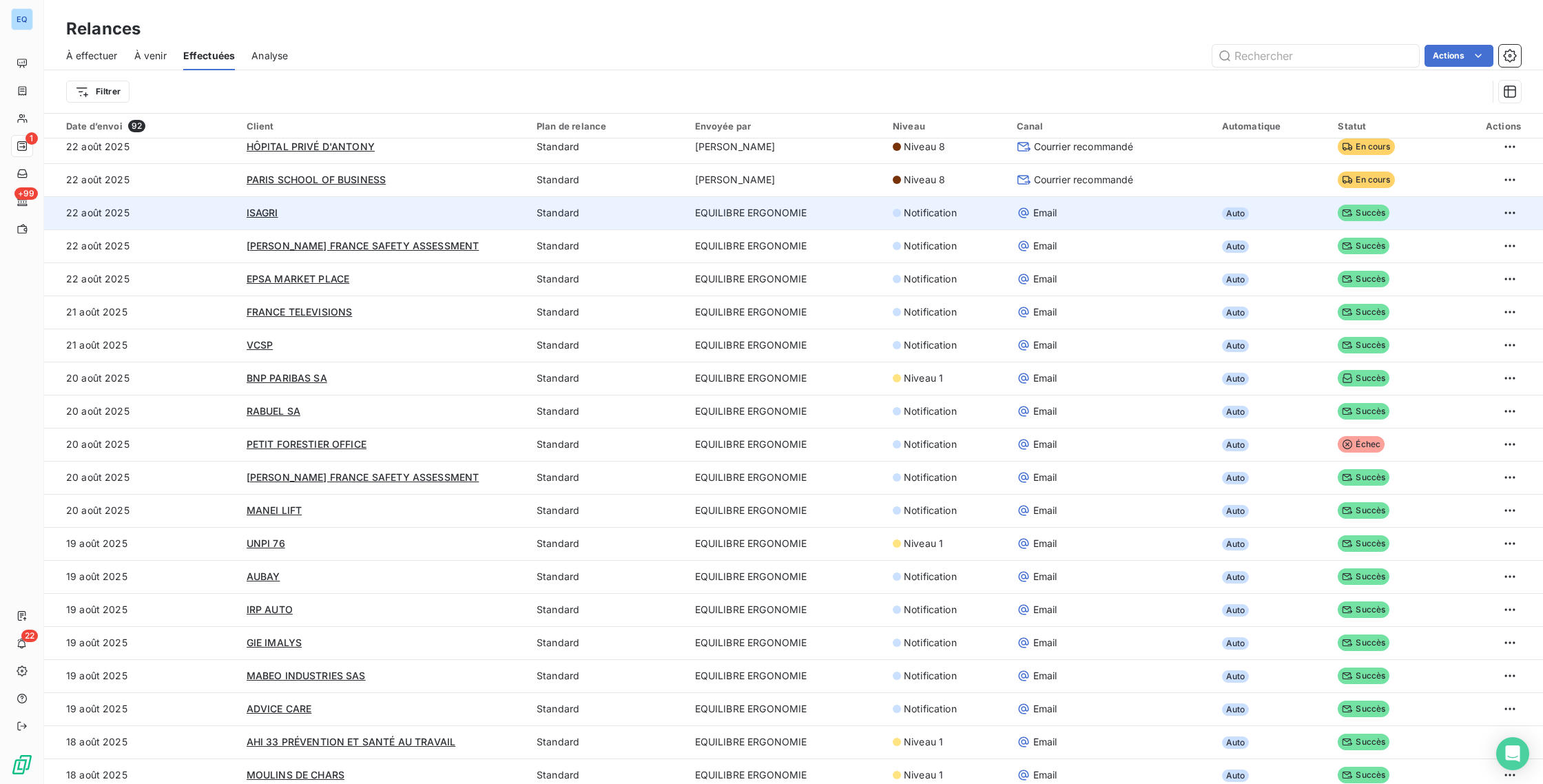
scroll to position [361, 0]
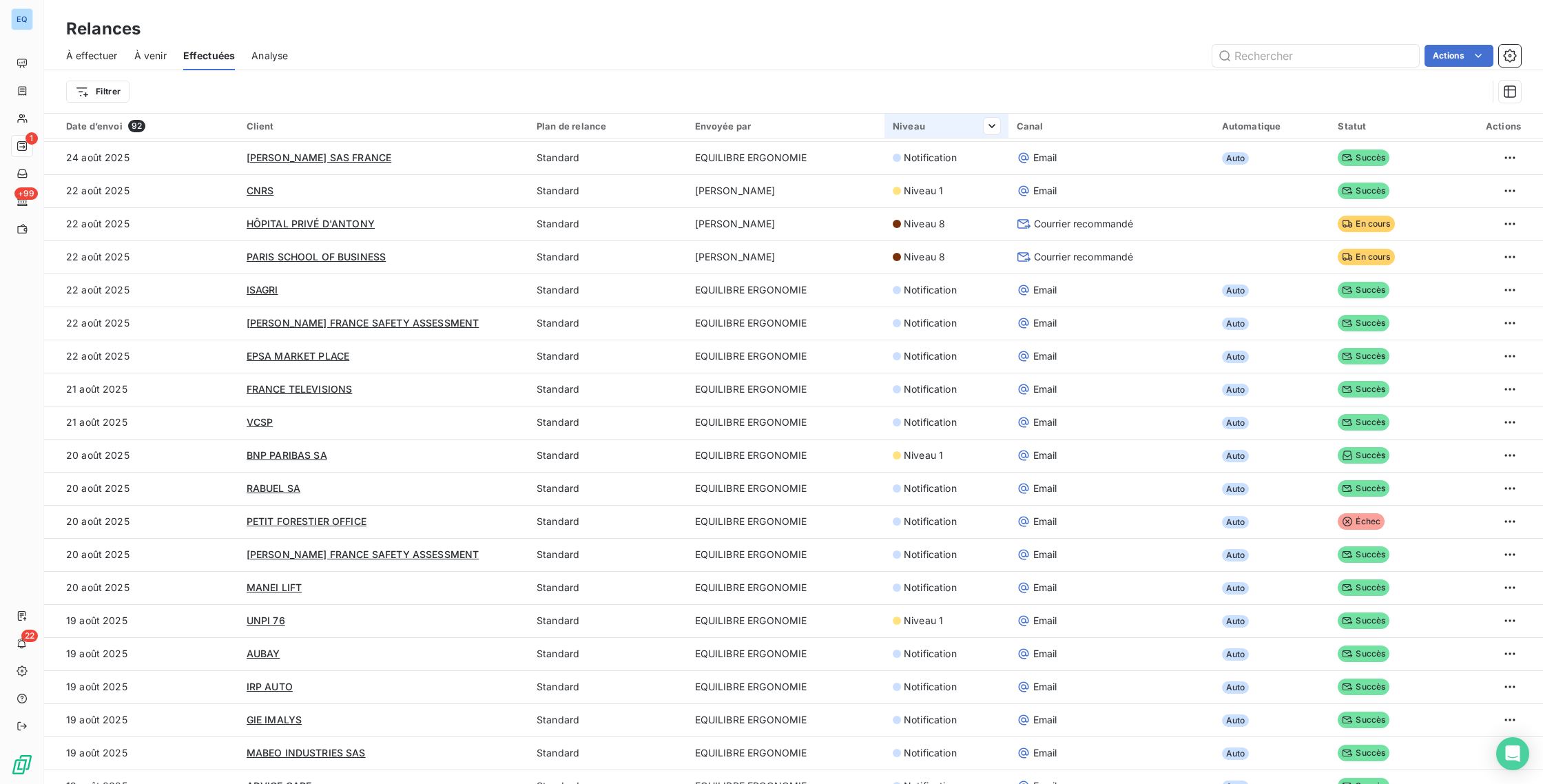
drag, startPoint x: 929, startPoint y: 128, endPoint x: 915, endPoint y: 128, distance: 14.0
click at [927, 128] on div "Niveau" at bounding box center [946, 126] width 107 height 11
drag, startPoint x: 906, startPoint y: 128, endPoint x: 933, endPoint y: 126, distance: 27.1
click at [910, 126] on div "Niveau" at bounding box center [946, 126] width 107 height 11
click at [759, 160] on icon at bounding box center [757, 163] width 14 height 14
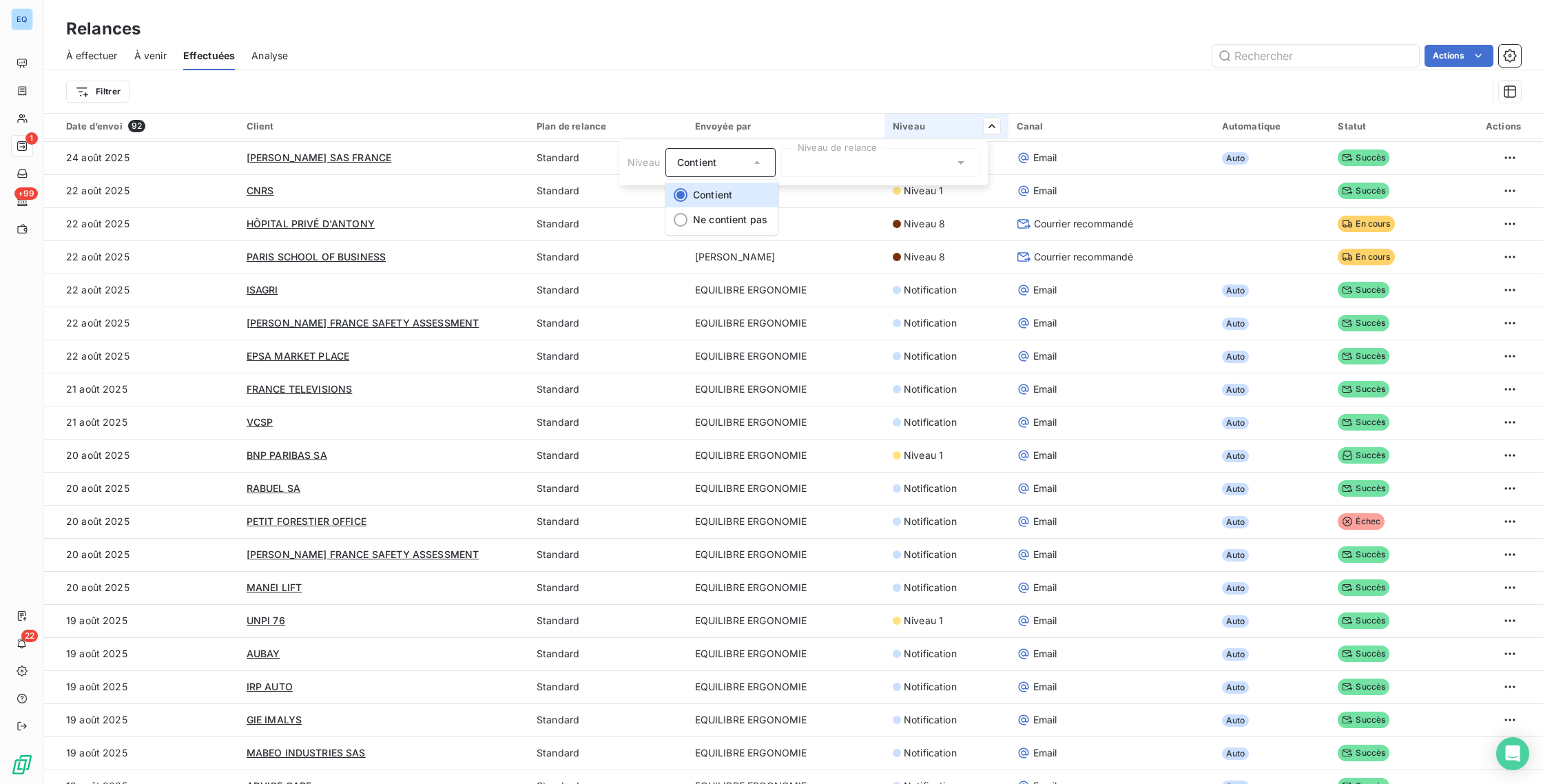
click at [818, 159] on div at bounding box center [880, 162] width 198 height 29
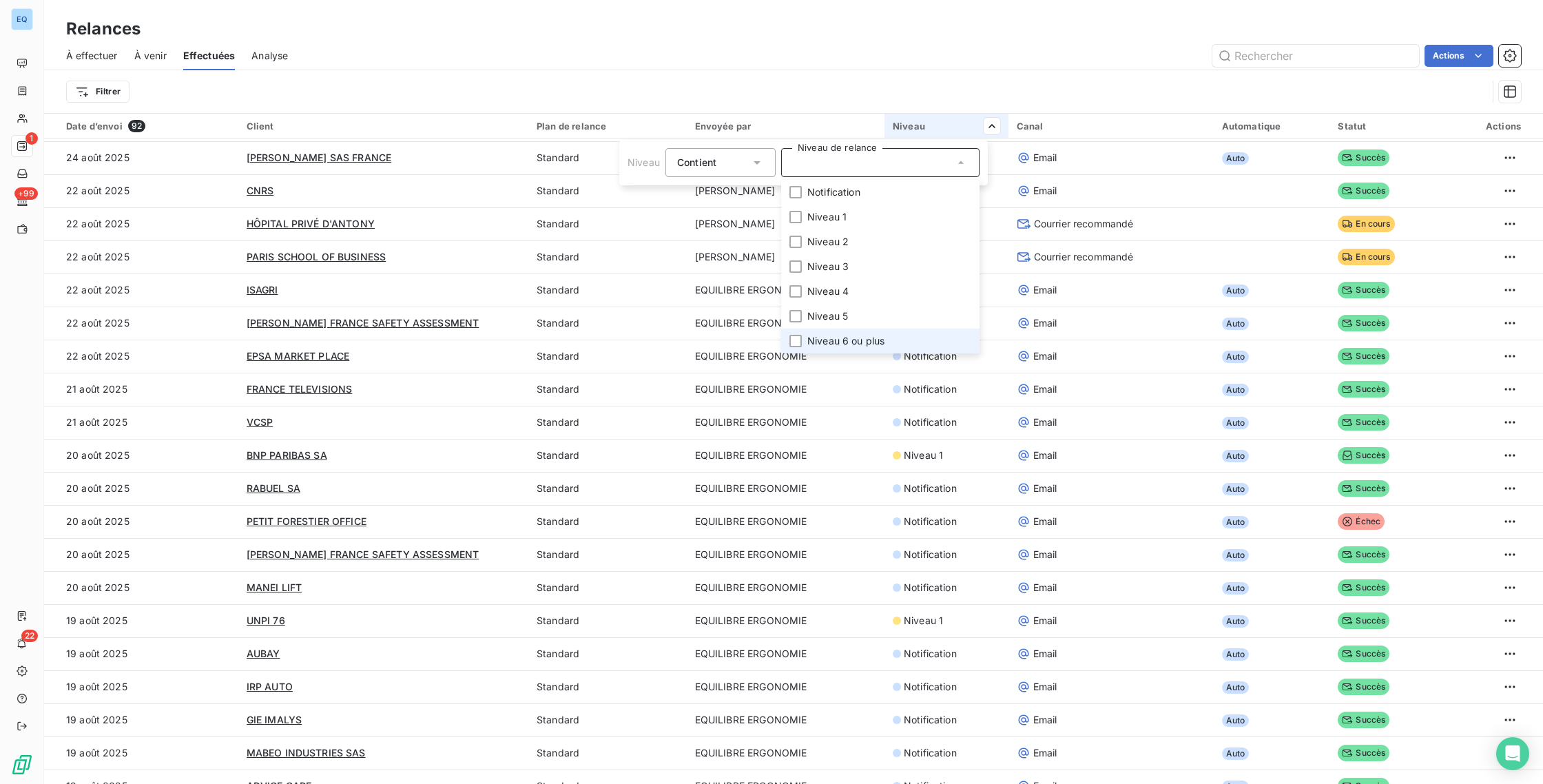
click at [831, 337] on span "Niveau 6 ou plus" at bounding box center [846, 341] width 77 height 14
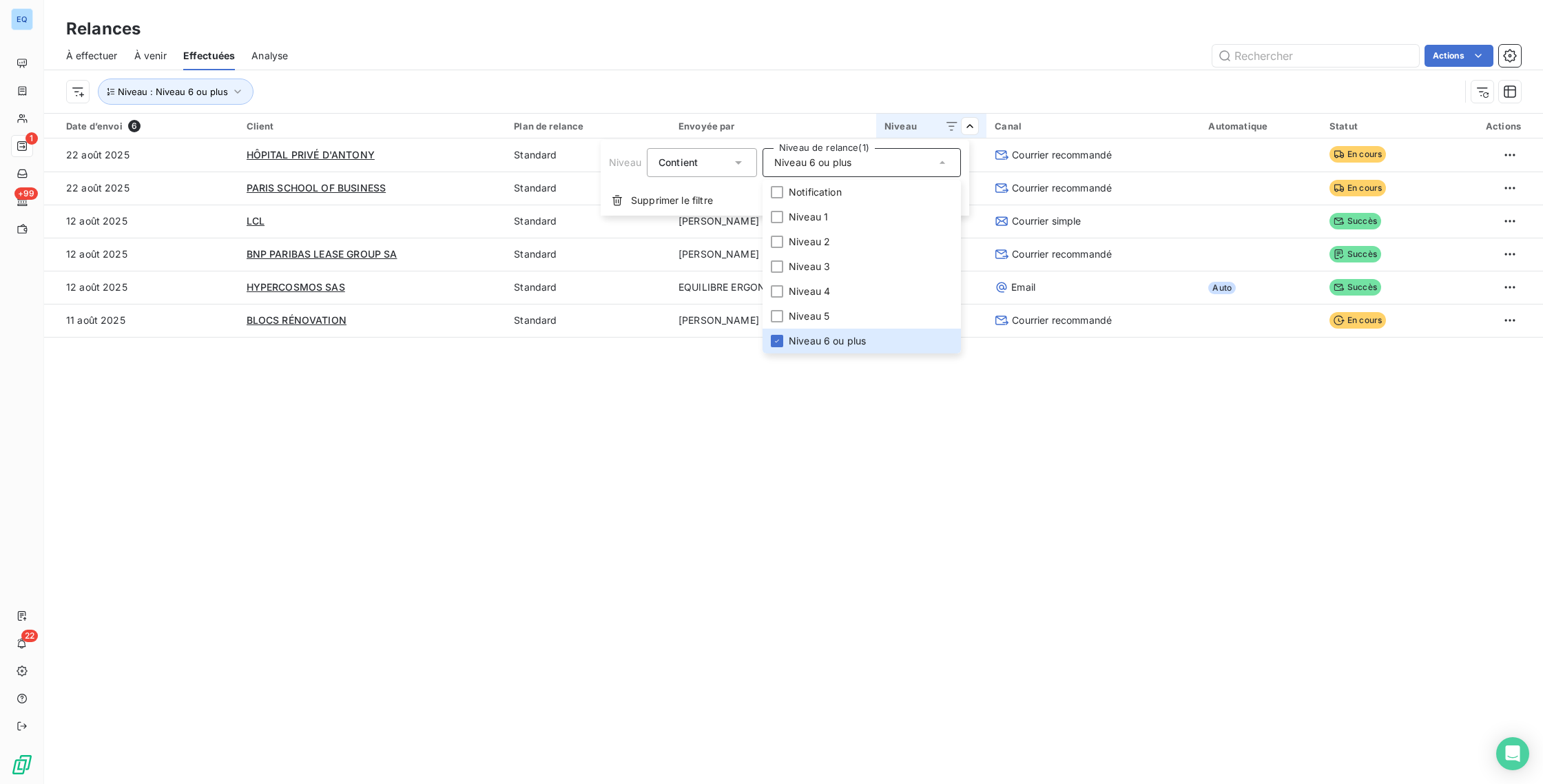
click at [743, 71] on html "EQ 1 +99 22 Relances À effectuer À venir Effectuées Analyse Actions Niveau : Ni…" at bounding box center [772, 392] width 1543 height 784
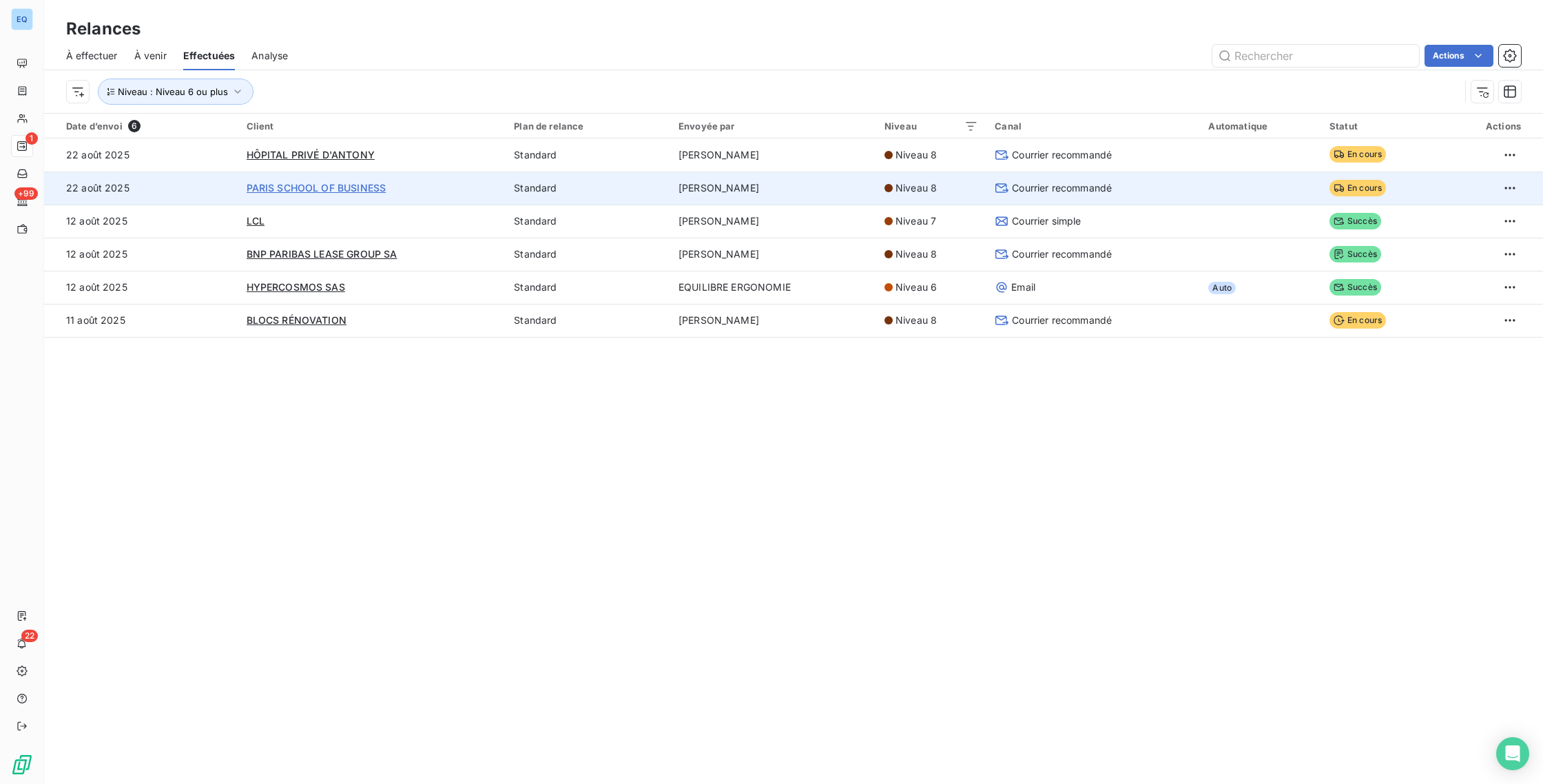
click at [270, 191] on span "PARIS SCHOOL OF BUSINESS" at bounding box center [316, 187] width 140 height 12
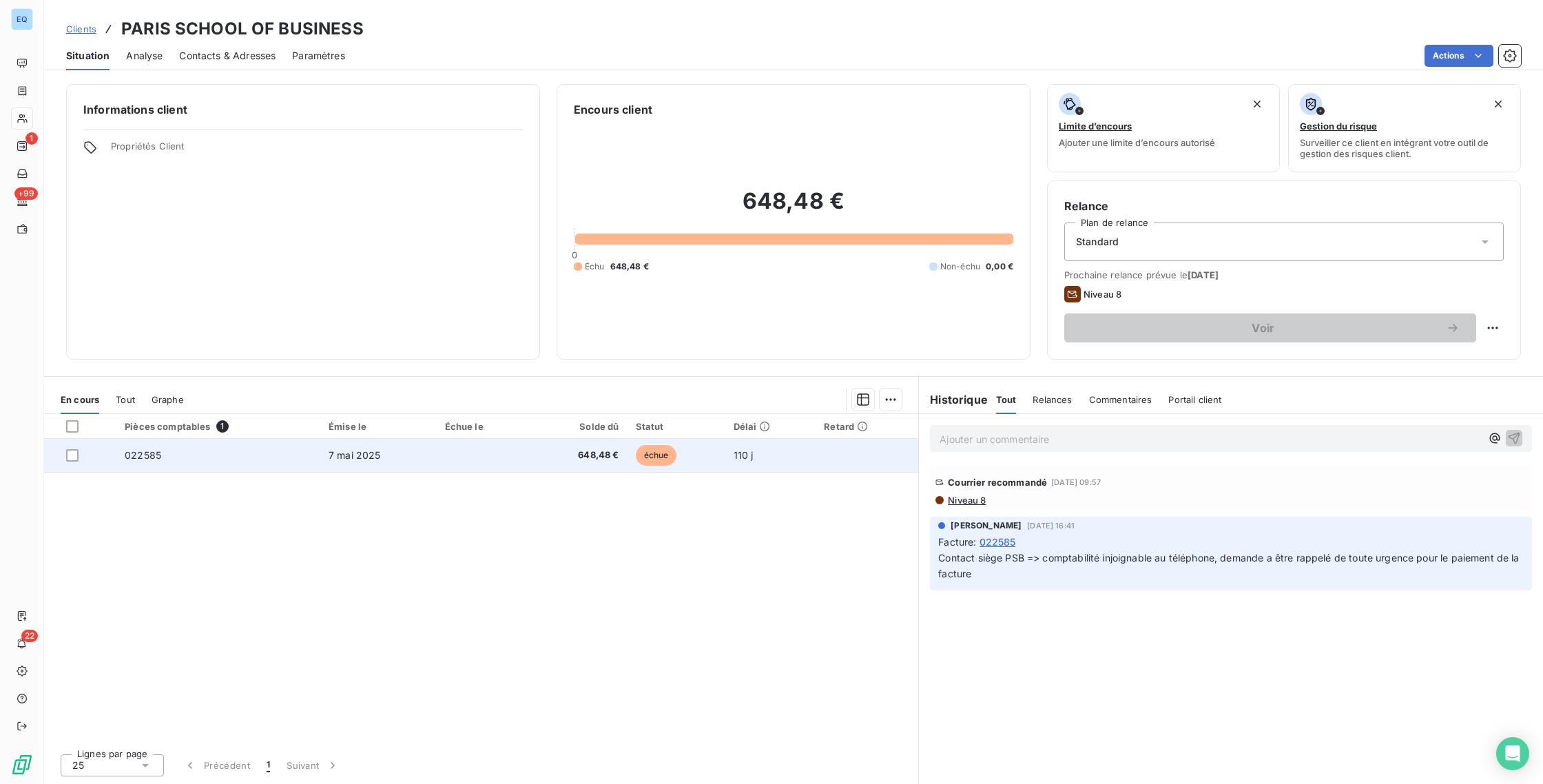
click at [147, 468] on td "022585" at bounding box center [218, 455] width 204 height 33
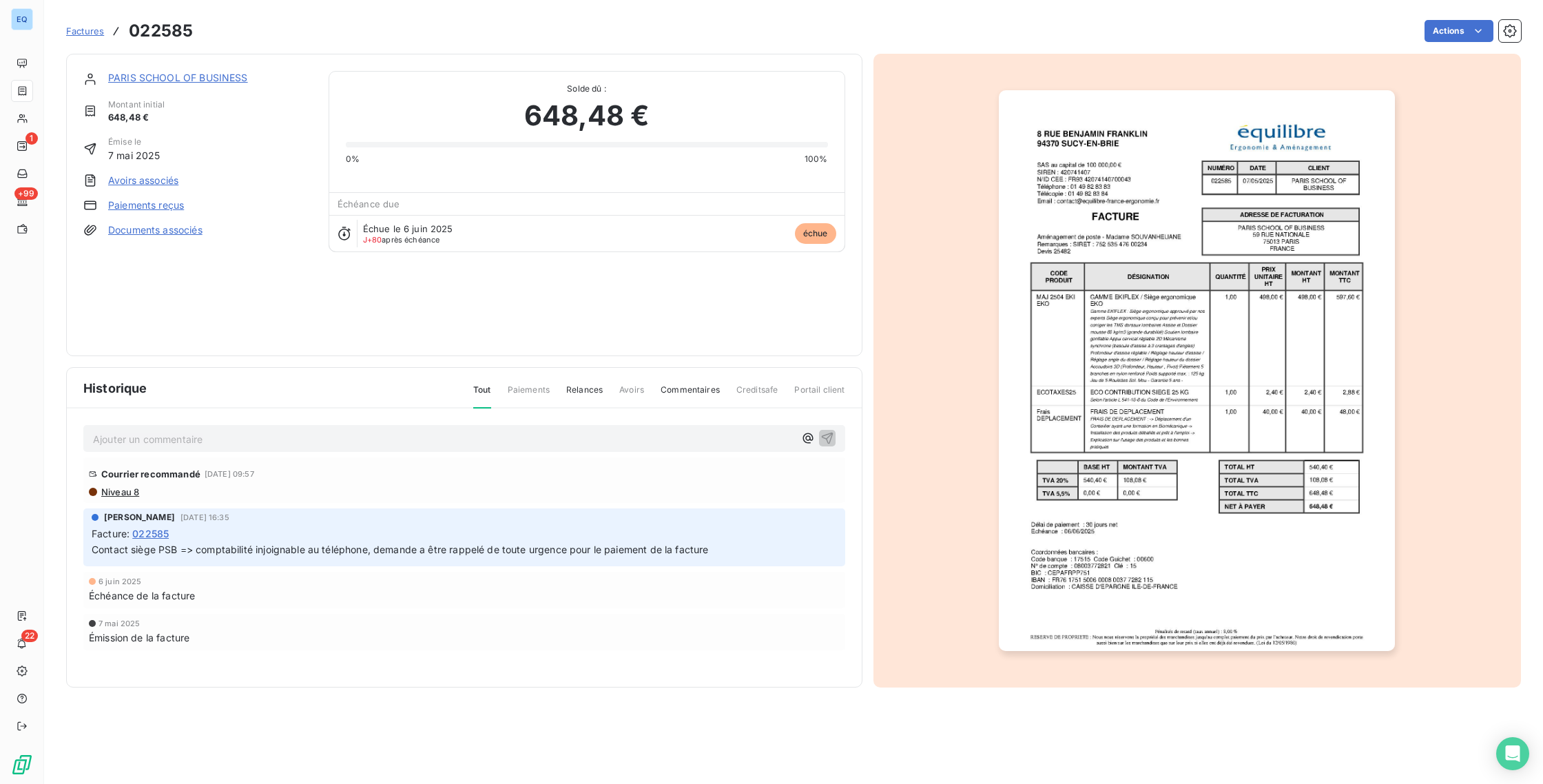
click at [109, 493] on span "Niveau 8" at bounding box center [119, 492] width 39 height 11
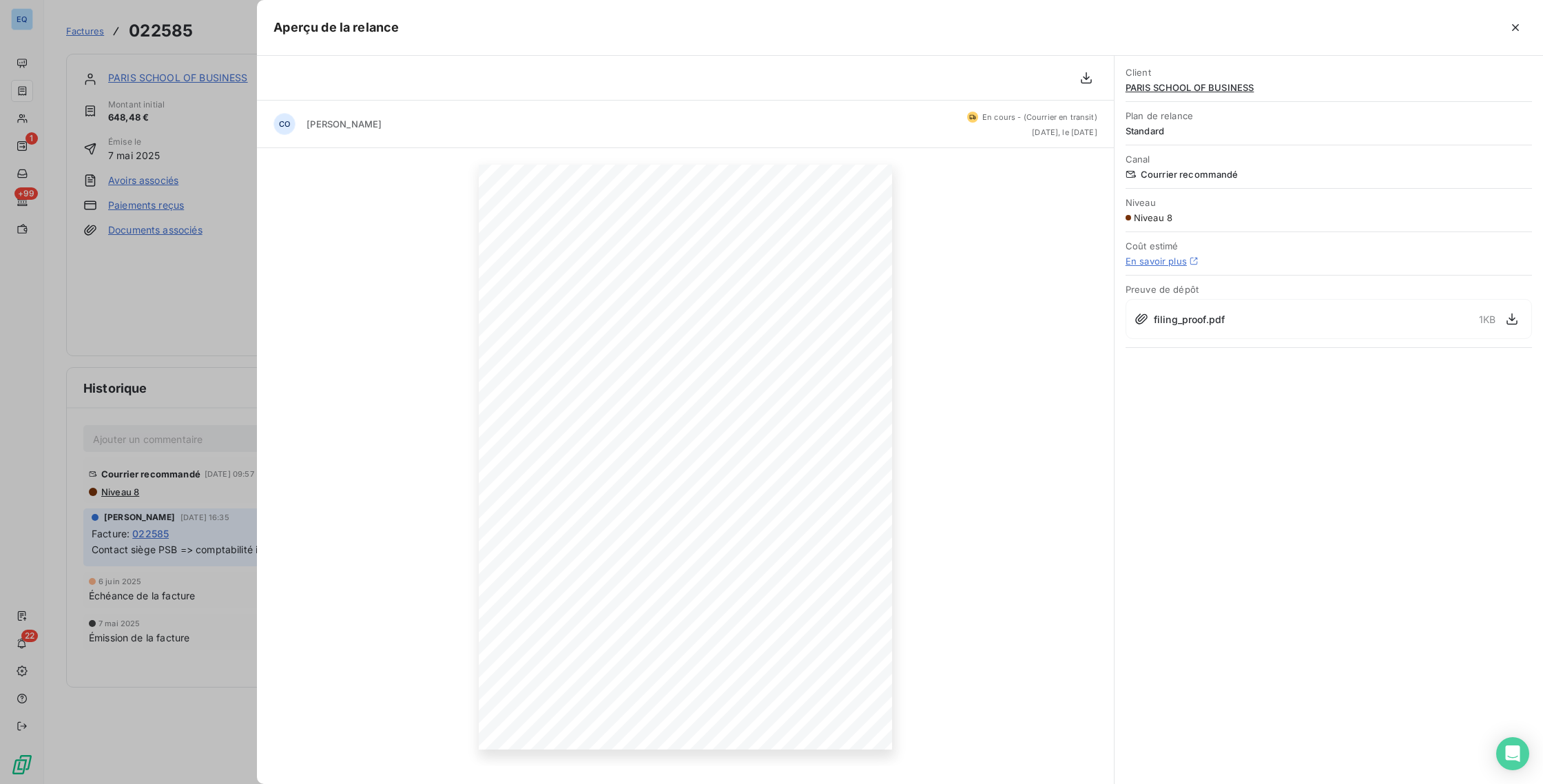
click at [189, 342] on div at bounding box center [772, 392] width 1543 height 784
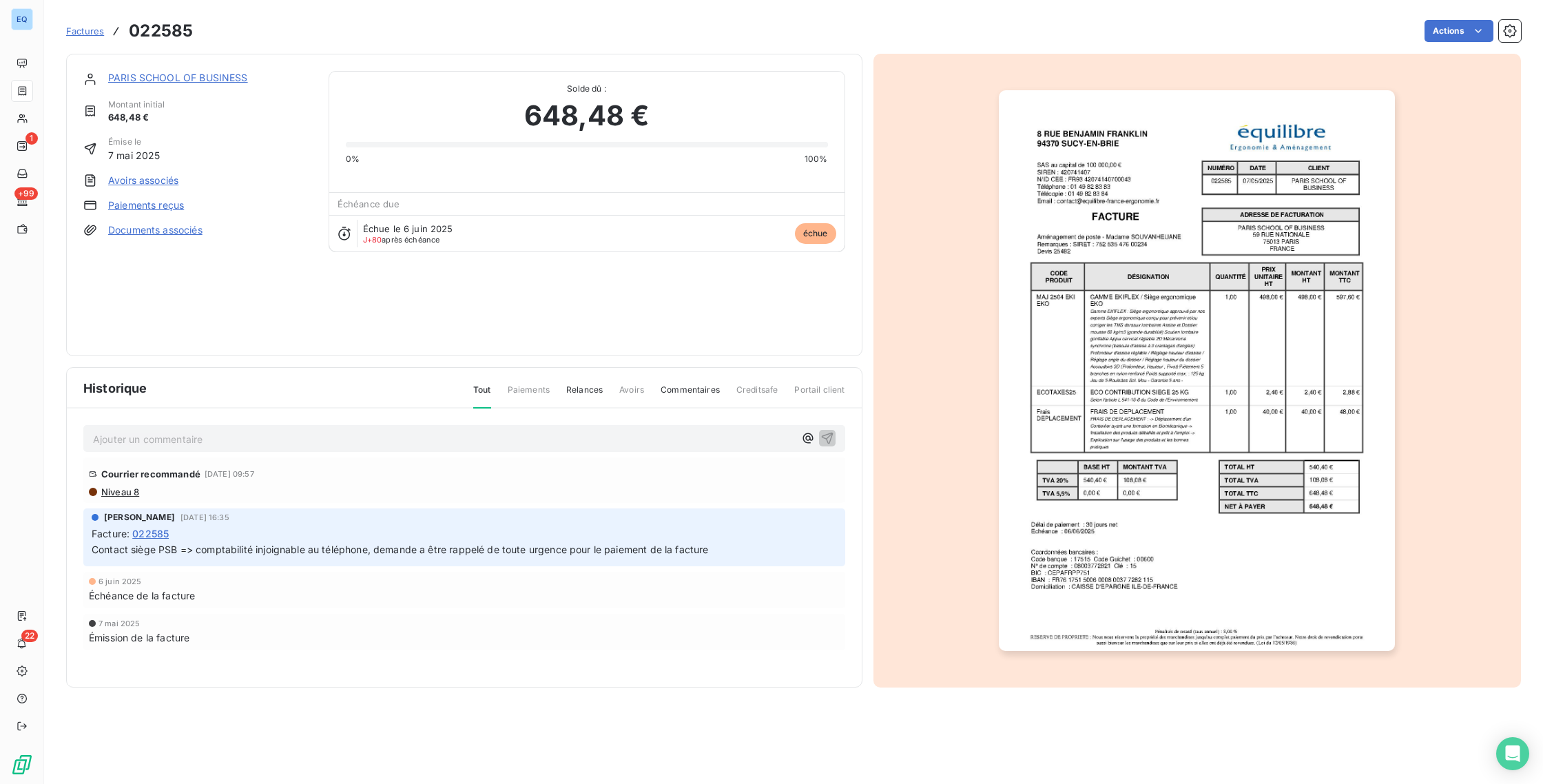
click at [90, 32] on span "Factures" at bounding box center [85, 31] width 38 height 11
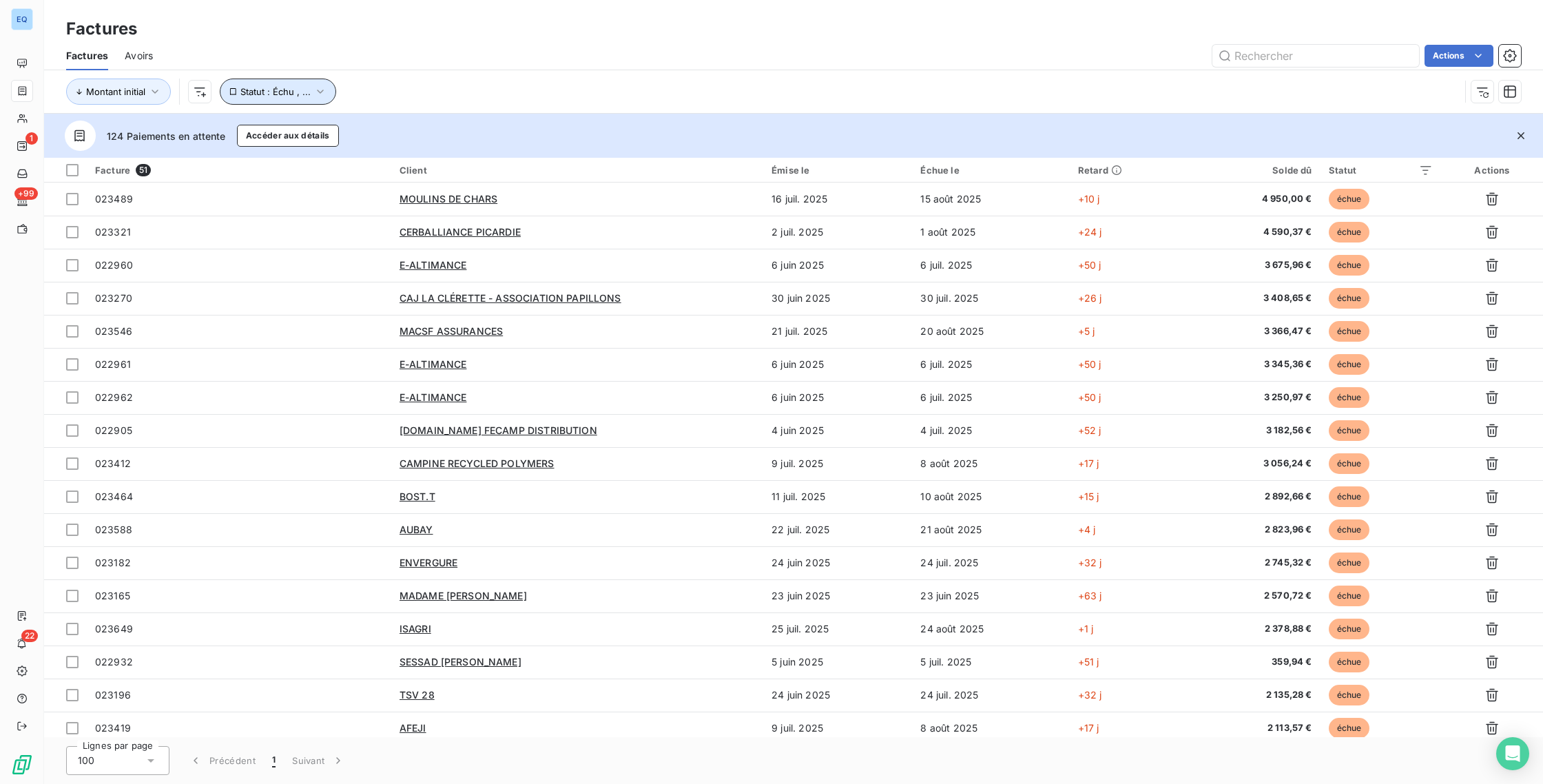
click at [272, 100] on button "Statut : Échu , ..." at bounding box center [278, 91] width 116 height 26
click at [519, 75] on div "Montant initial Statut : Échu , ..." at bounding box center [793, 91] width 1455 height 43
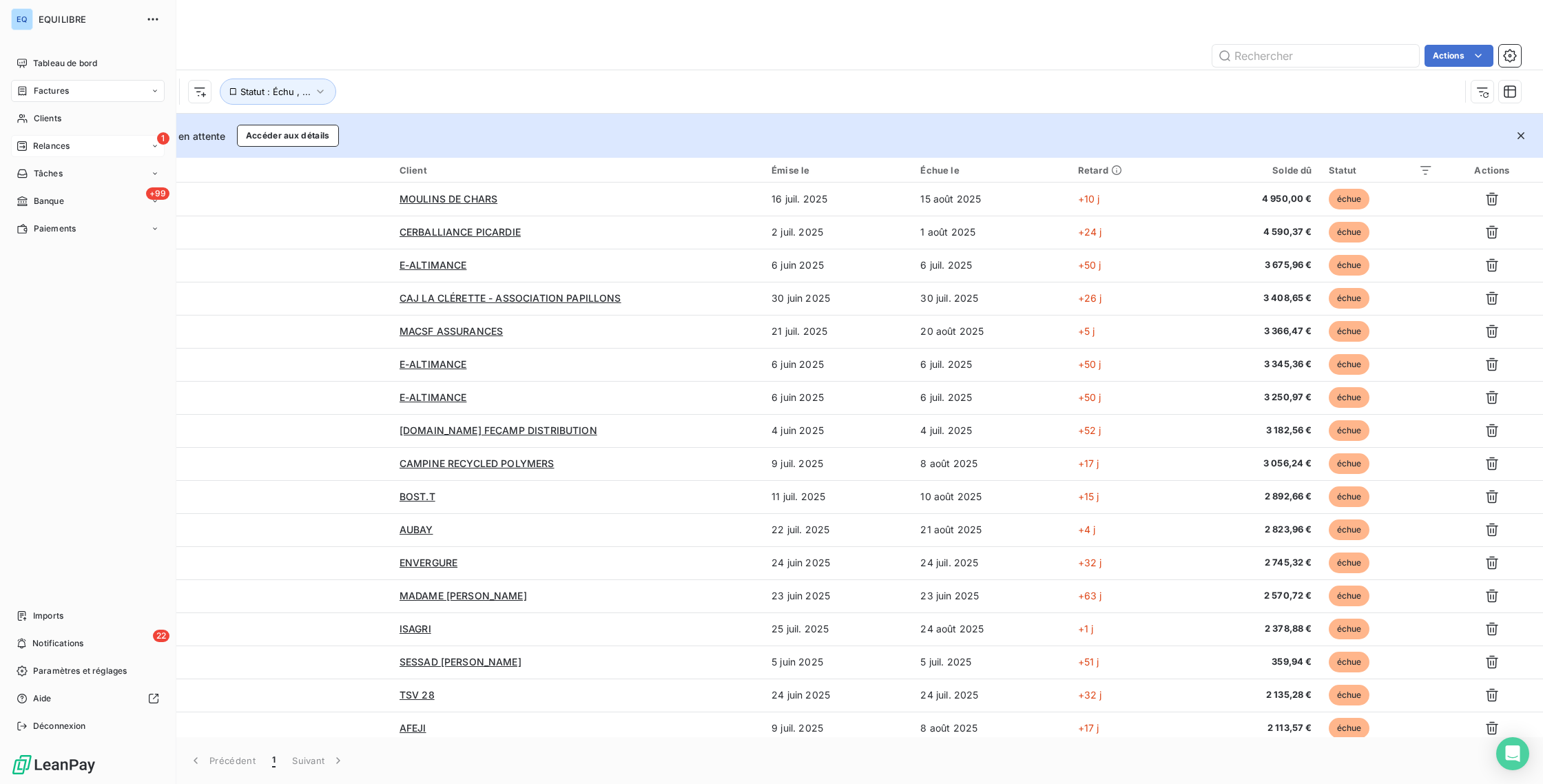
click at [41, 153] on div "1 Relances" at bounding box center [88, 146] width 154 height 22
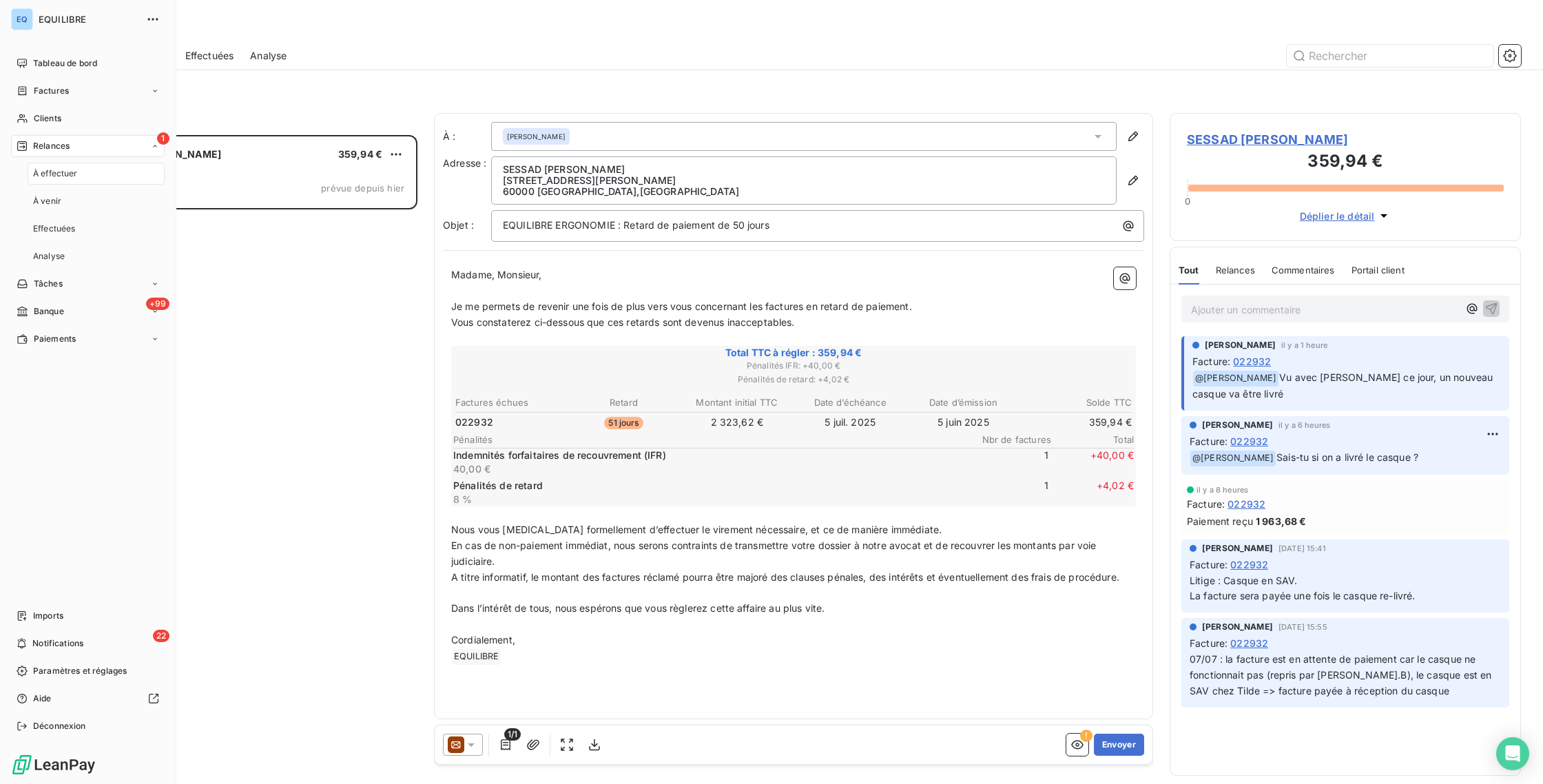
scroll to position [638, 341]
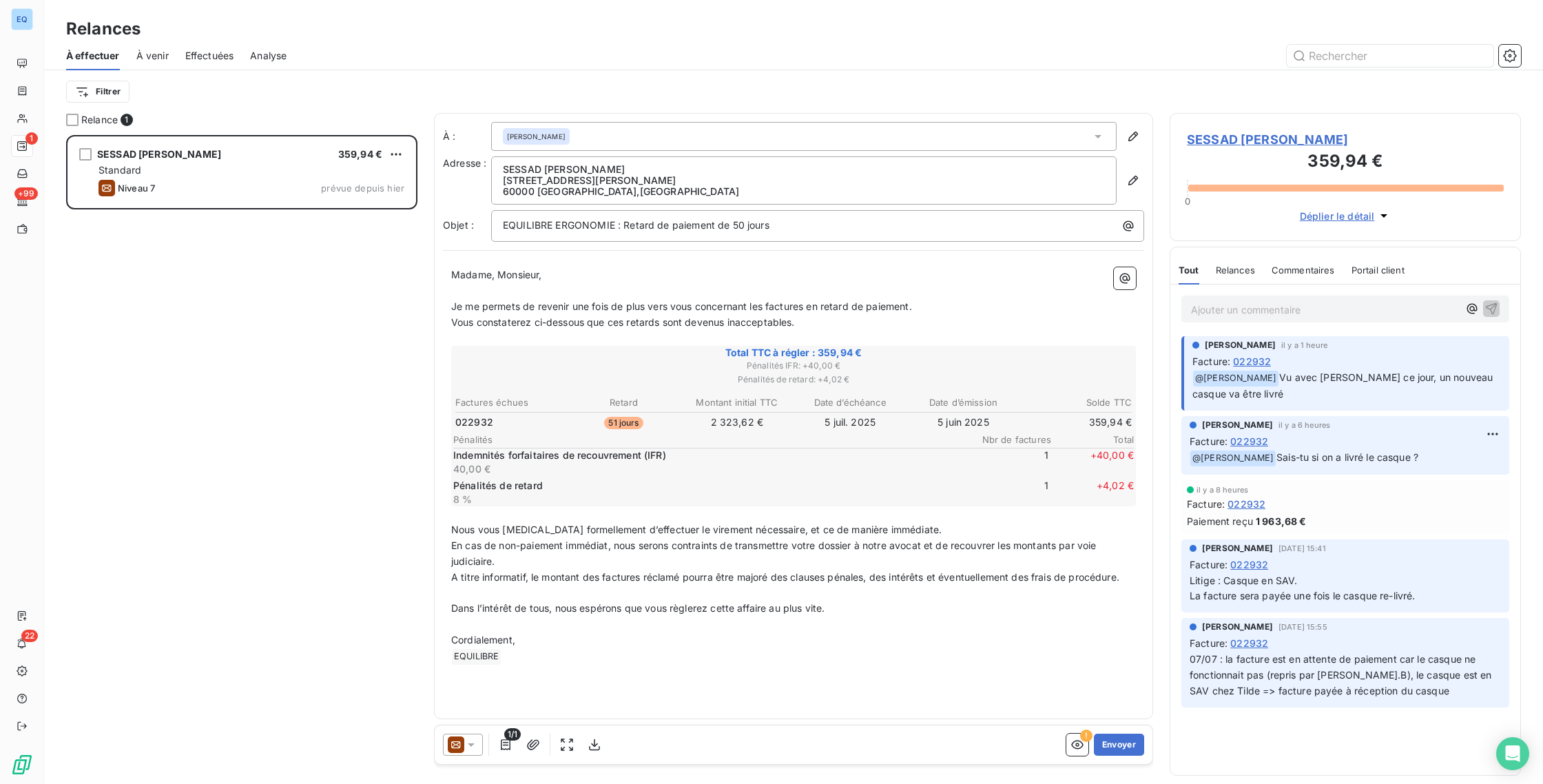
click at [350, 379] on div "SESSAD [PERSON_NAME] 359,94 € Standard Niveau 7 prévue depuis [DATE]" at bounding box center [241, 459] width 351 height 649
click at [210, 43] on div "Effectuées" at bounding box center [210, 55] width 49 height 29
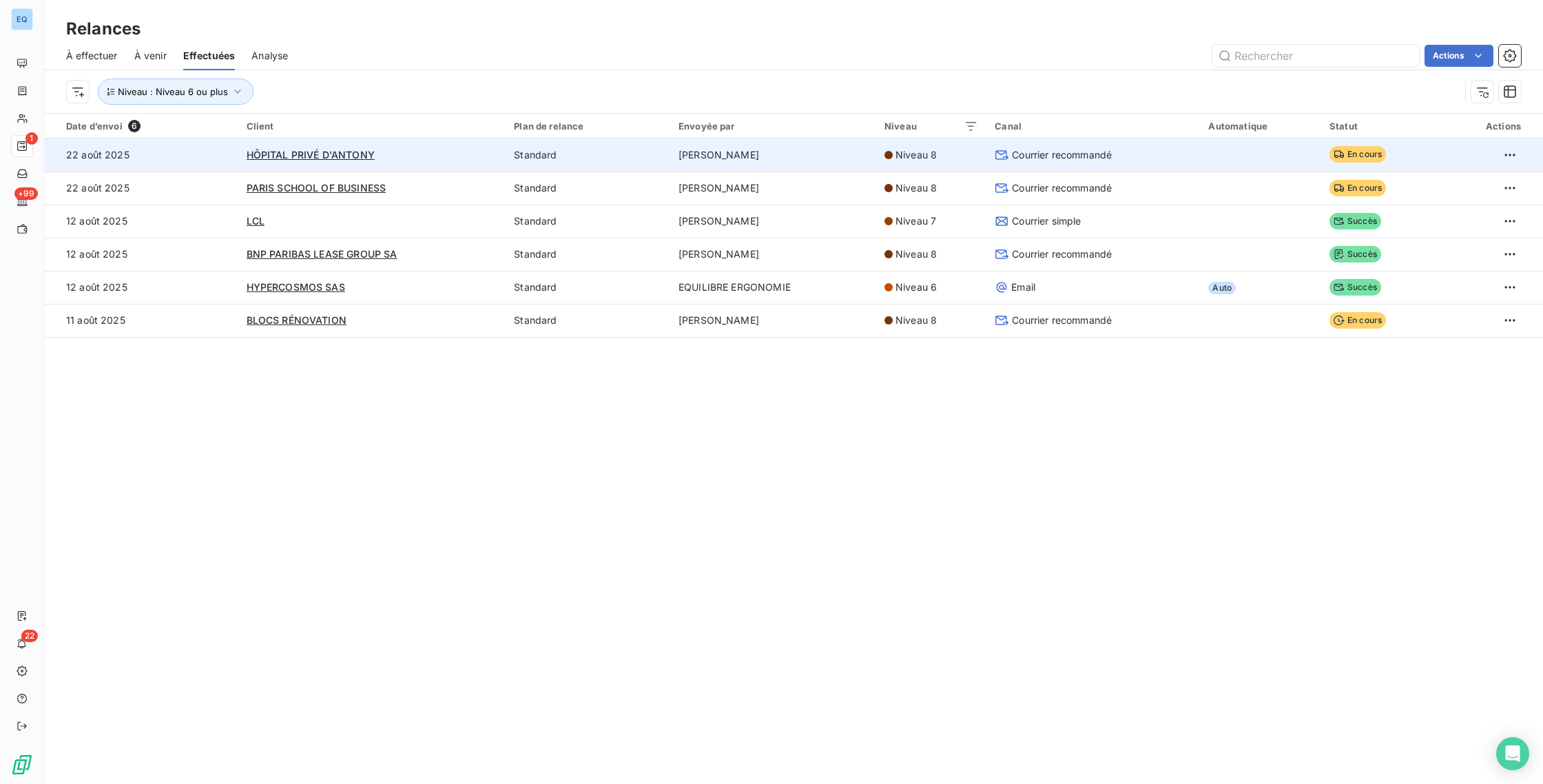
click at [377, 151] on div "HÔPITAL PRIVÉ D'ANTONY" at bounding box center [372, 155] width 252 height 14
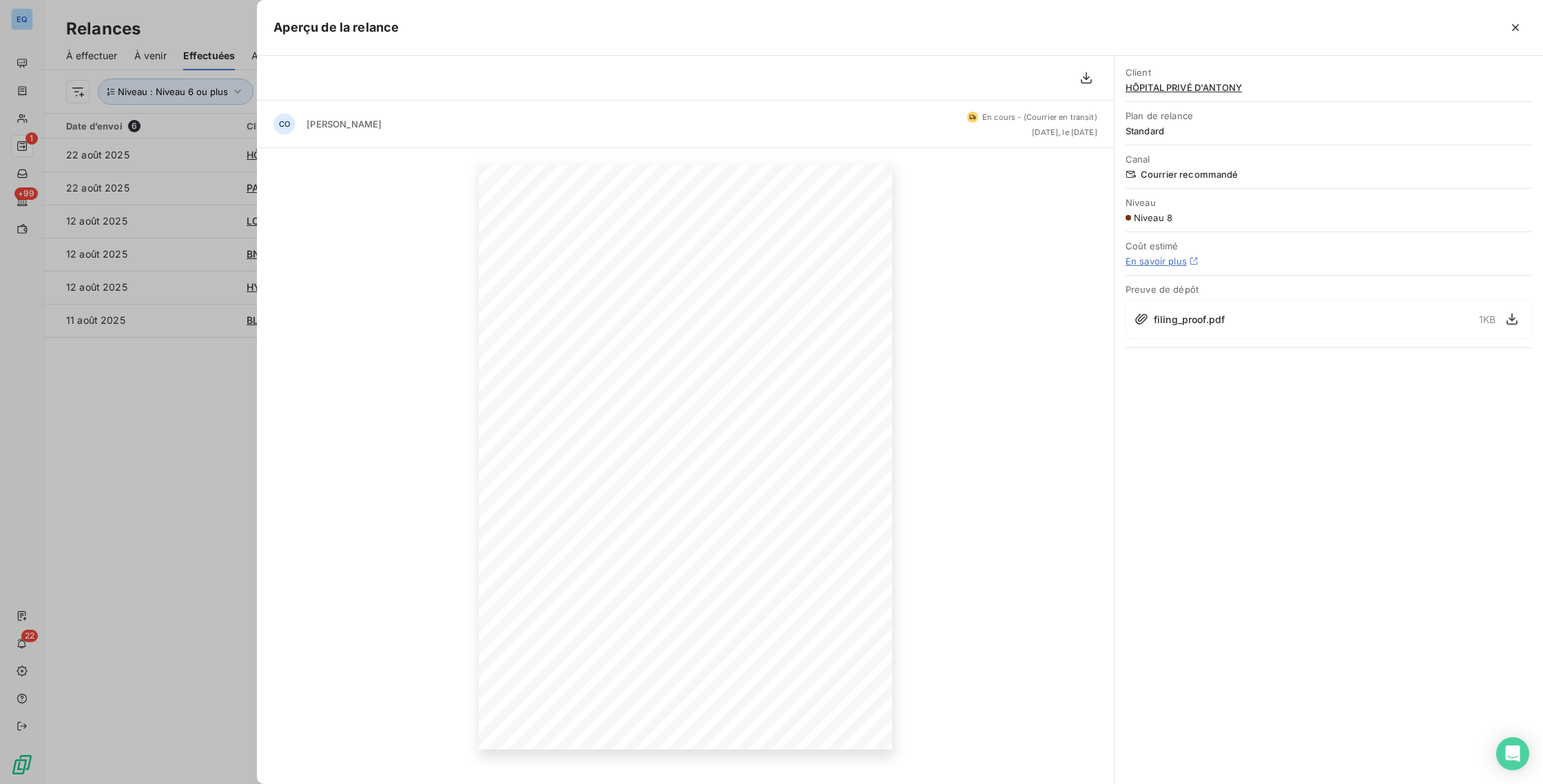
click at [175, 533] on div at bounding box center [772, 392] width 1543 height 784
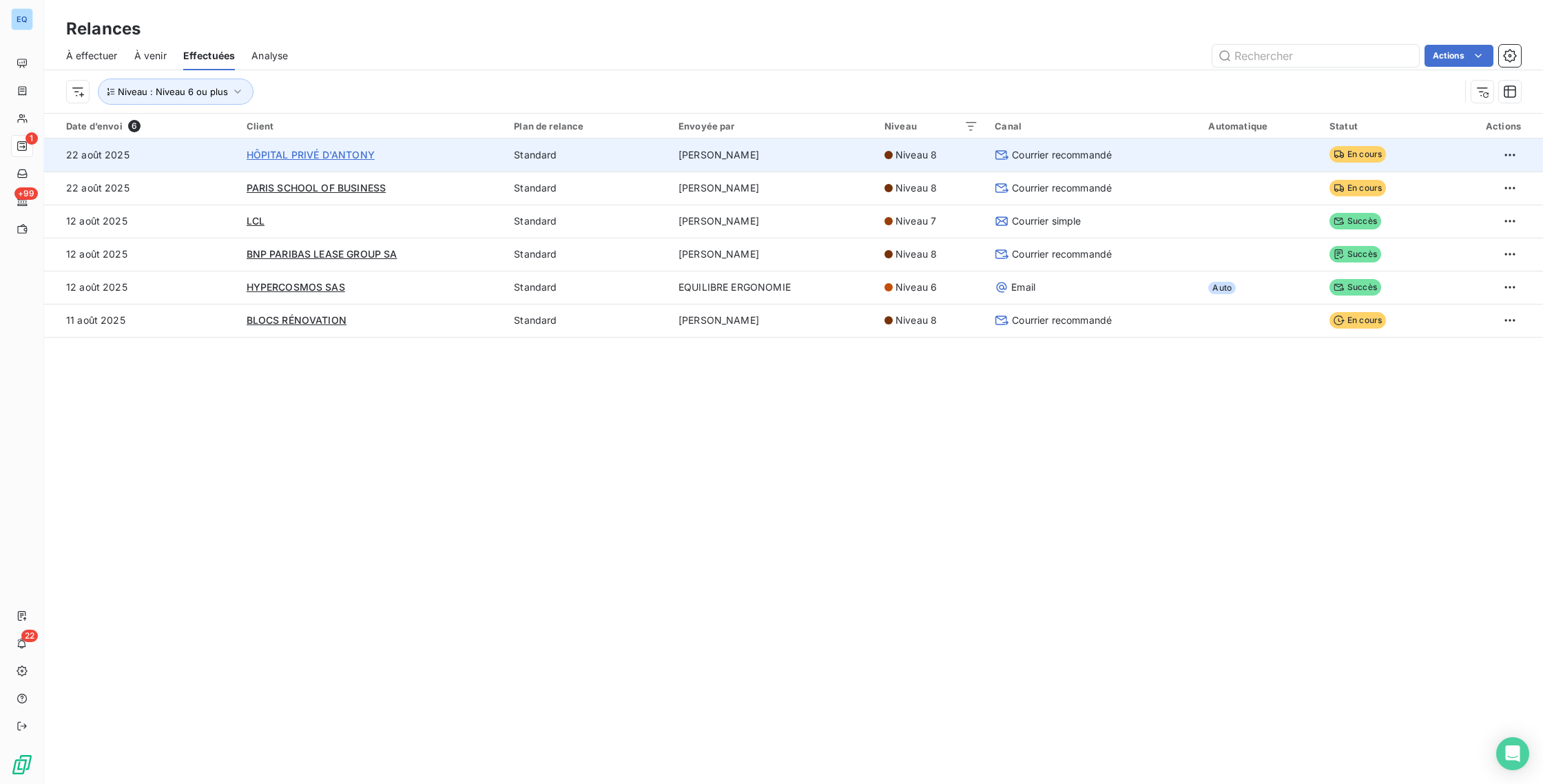
click at [250, 161] on span "HÔPITAL PRIVÉ D'ANTONY" at bounding box center [311, 154] width 128 height 12
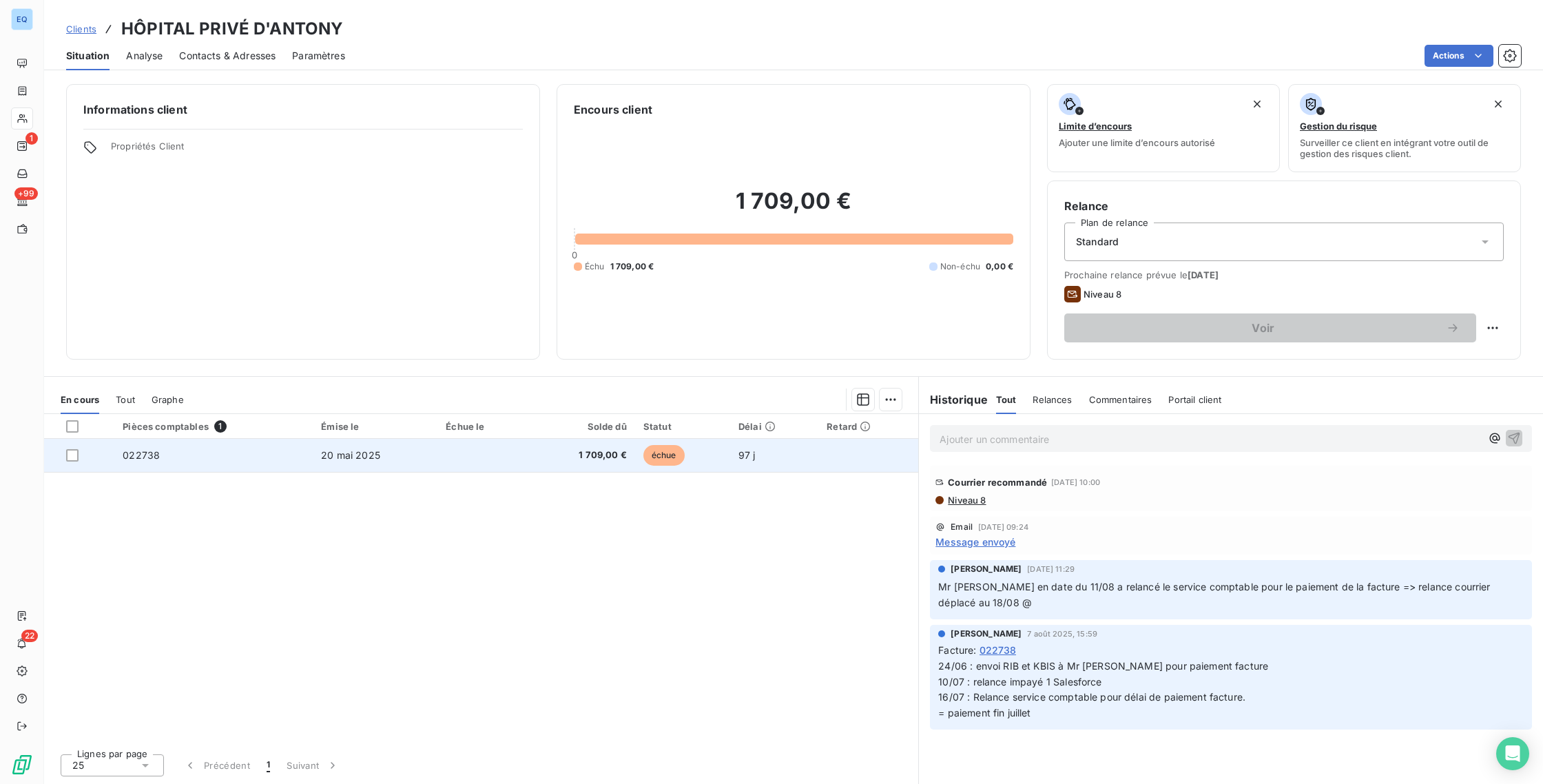
click at [208, 458] on td "022738" at bounding box center [213, 455] width 198 height 33
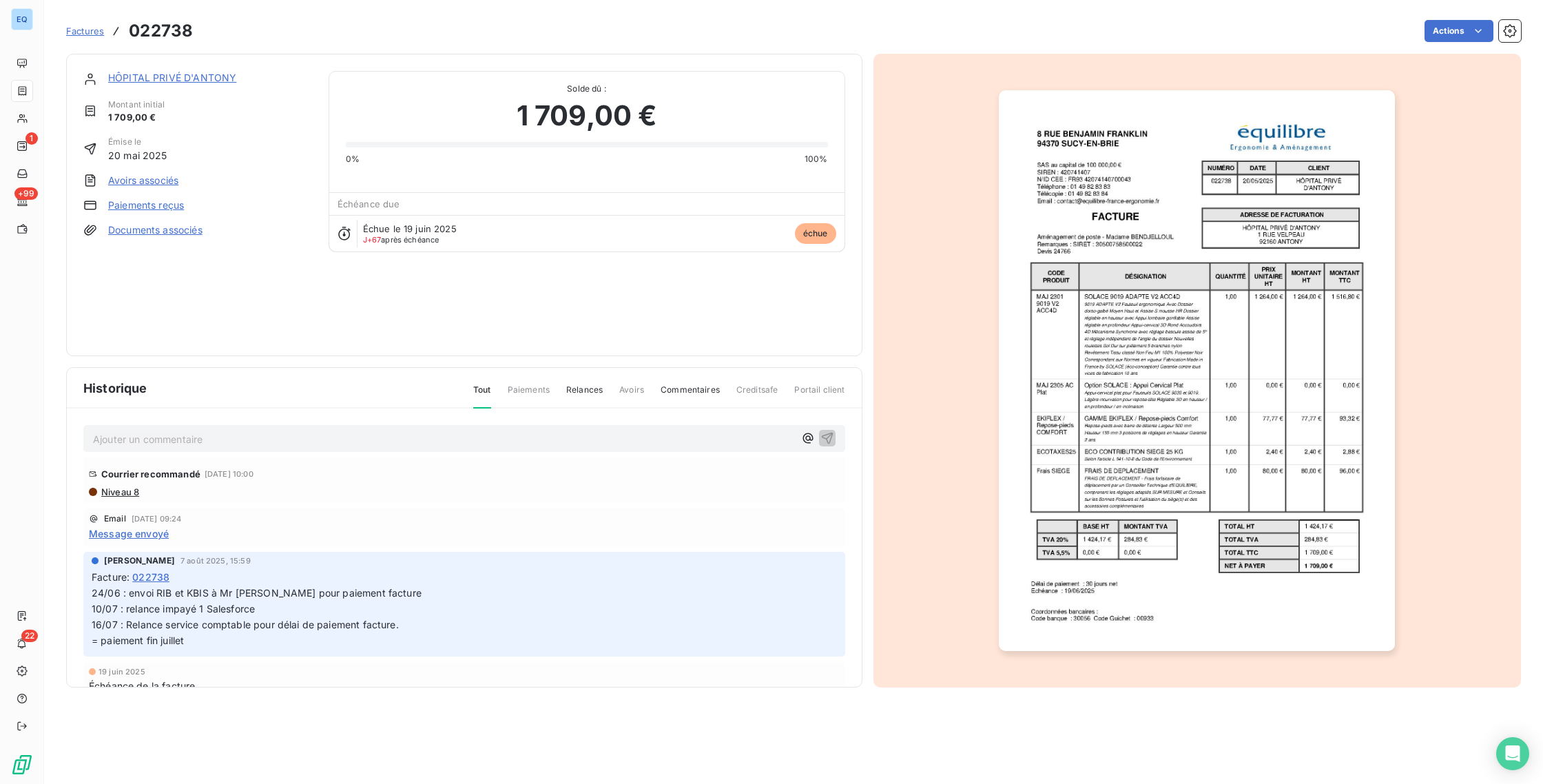
click at [96, 26] on span "Factures" at bounding box center [85, 31] width 38 height 11
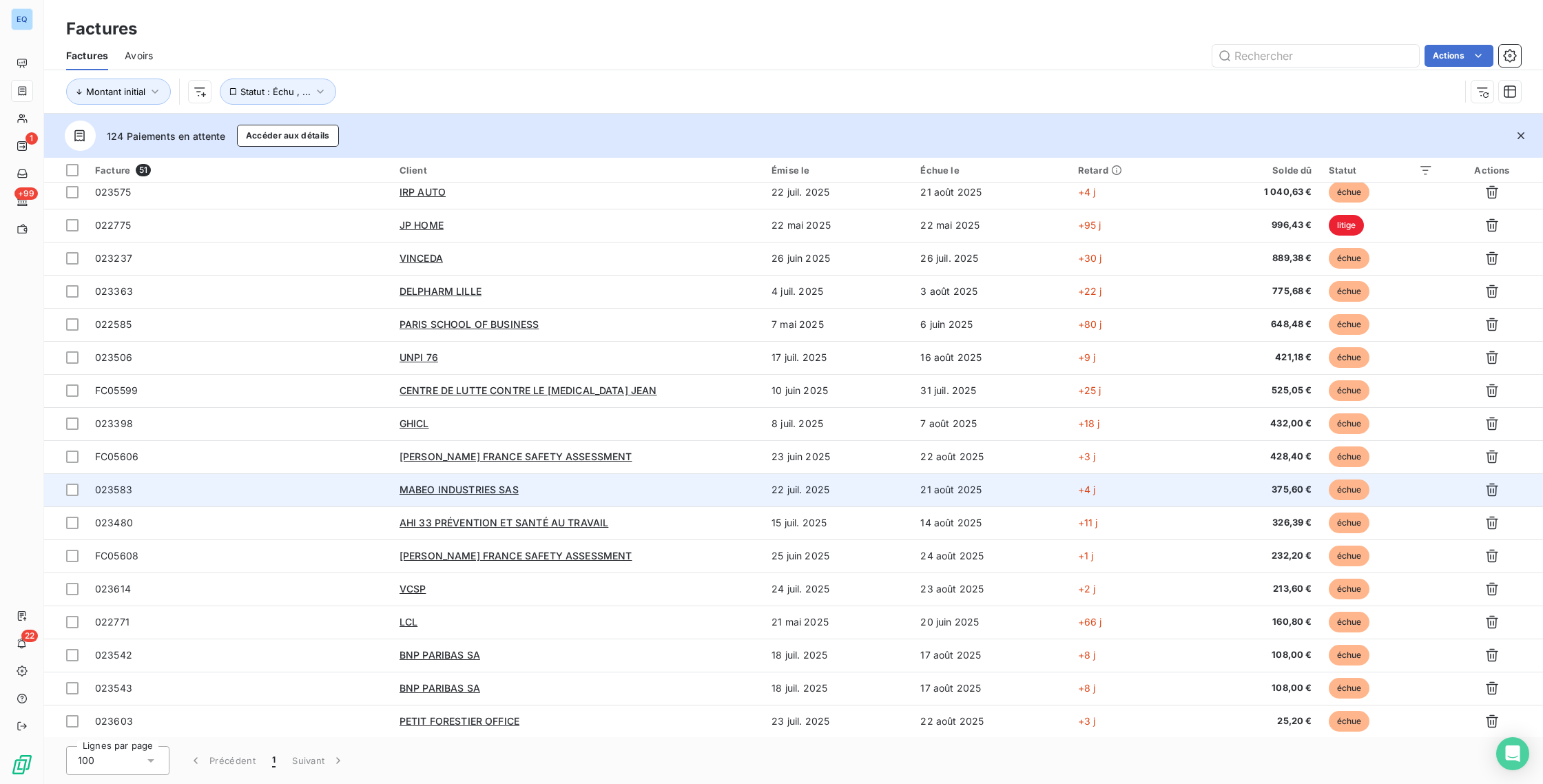
scroll to position [1132, 0]
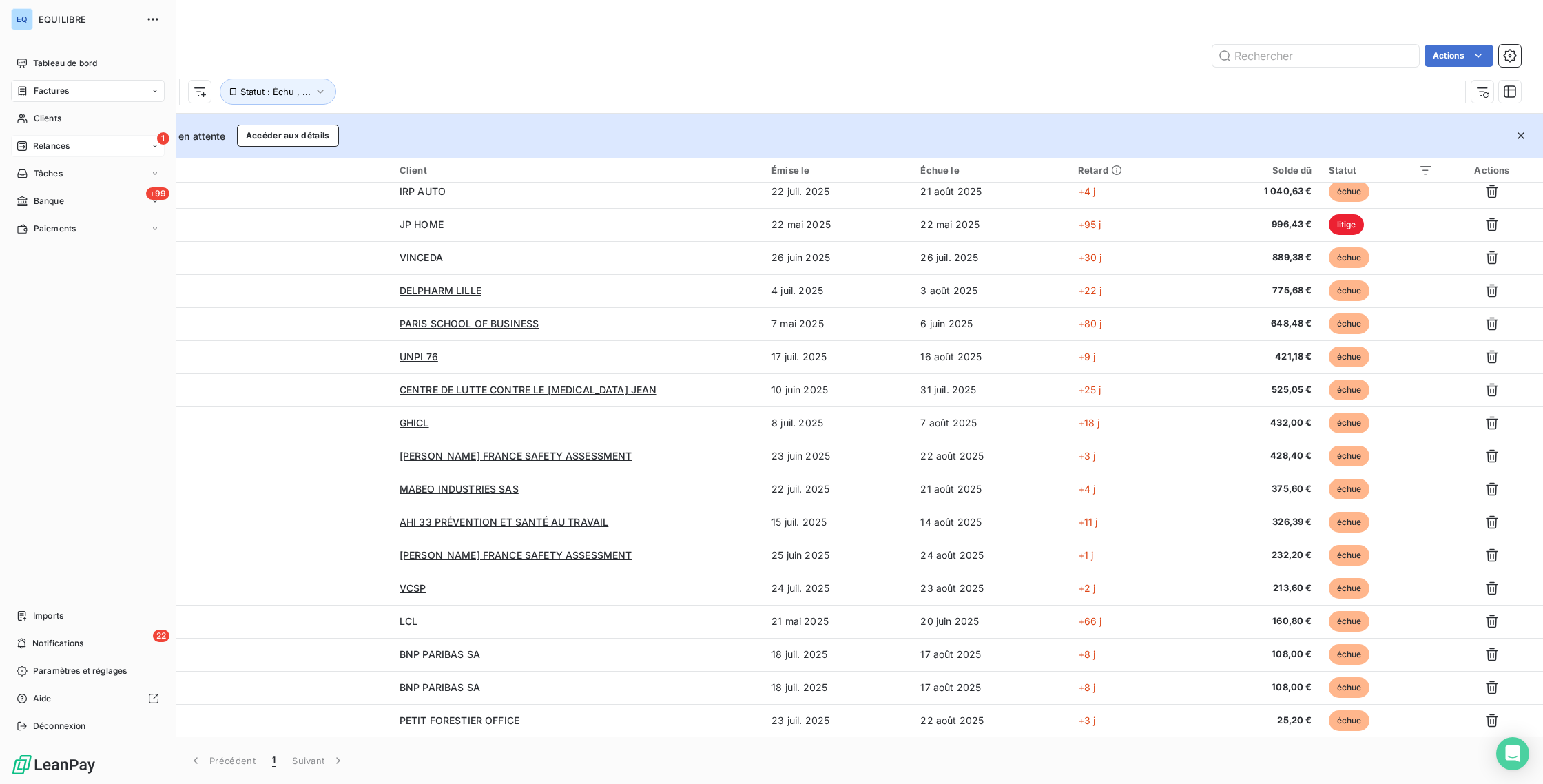
click at [41, 147] on span "Relances" at bounding box center [51, 146] width 36 height 13
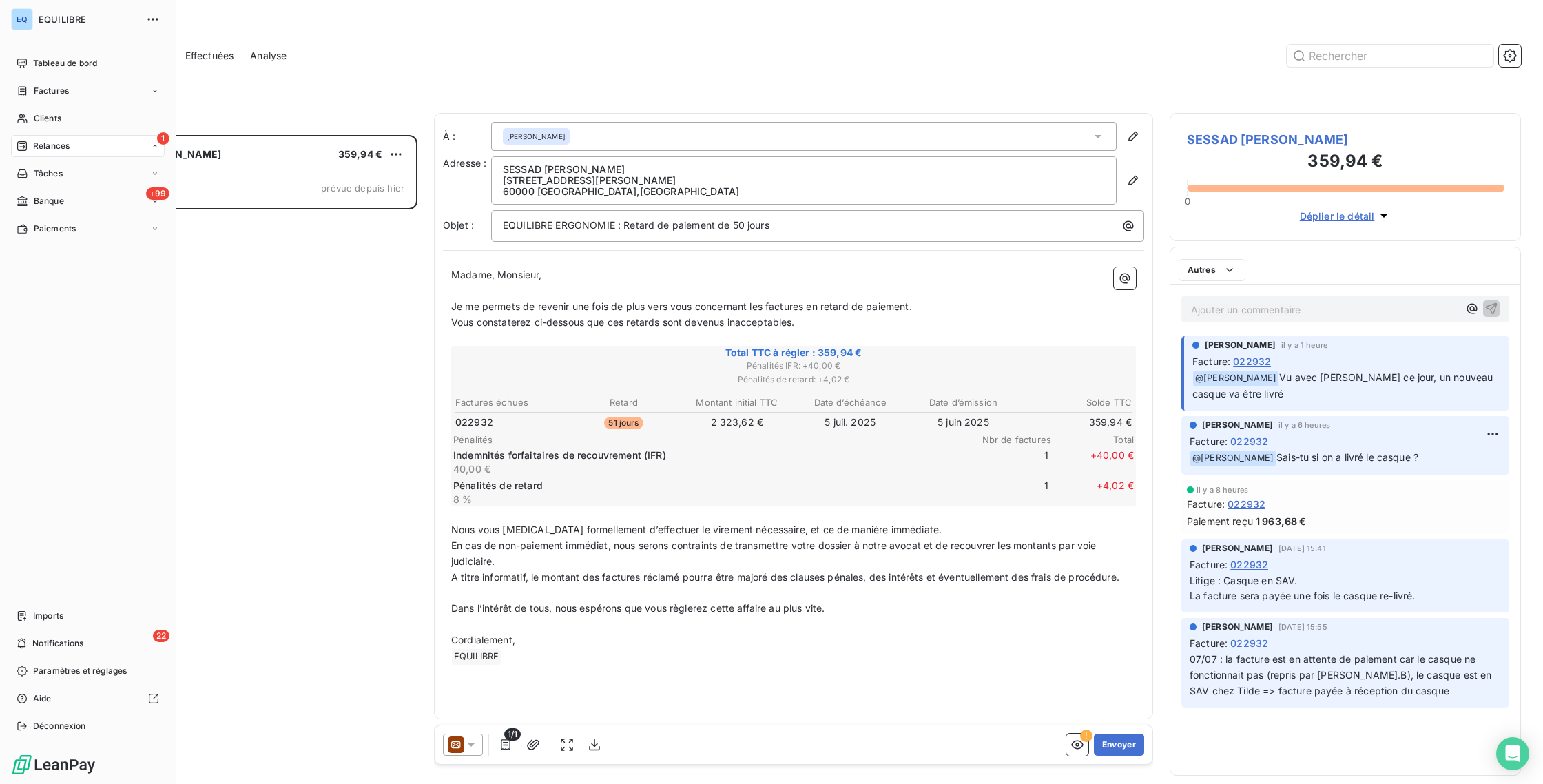
scroll to position [638, 341]
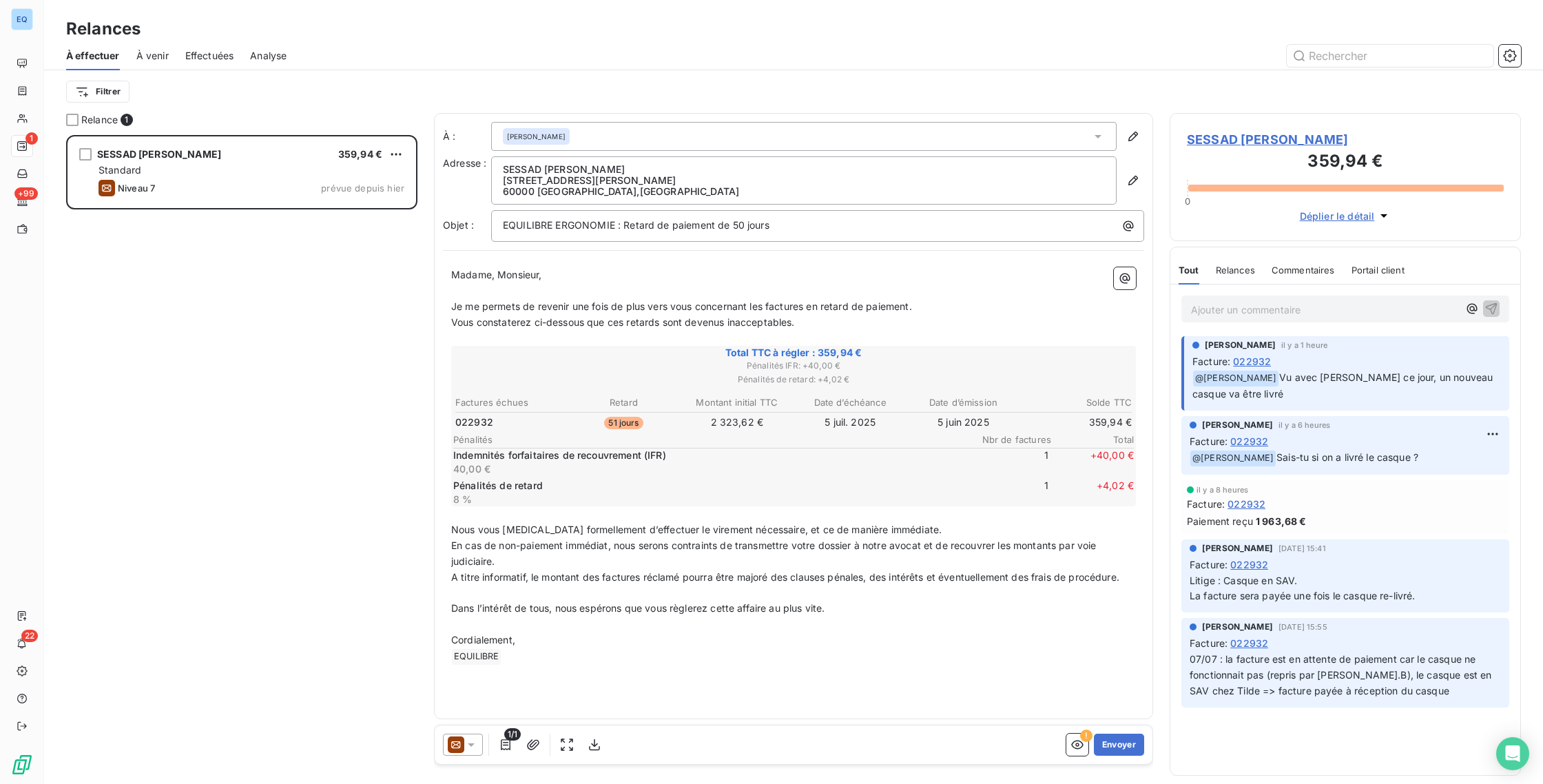
click at [198, 59] on span "Effectuées" at bounding box center [210, 56] width 49 height 14
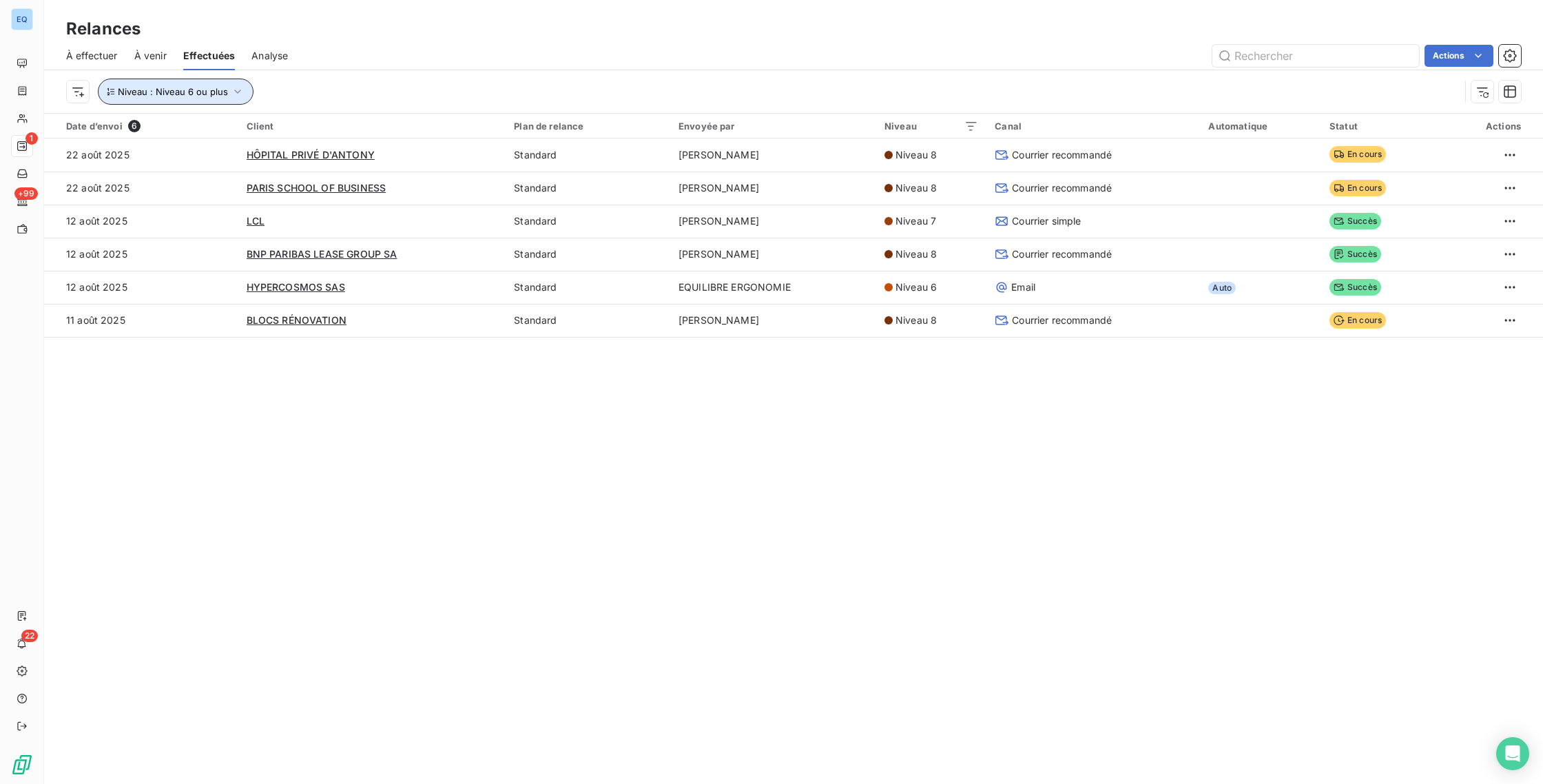
click at [232, 95] on icon "button" at bounding box center [238, 92] width 14 height 14
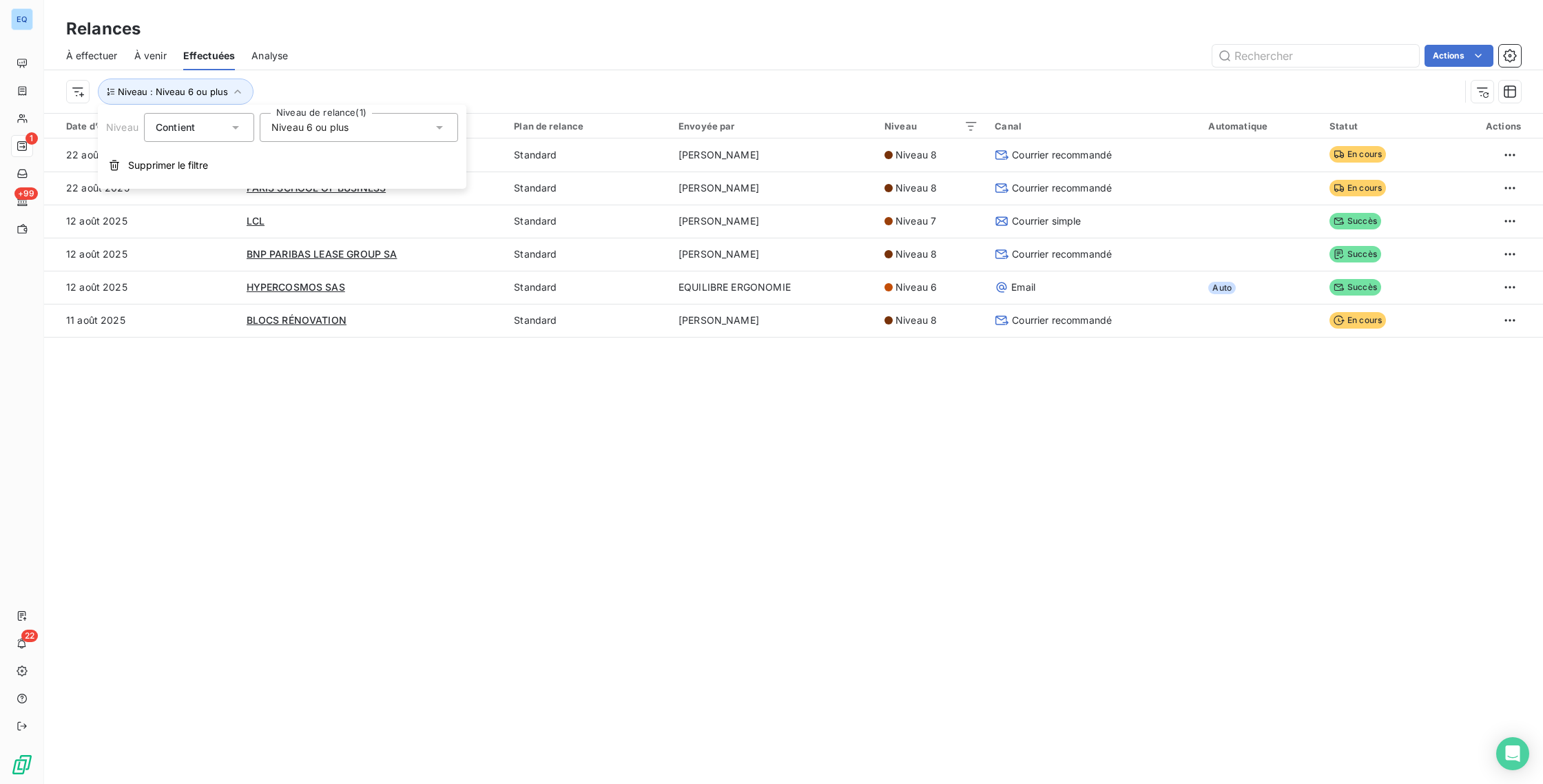
click at [319, 133] on span "Niveau 6 ou plus" at bounding box center [310, 128] width 77 height 14
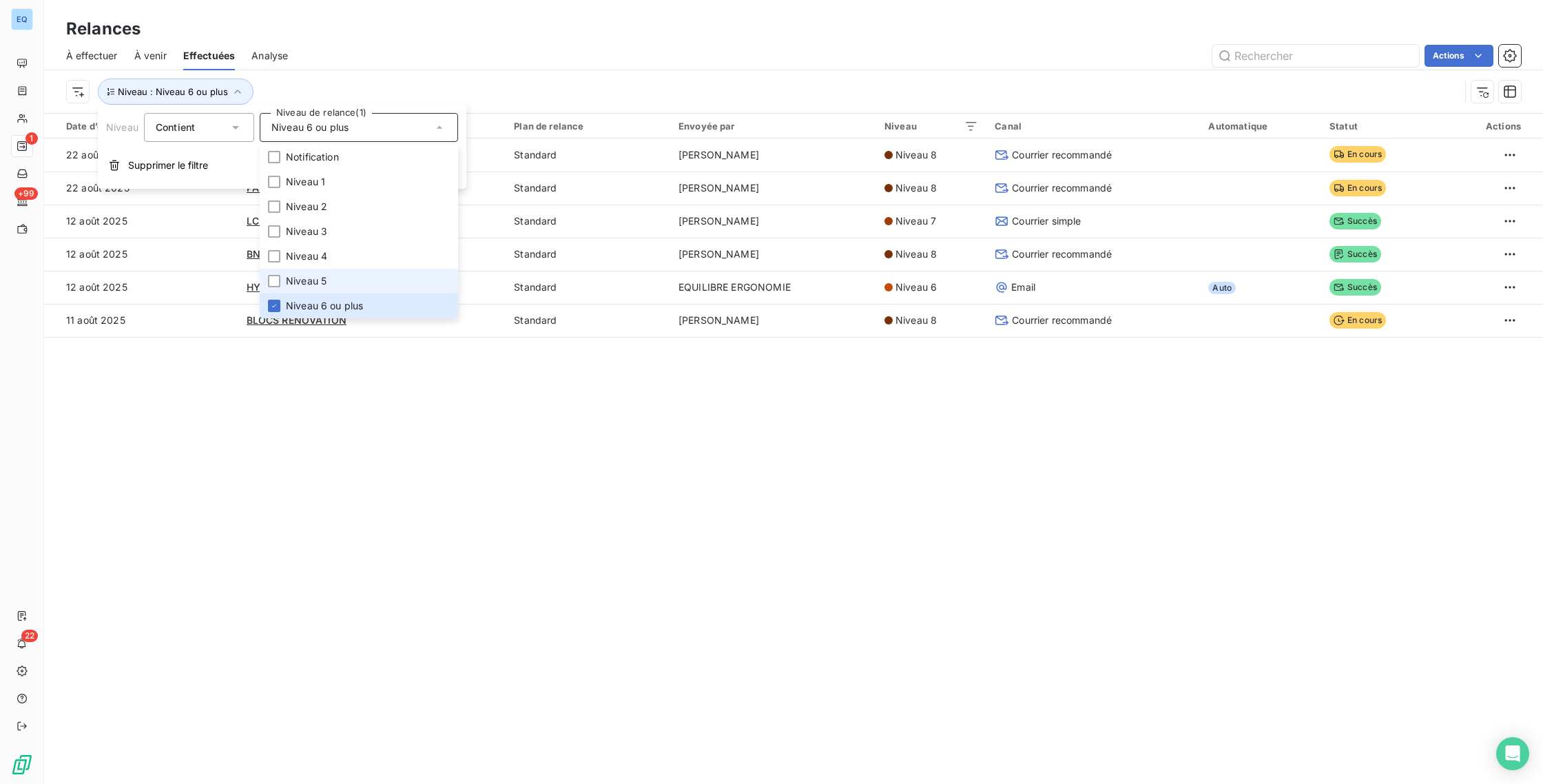
click at [315, 278] on span "Niveau 5" at bounding box center [306, 281] width 41 height 14
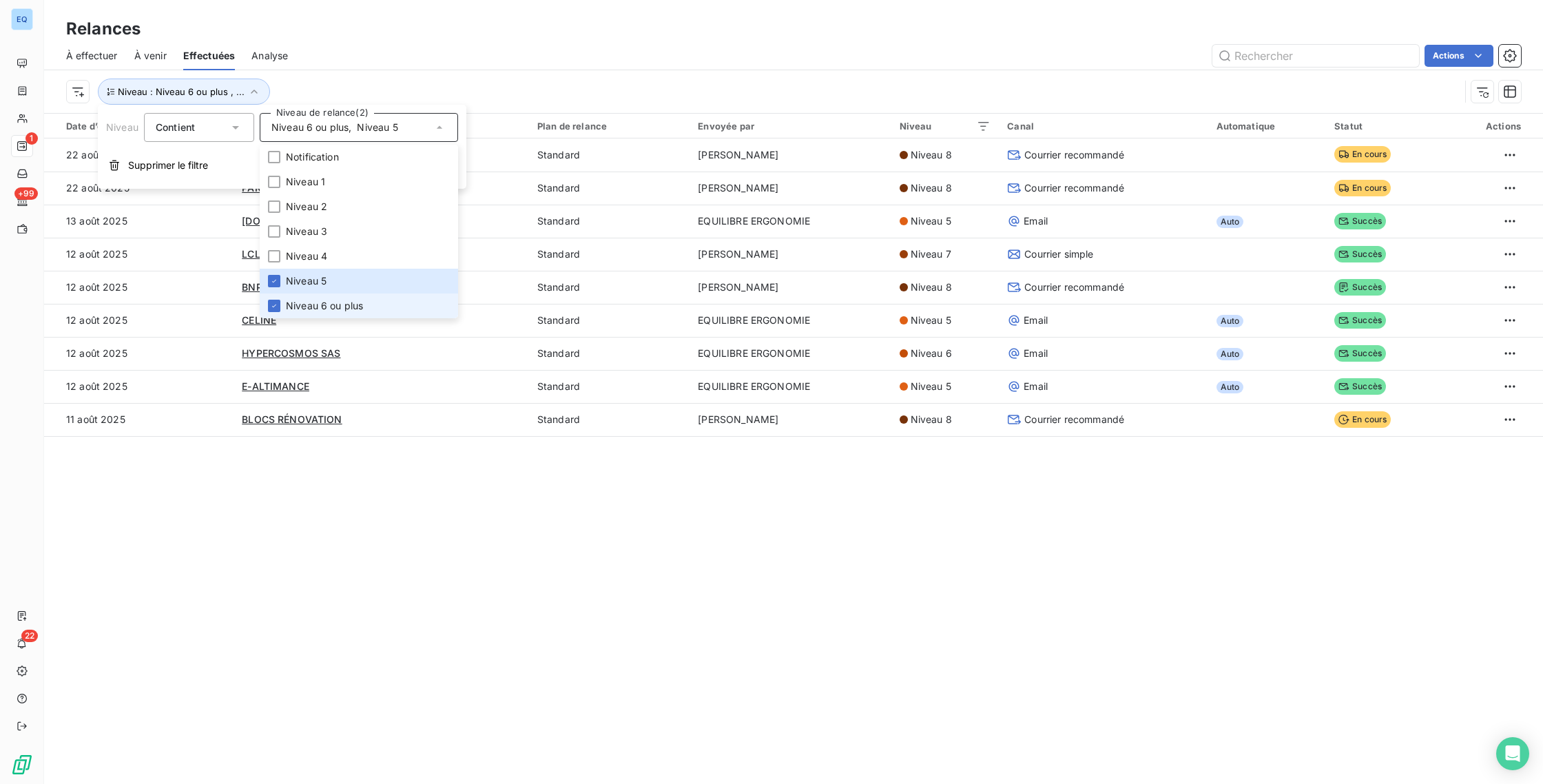
click at [304, 302] on span "Niveau 6 ou plus" at bounding box center [325, 306] width 77 height 14
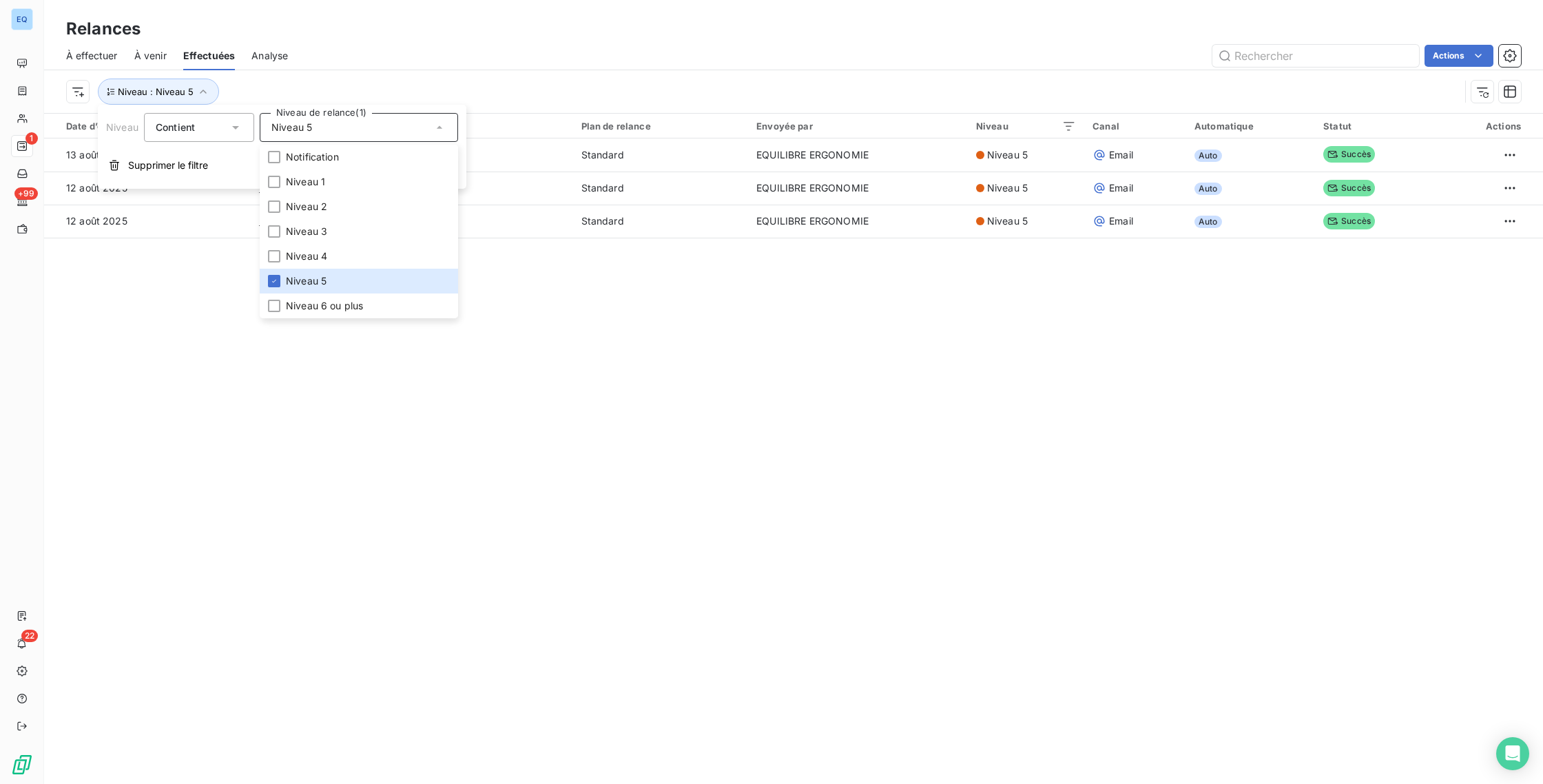
click at [458, 437] on div "Relances À effectuer À venir Effectuées Analyse Actions Niveau : Niveau 5 Date …" at bounding box center [793, 392] width 1499 height 784
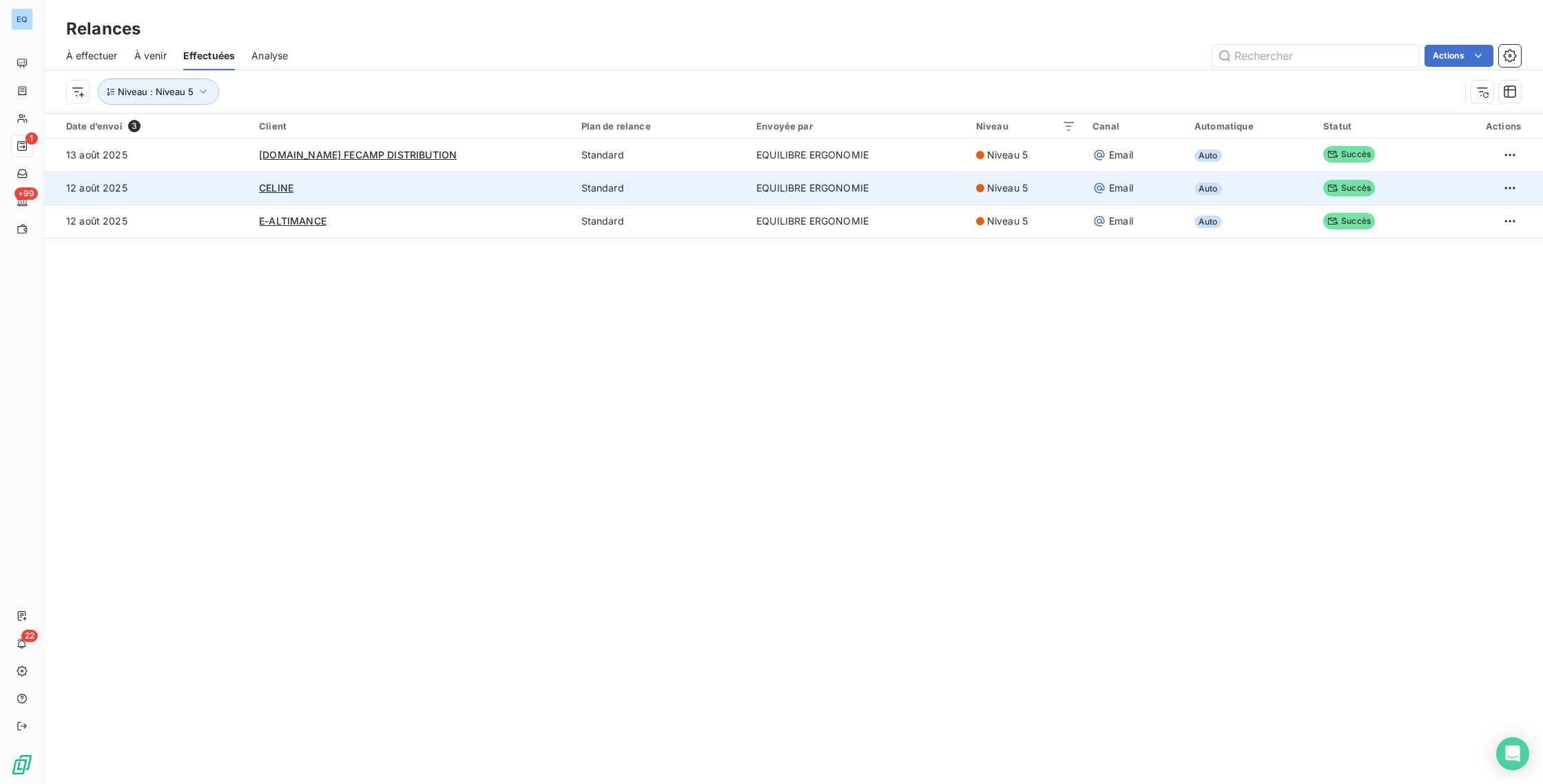
click at [398, 191] on div "CELINE" at bounding box center [411, 188] width 305 height 14
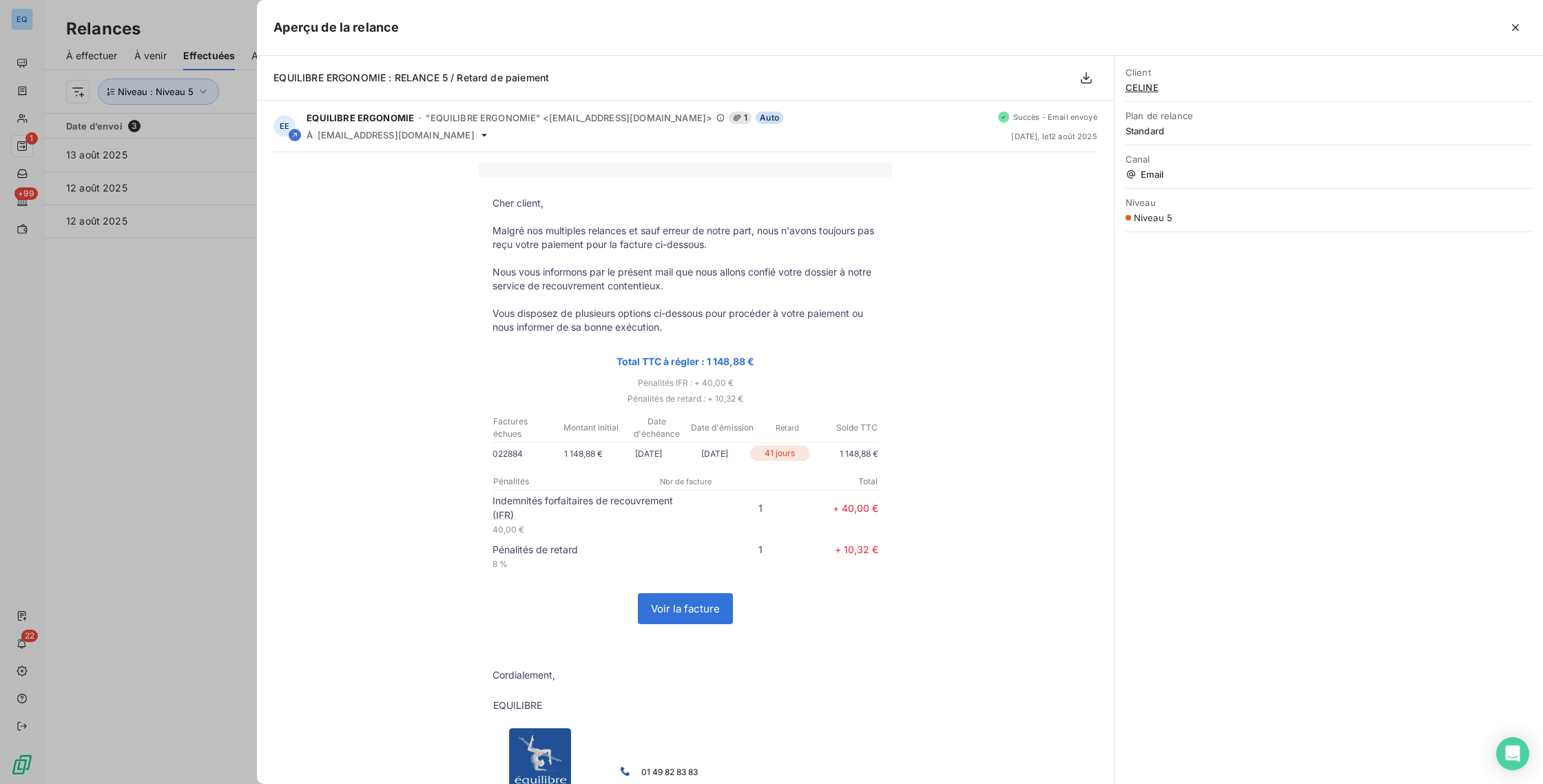
click at [213, 332] on div at bounding box center [772, 392] width 1543 height 784
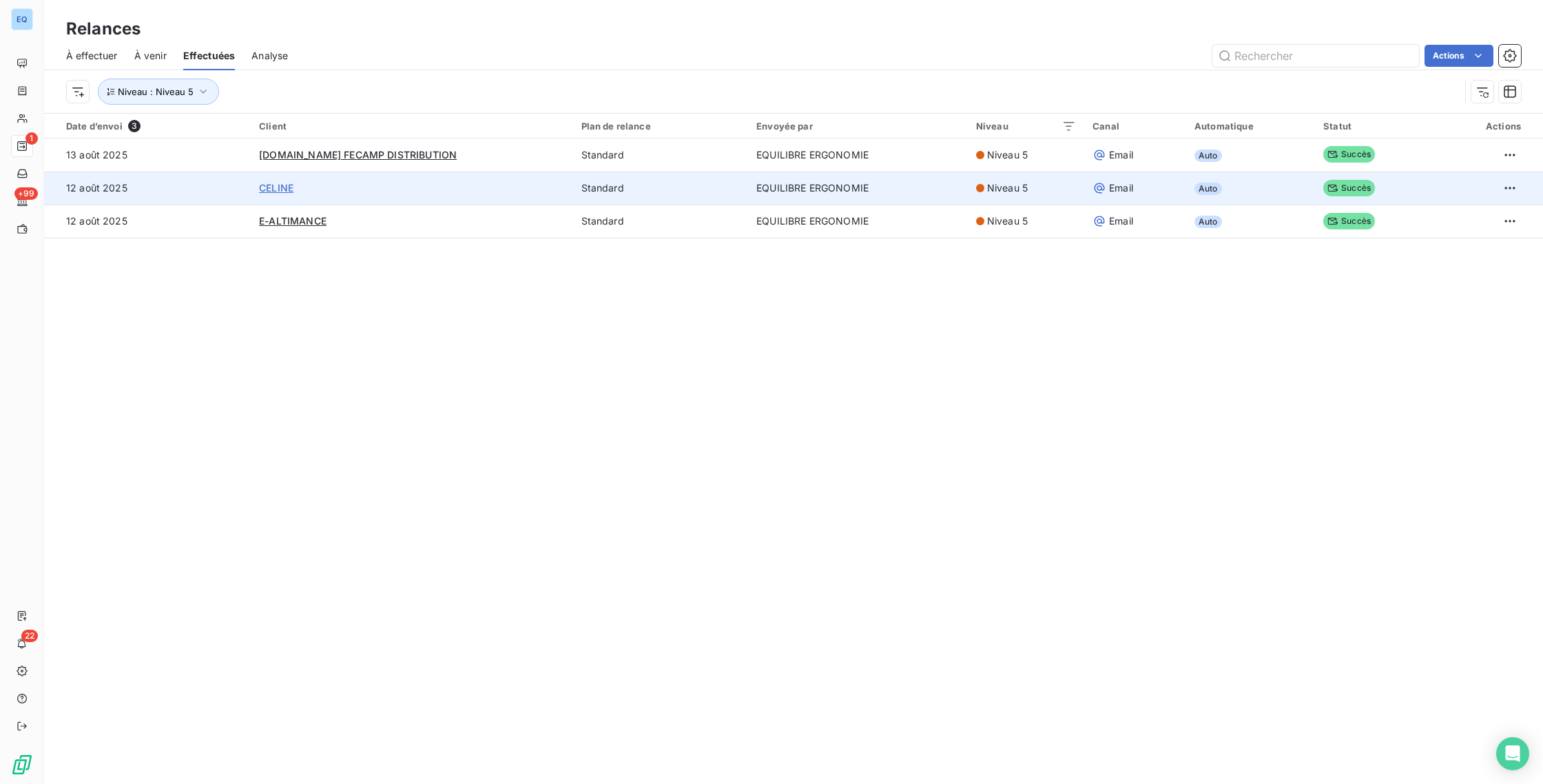
click at [262, 189] on span "CELINE" at bounding box center [276, 187] width 34 height 12
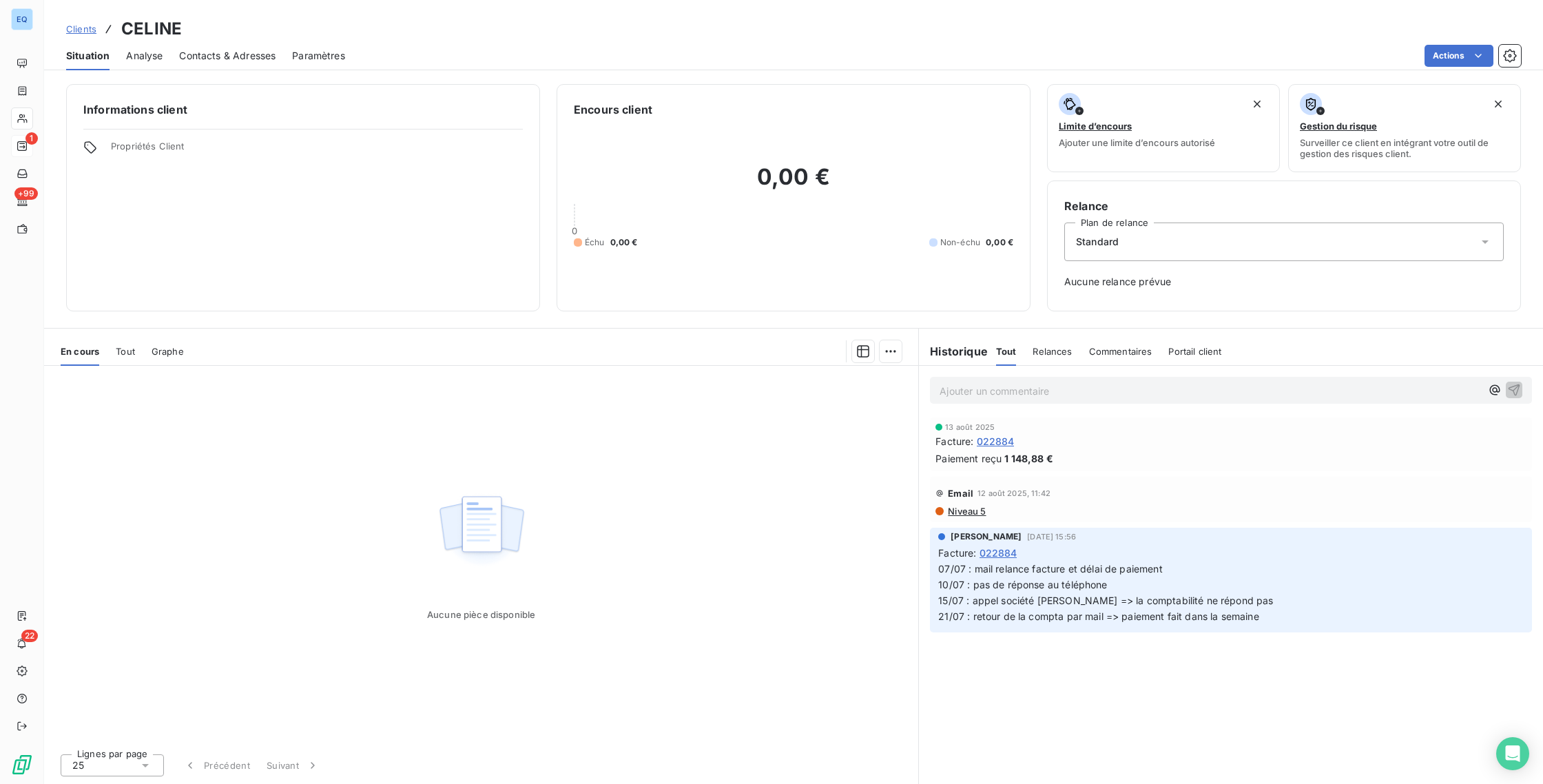
click at [119, 352] on span "Tout" at bounding box center [126, 351] width 20 height 11
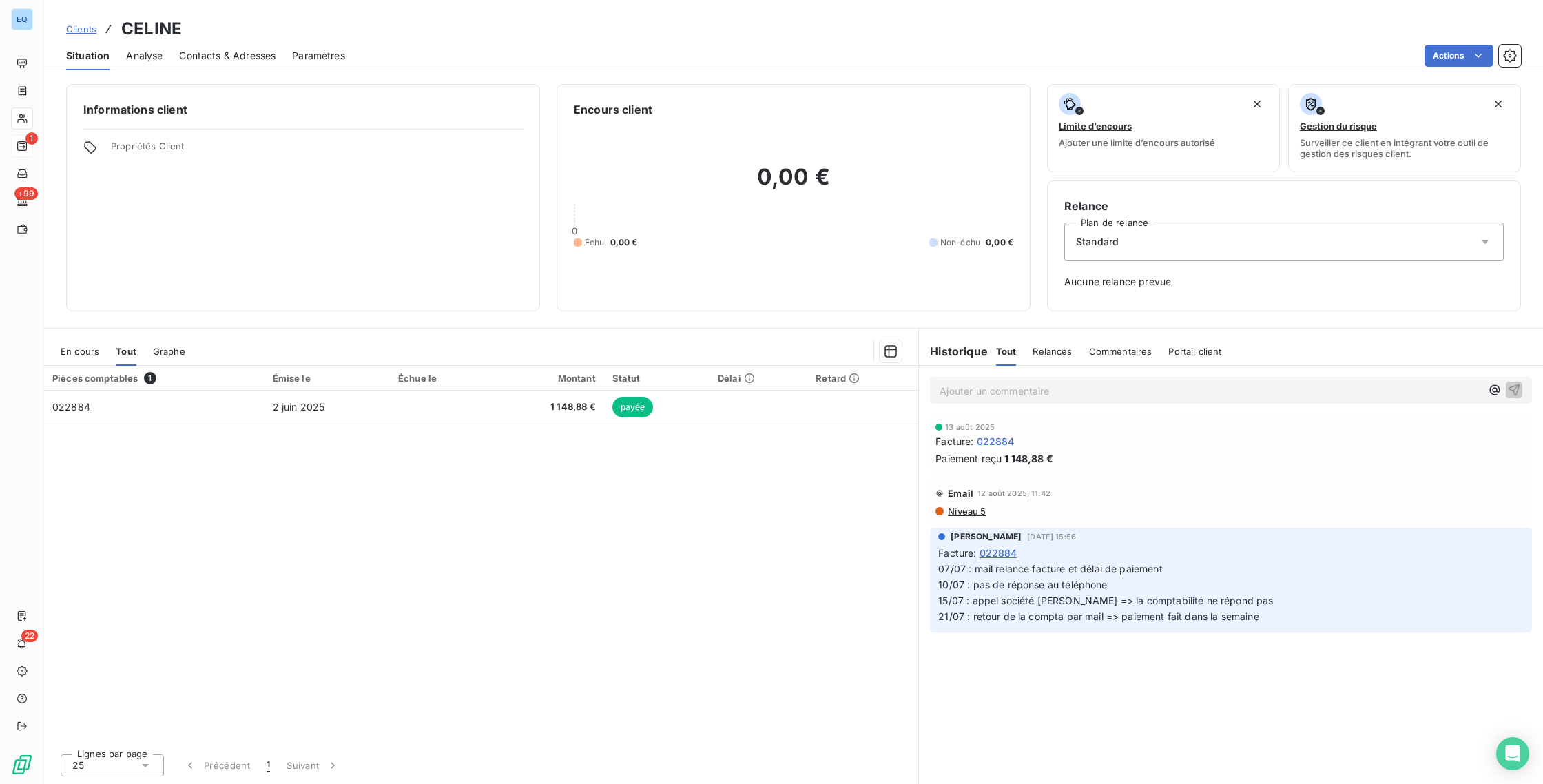
click at [174, 349] on span "Graphe" at bounding box center [169, 351] width 32 height 11
click at [83, 353] on span "En cours" at bounding box center [79, 351] width 39 height 11
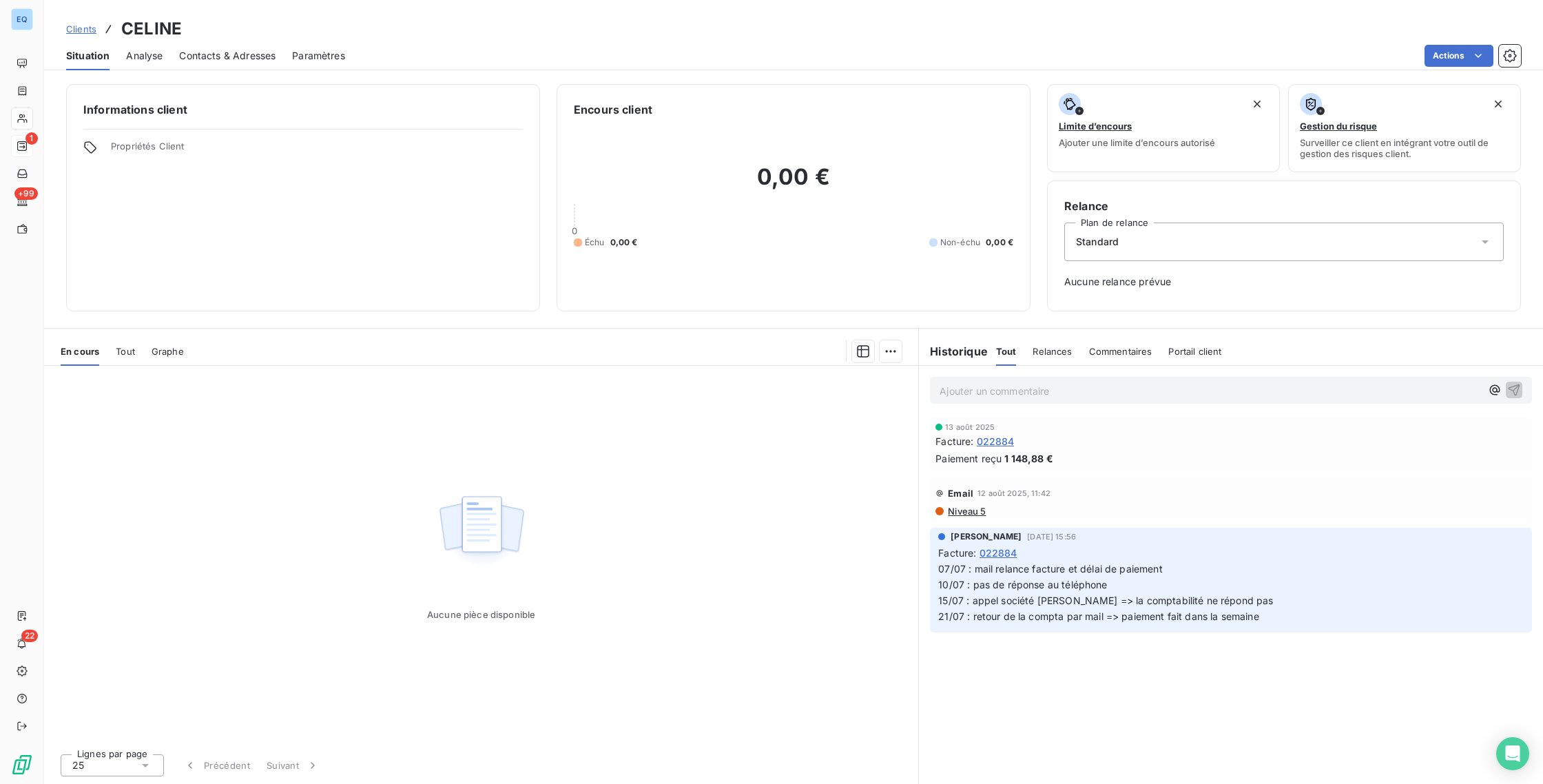
click at [128, 62] on div "Analyse" at bounding box center [144, 55] width 36 height 29
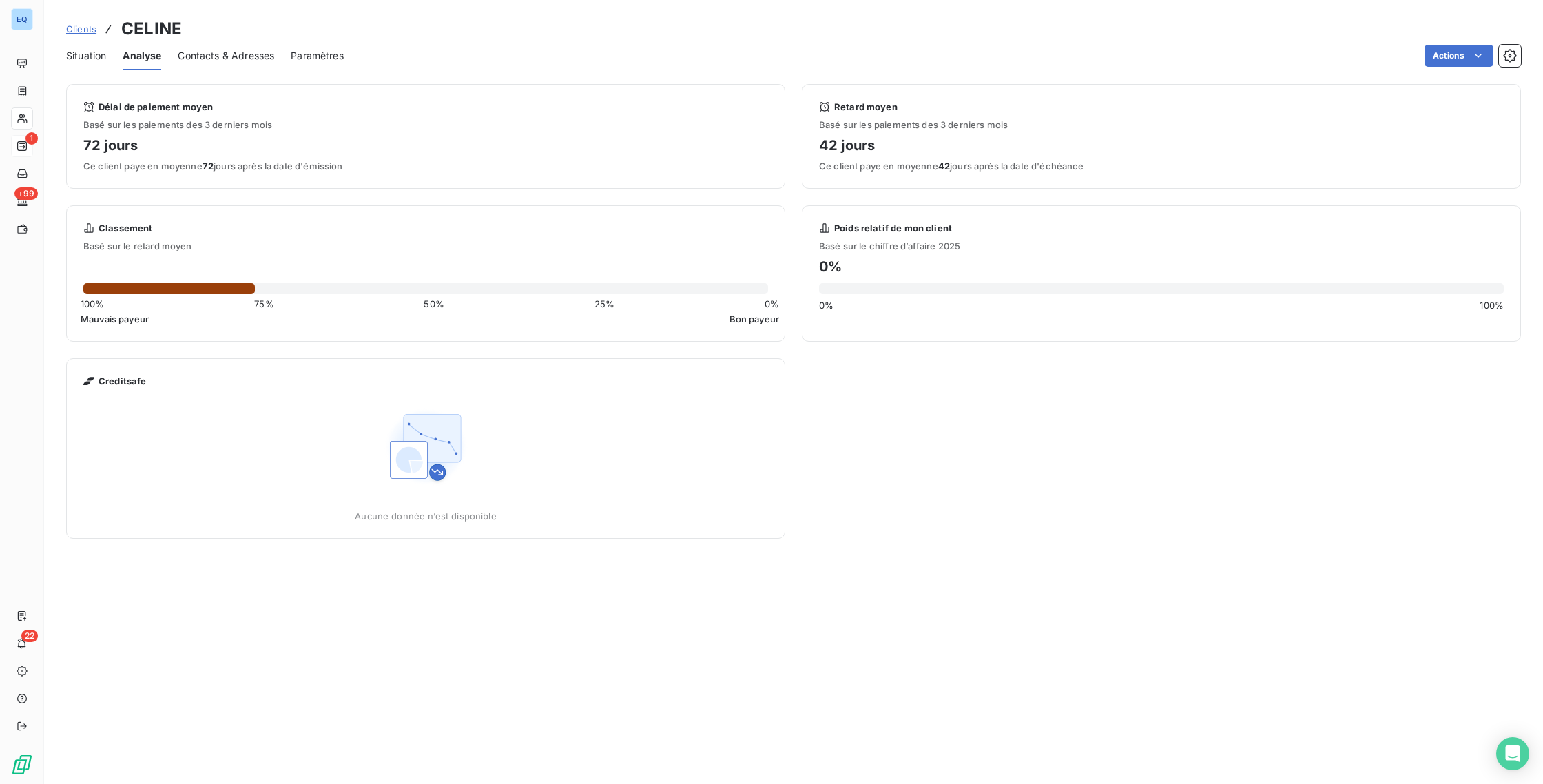
click at [116, 60] on div "Situation Analyse Contacts & Adresses Paramètres Actions" at bounding box center [793, 55] width 1499 height 29
click at [86, 59] on span "Situation" at bounding box center [86, 56] width 40 height 14
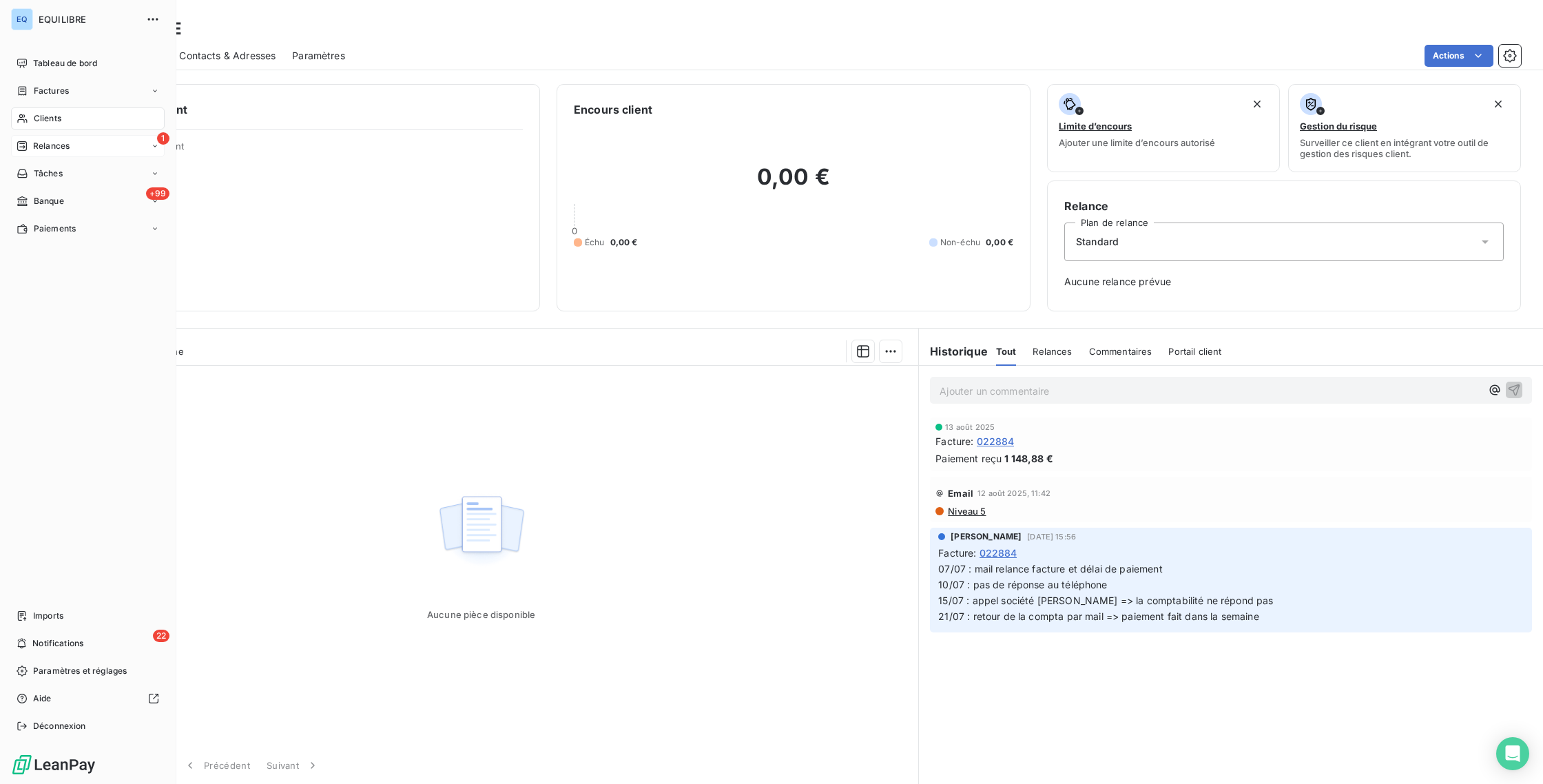
click at [29, 121] on div "Clients" at bounding box center [88, 118] width 154 height 22
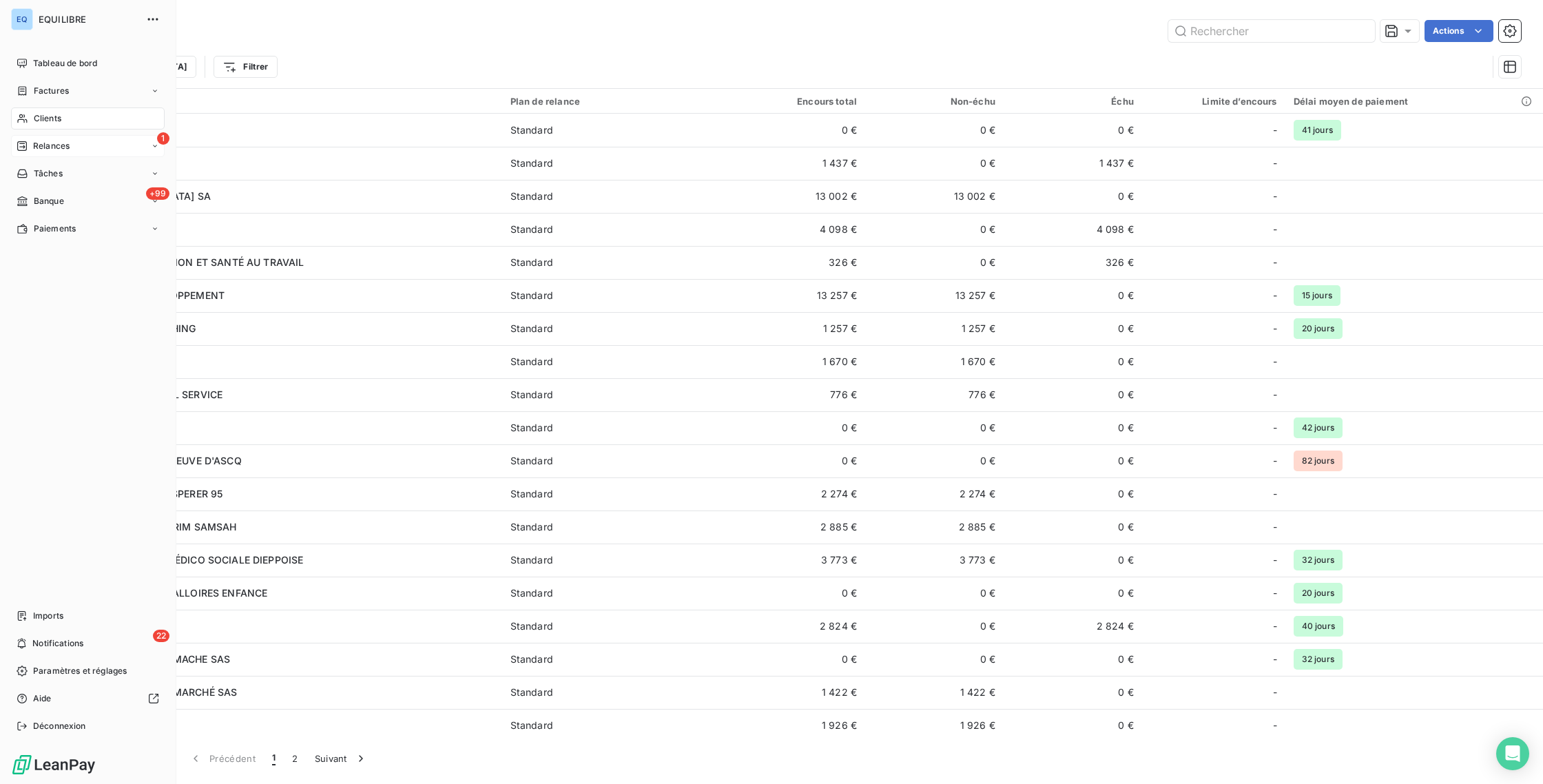
click at [41, 61] on span "Tableau de bord" at bounding box center [65, 64] width 64 height 13
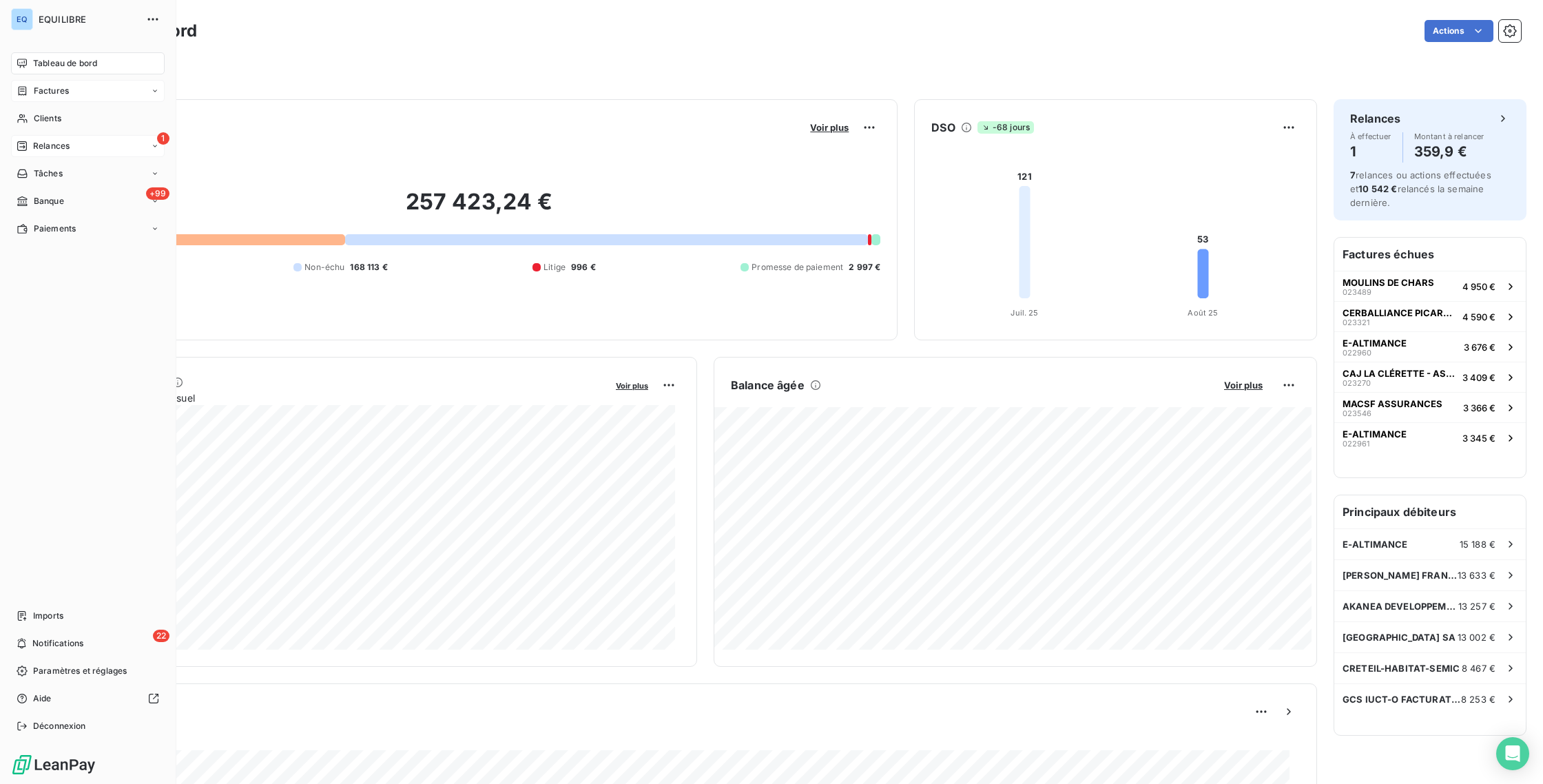
click at [25, 86] on icon at bounding box center [22, 91] width 12 height 11
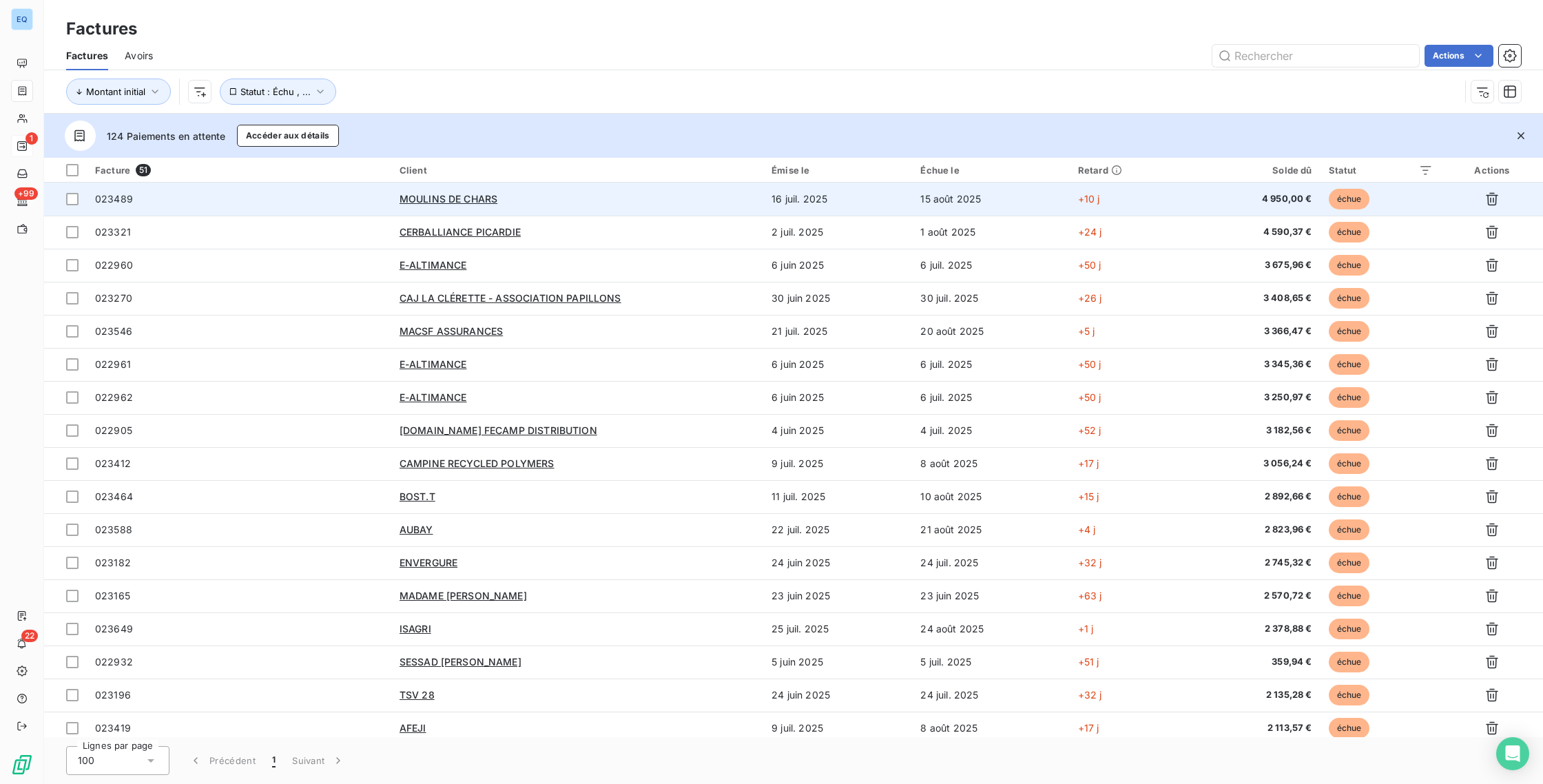
click at [1178, 196] on td "+10 j" at bounding box center [1129, 198] width 119 height 33
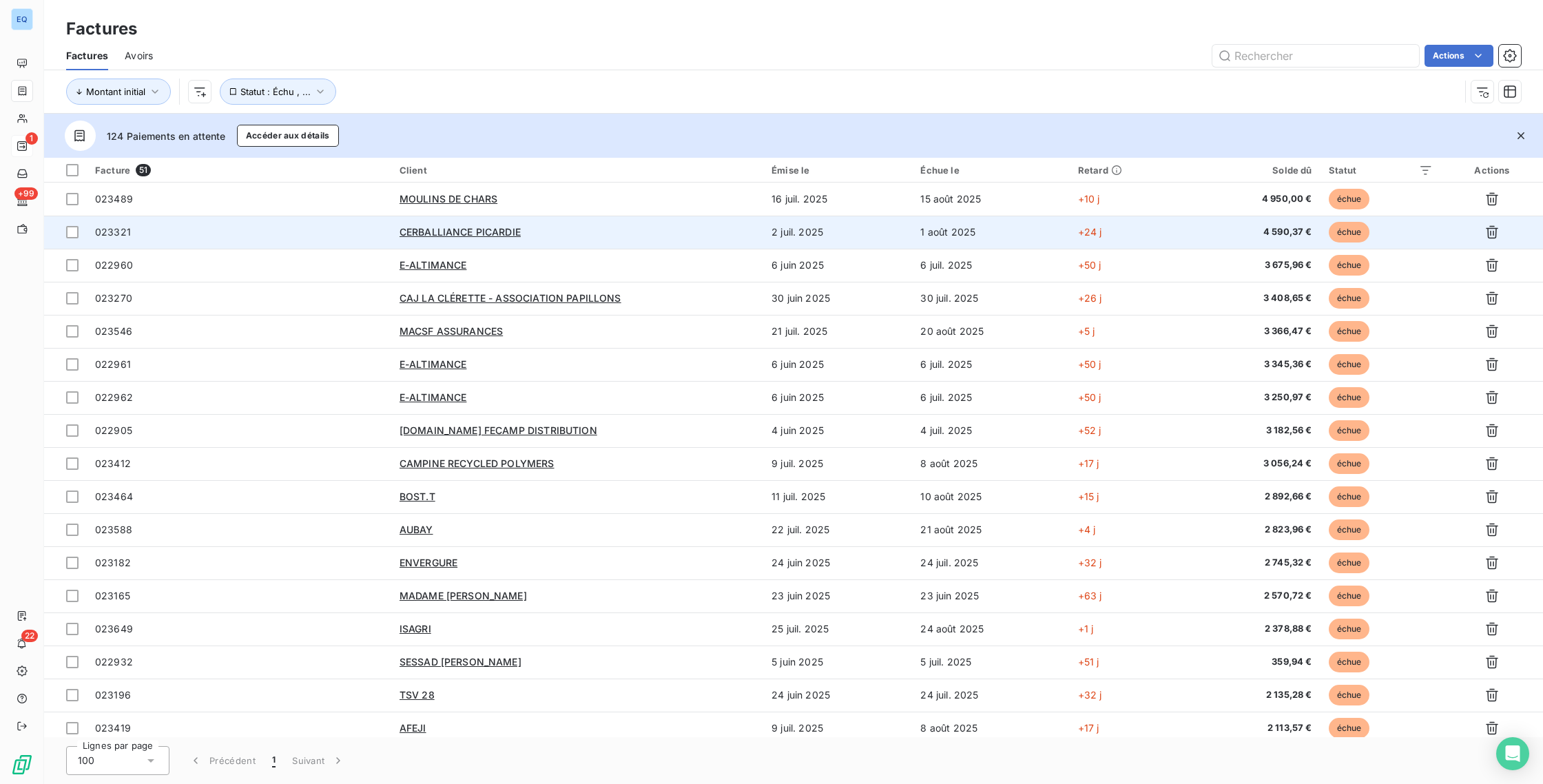
click at [670, 227] on div "CERBALLIANCE PICARDIE" at bounding box center [577, 232] width 356 height 14
